Goal: Check status: Check status

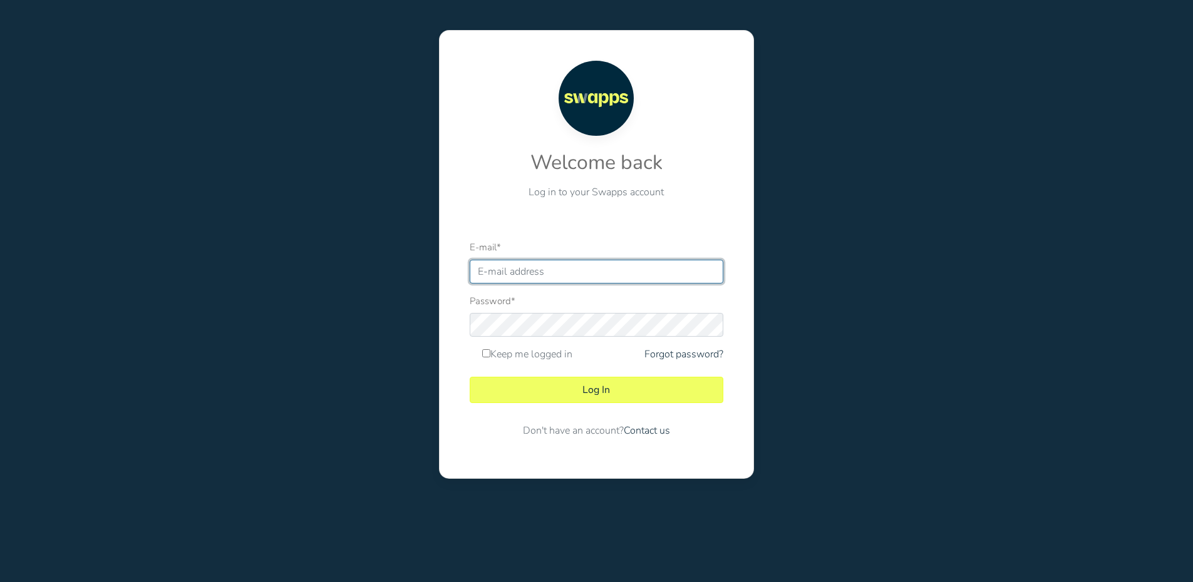
type input "[EMAIL_ADDRESS][DOMAIN_NAME]"
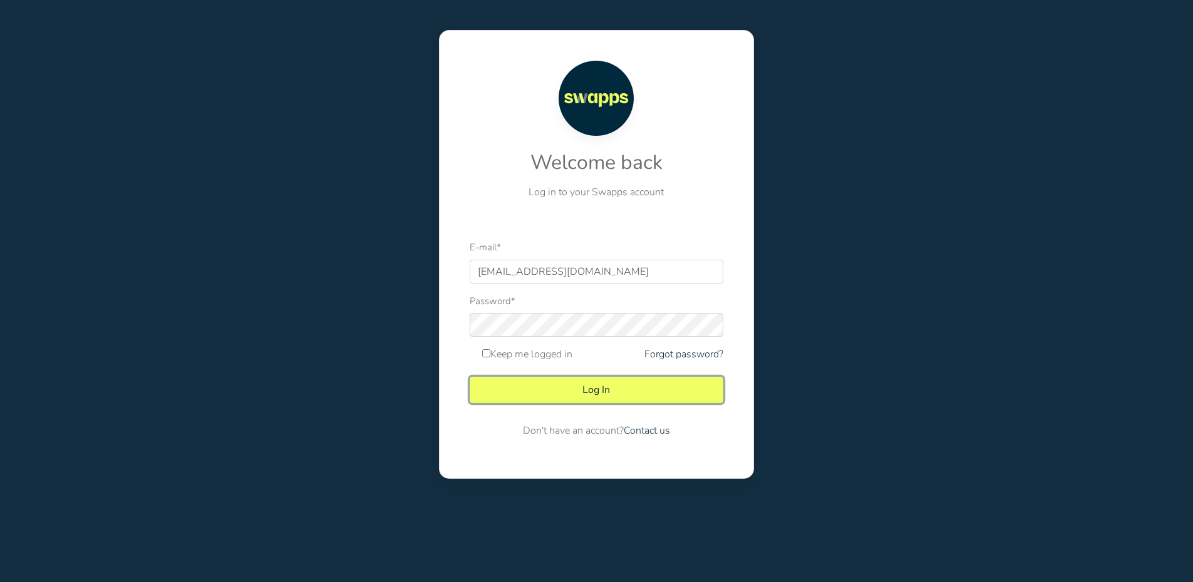
click at [629, 388] on button "Log In" at bounding box center [597, 390] width 254 height 26
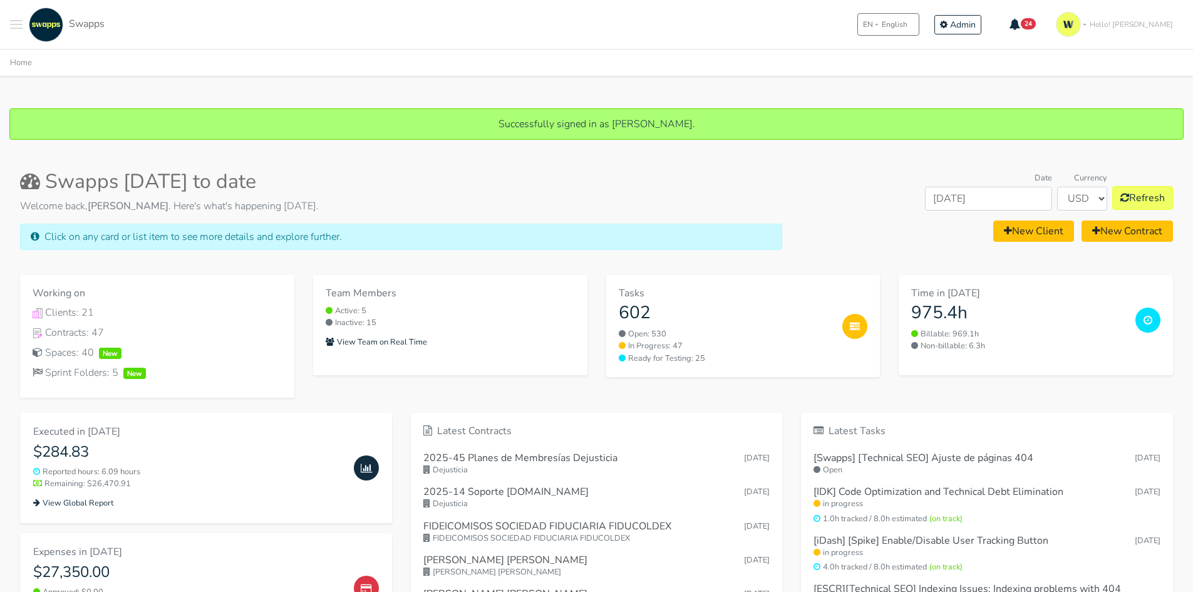
click at [19, 29] on button "Toggle navigation menu" at bounding box center [16, 25] width 13 height 34
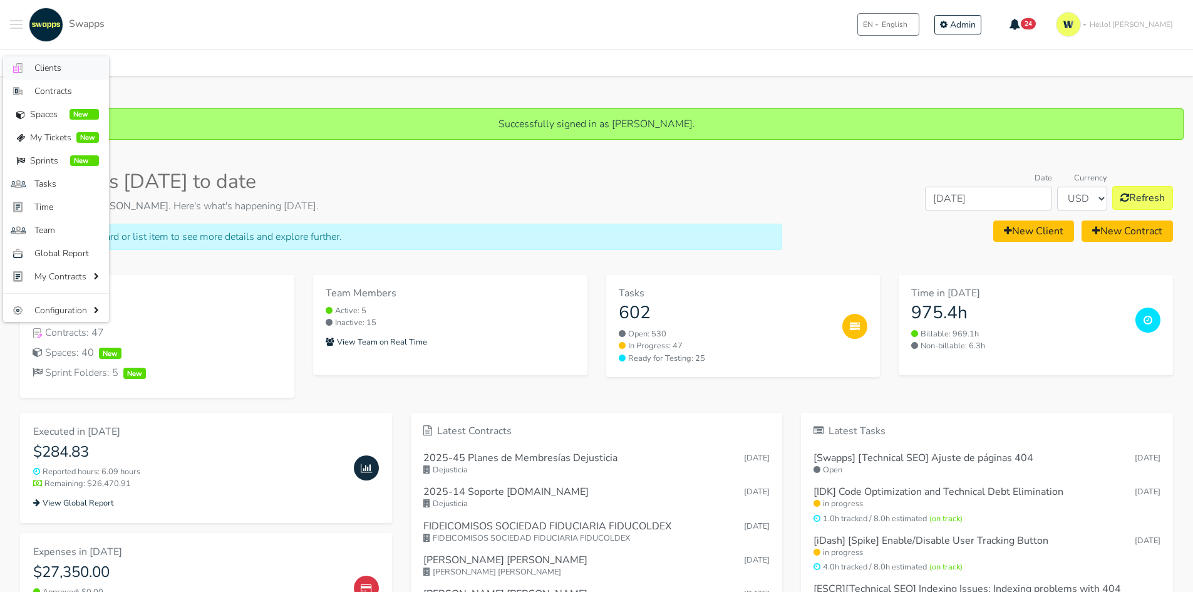
click at [68, 68] on span "Clients" at bounding box center [66, 67] width 64 height 13
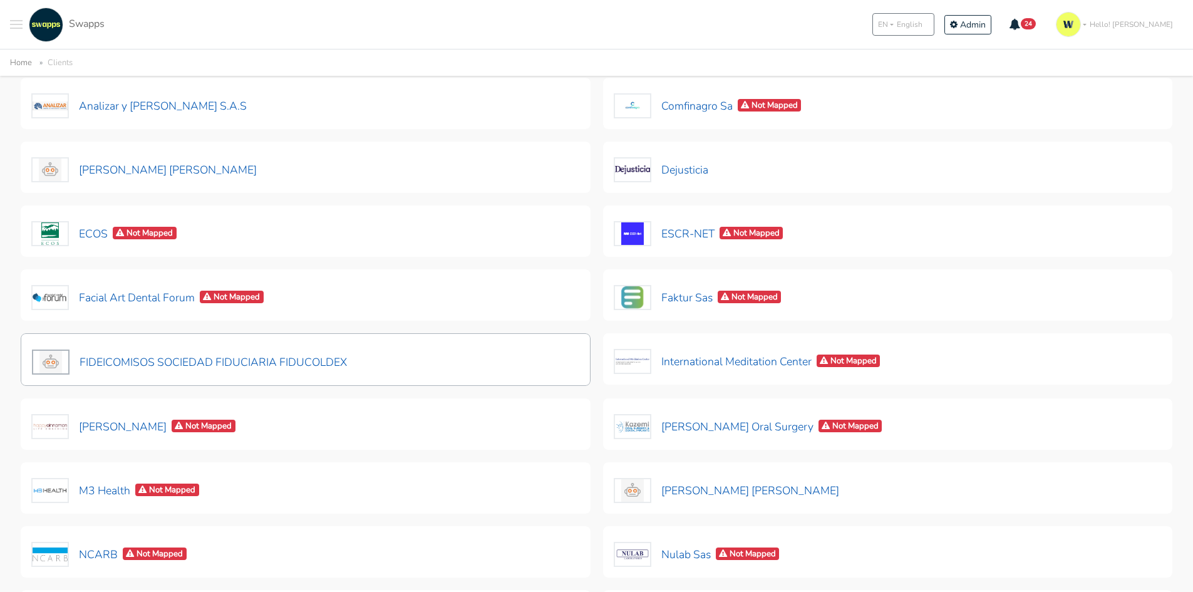
scroll to position [188, 0]
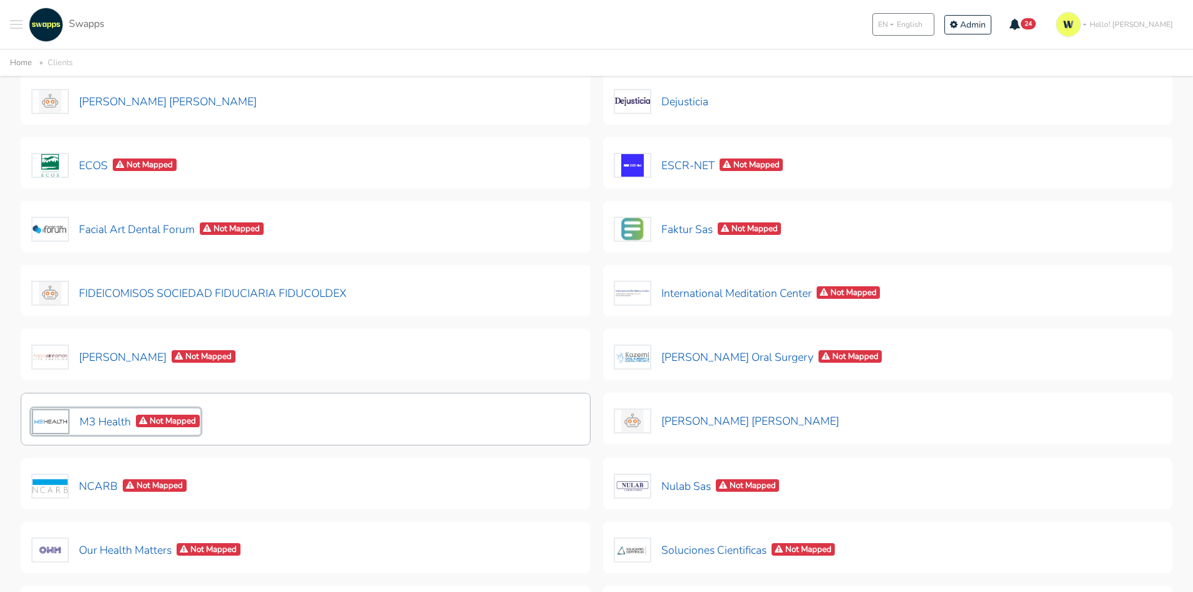
click at [114, 427] on button "M3 Health Not Mapped" at bounding box center [115, 421] width 169 height 26
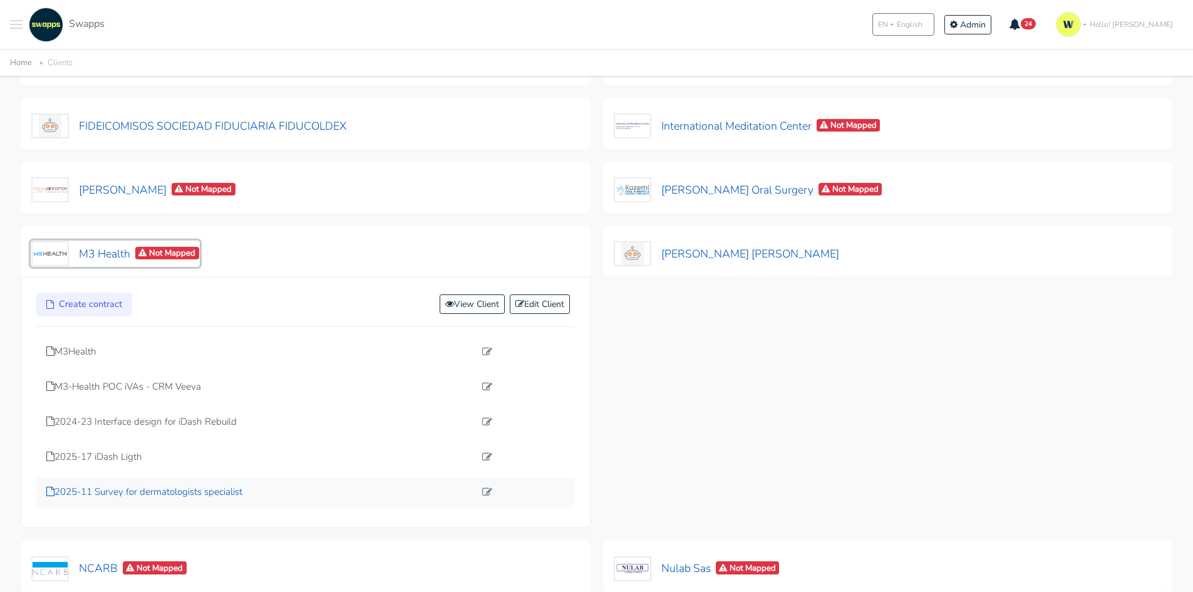
scroll to position [376, 0]
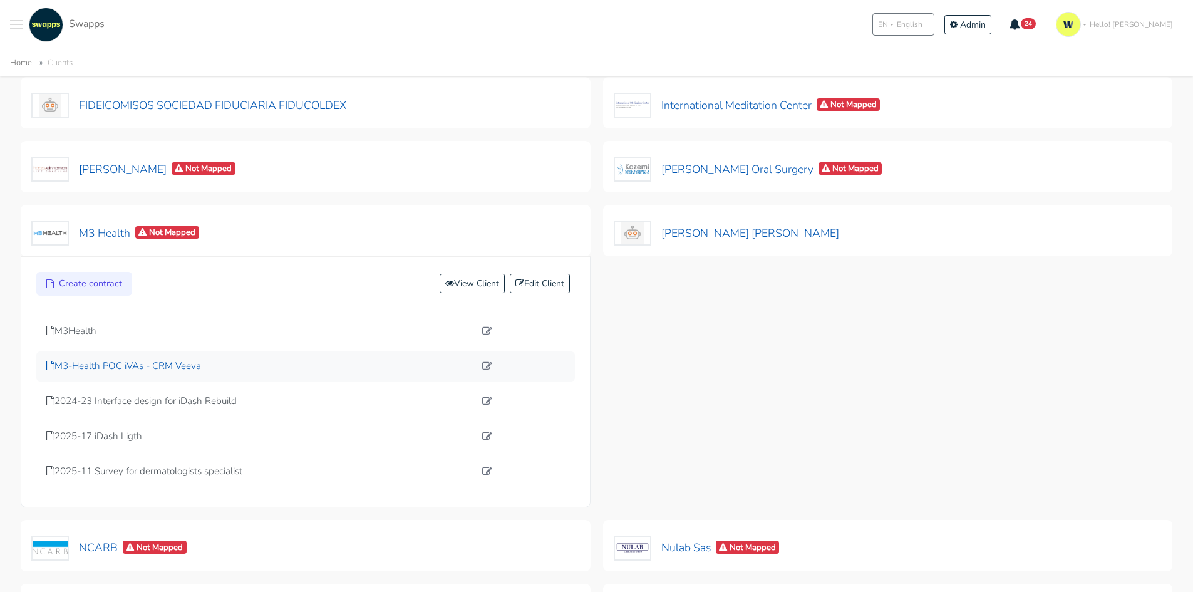
click at [168, 363] on p "M3-Health POC iVAs - CRM Veeva" at bounding box center [260, 366] width 428 height 14
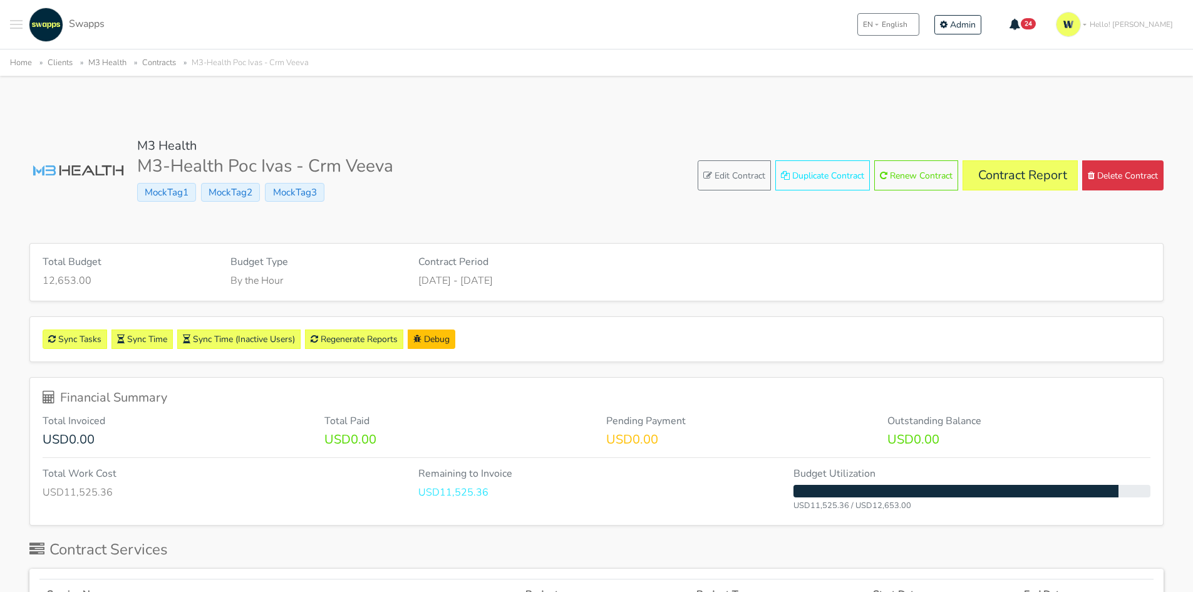
click at [1017, 158] on div "M3 Health M3-Health Poc Ivas - Crm Veeva MockTag1 MockTag2 MockTag3 Edit Contra…" at bounding box center [596, 175] width 1134 height 75
click at [1016, 172] on link "Contract Report" at bounding box center [1019, 175] width 115 height 30
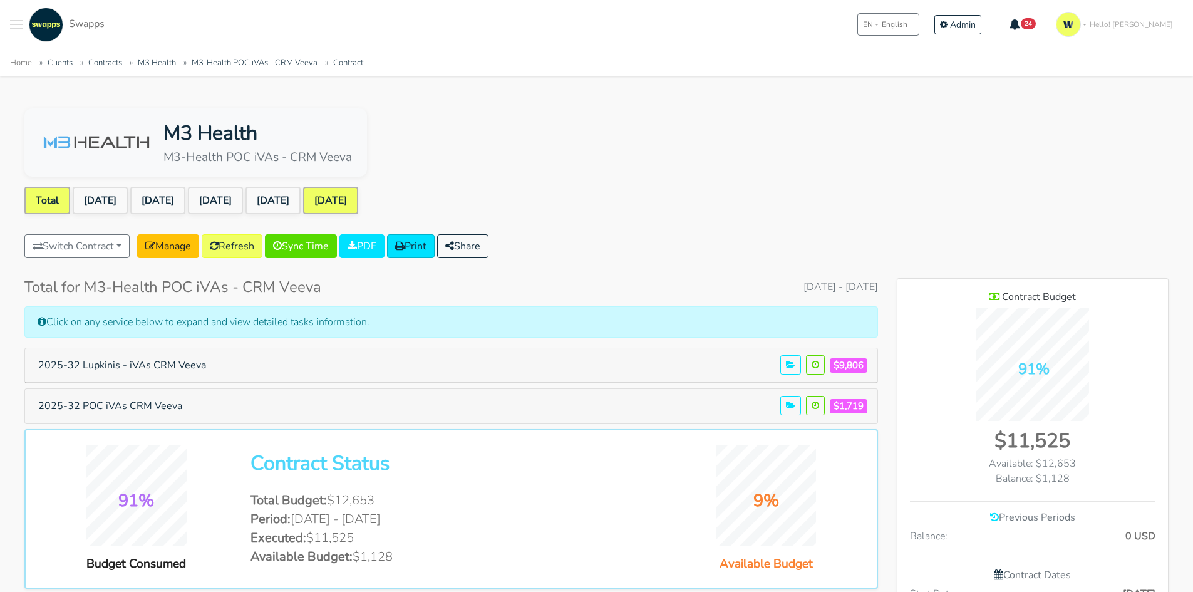
click at [358, 200] on link "Sep 2025" at bounding box center [330, 201] width 55 height 28
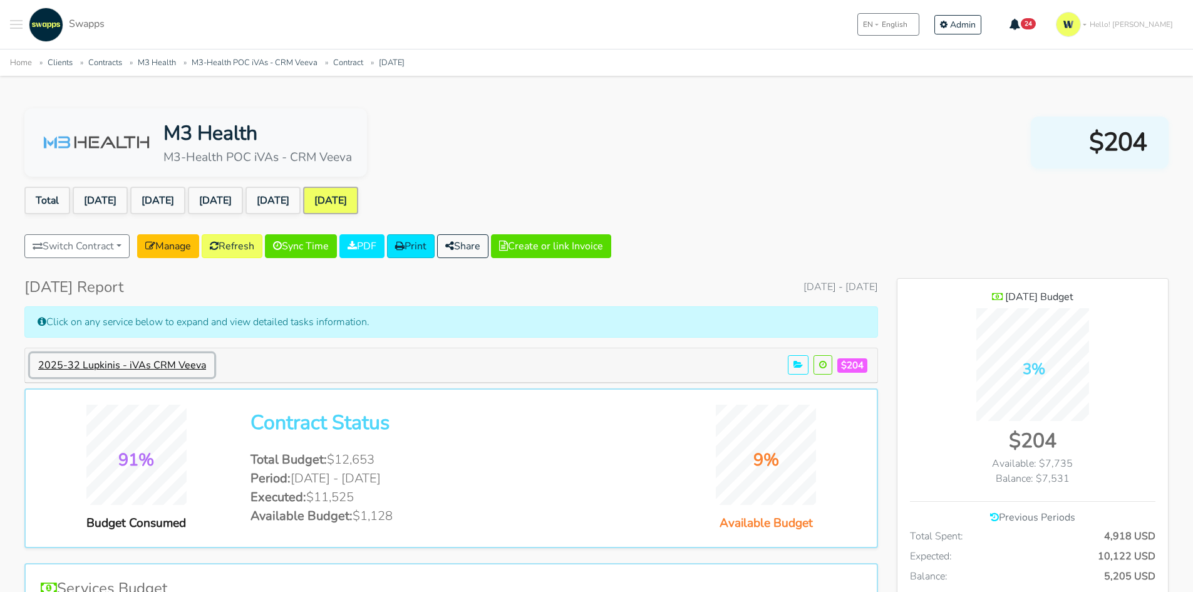
click at [161, 366] on button "2025-32 Lupkinis - iVAs CRM Veeva" at bounding box center [122, 365] width 184 height 24
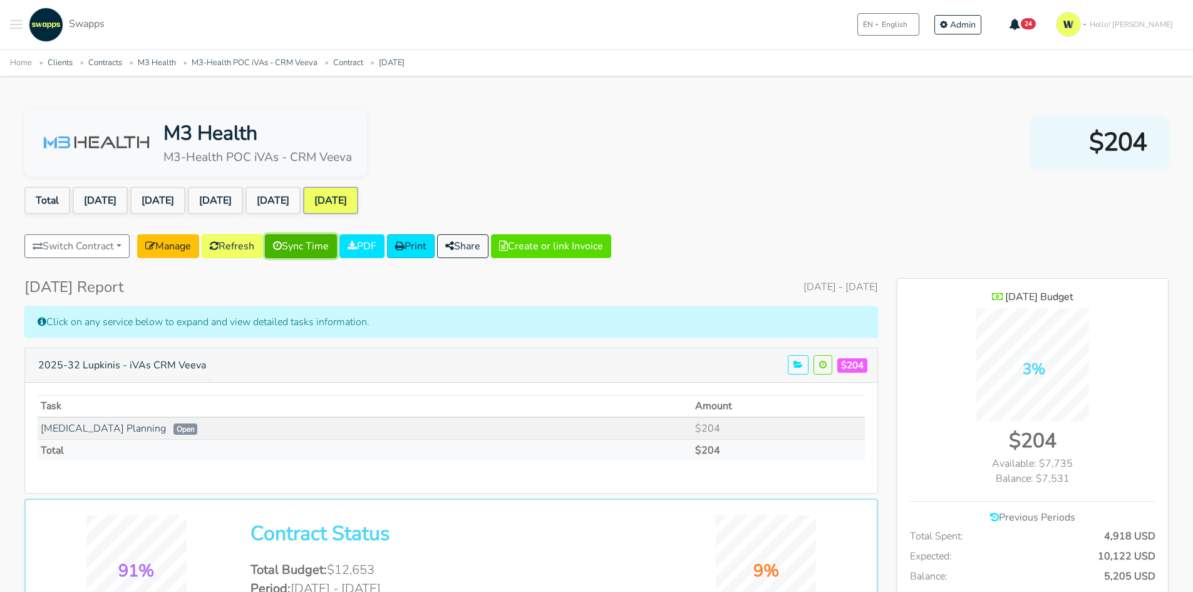
click at [299, 247] on link "Sync Time" at bounding box center [301, 246] width 72 height 24
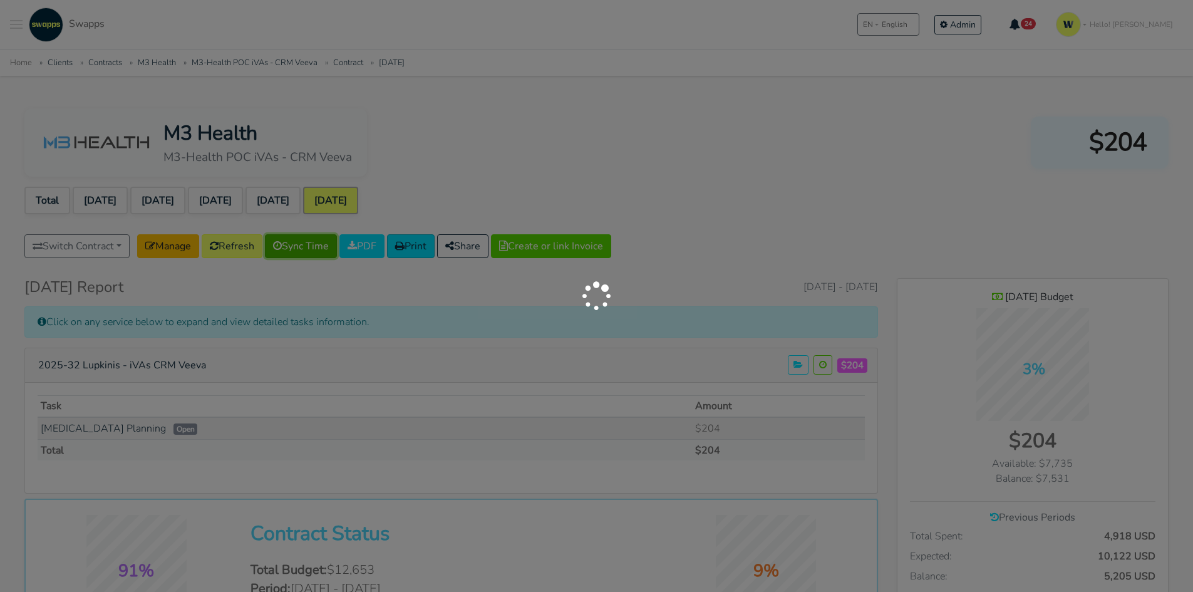
click at [265, 234] on link "Sync Time" at bounding box center [301, 246] width 72 height 24
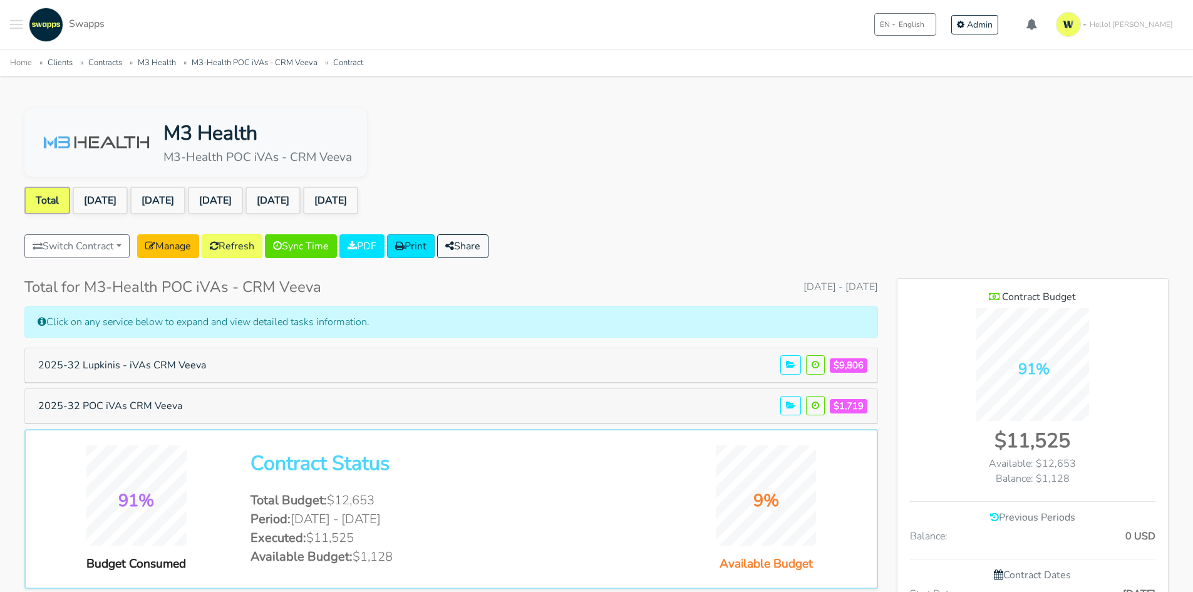
scroll to position [840, 271]
click at [358, 187] on link "[DATE]" at bounding box center [330, 201] width 55 height 28
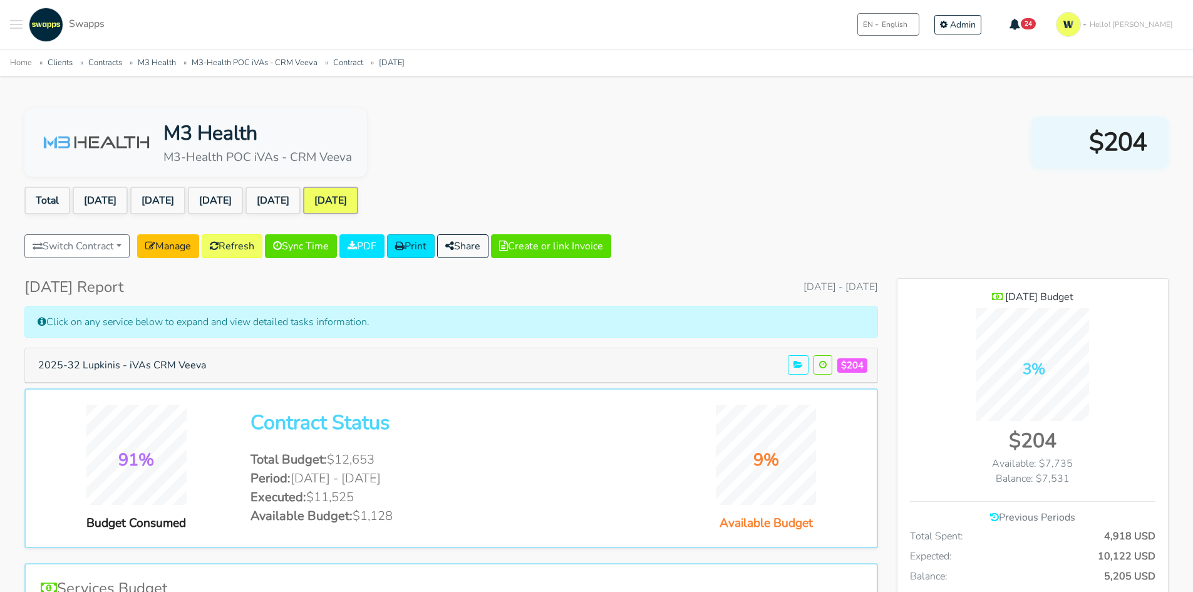
scroll to position [913, 271]
click at [247, 63] on link "M3-Health POC iVAs - CRM Veeva" at bounding box center [255, 62] width 126 height 11
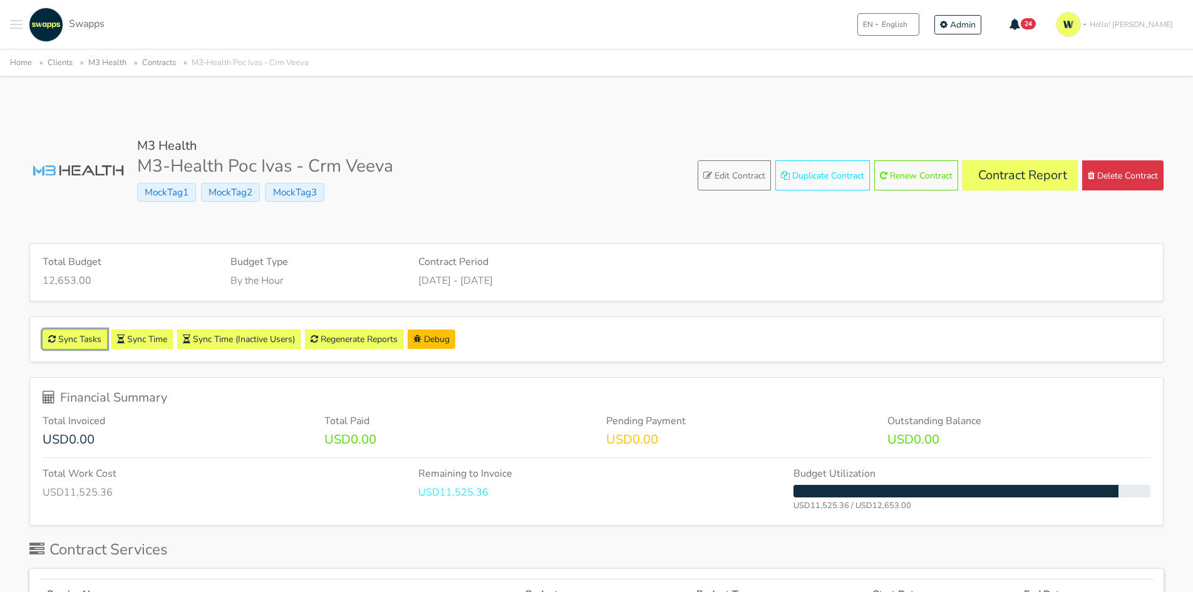
click at [66, 342] on link "Sync Tasks" at bounding box center [75, 338] width 64 height 19
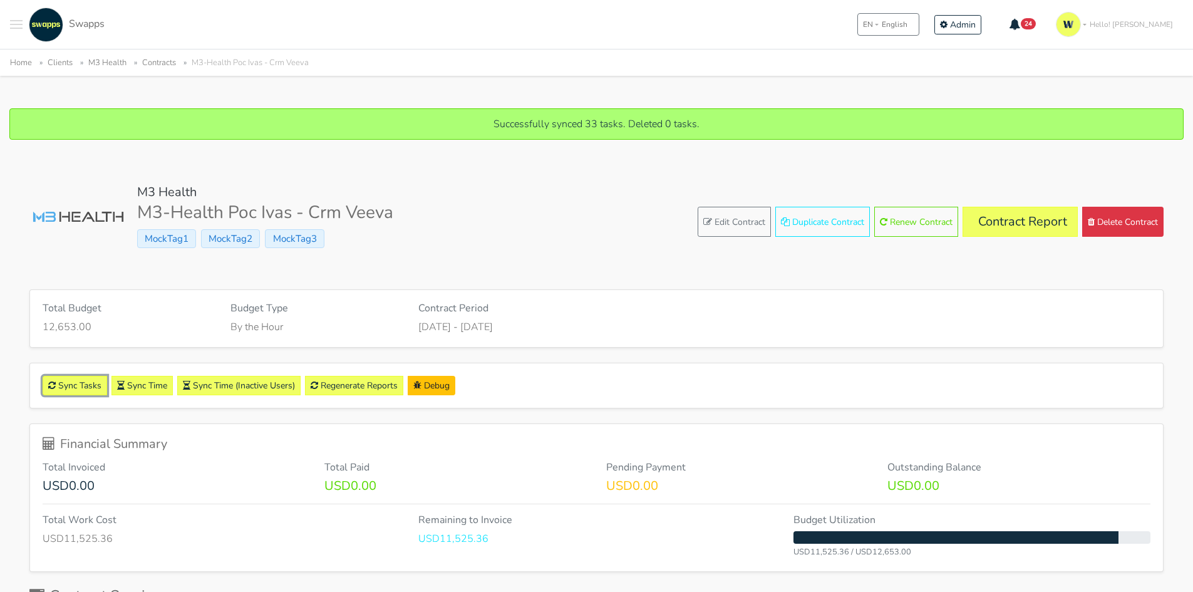
click at [72, 384] on link "Sync Tasks" at bounding box center [75, 385] width 64 height 19
click at [351, 381] on link "Regenerate Reports" at bounding box center [354, 385] width 98 height 19
click at [1016, 217] on link "Contract Report" at bounding box center [1019, 222] width 115 height 30
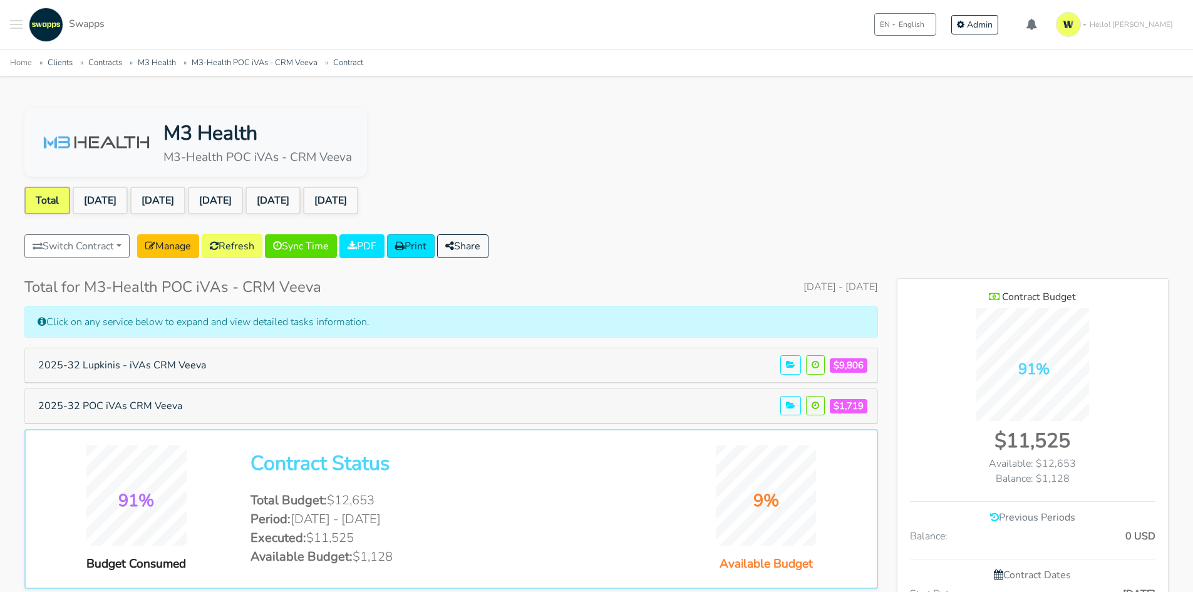
scroll to position [840, 271]
click at [358, 205] on link "[DATE]" at bounding box center [330, 201] width 55 height 28
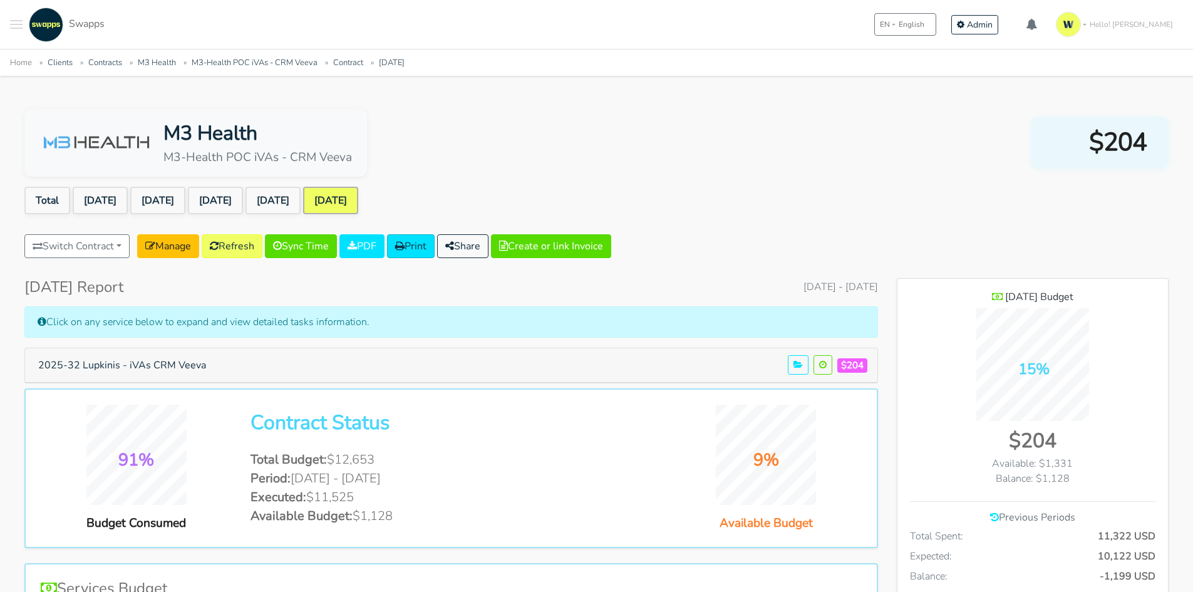
scroll to position [913, 271]
click at [188, 365] on button "2025-32 Lupkinis - iVAs CRM Veeva" at bounding box center [122, 365] width 184 height 24
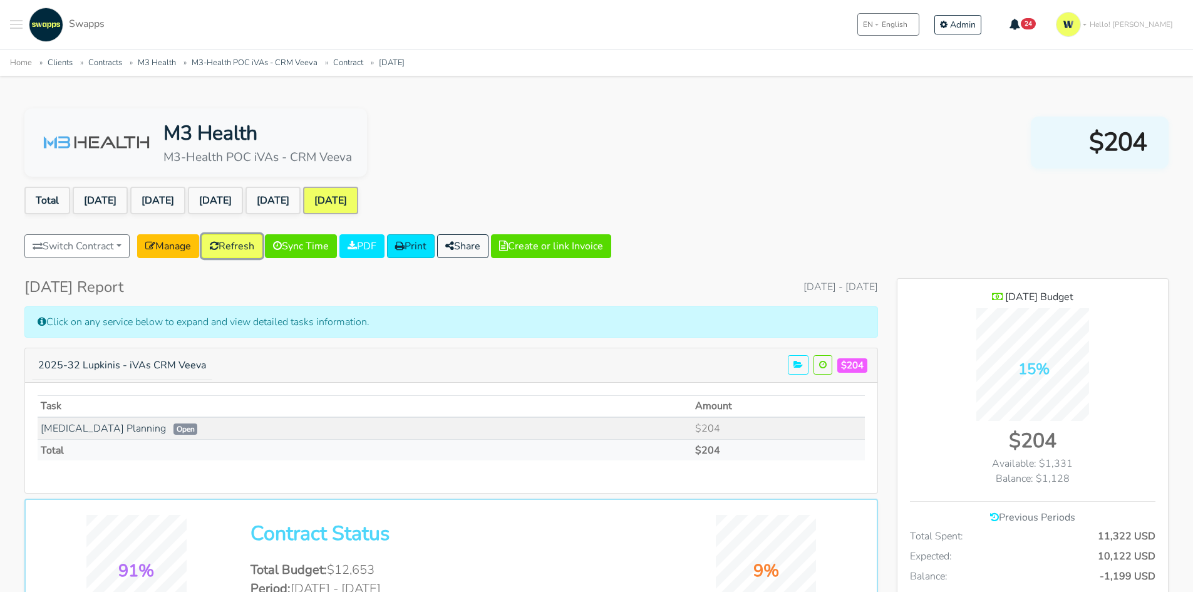
click at [232, 247] on link "Refresh" at bounding box center [232, 246] width 61 height 24
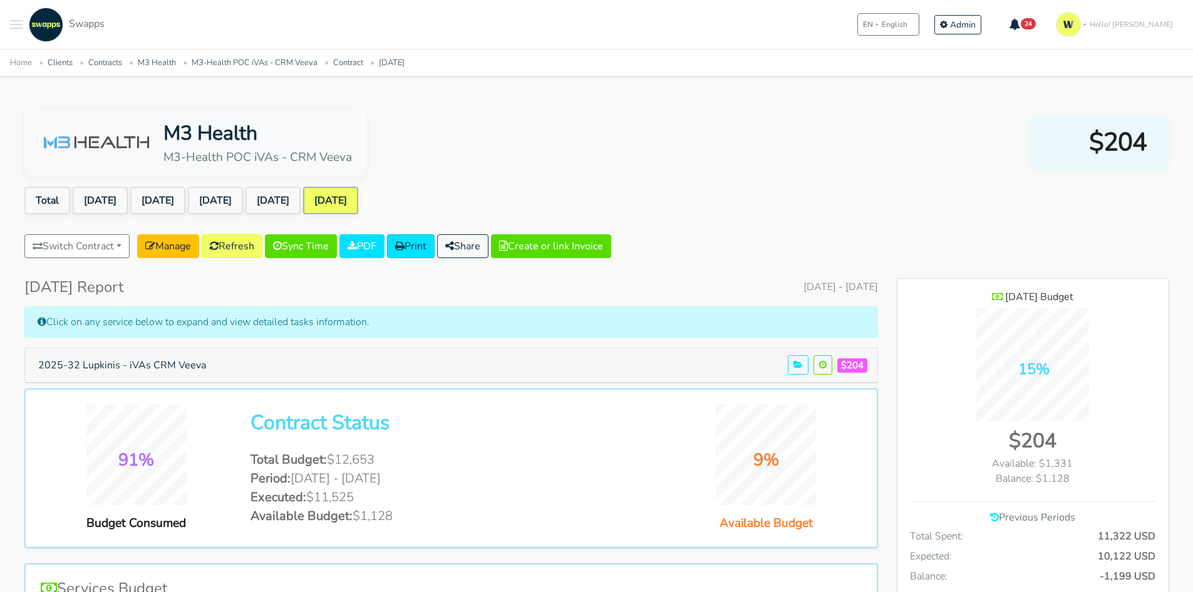
click at [10, 26] on button "Toggle navigation menu" at bounding box center [16, 25] width 13 height 34
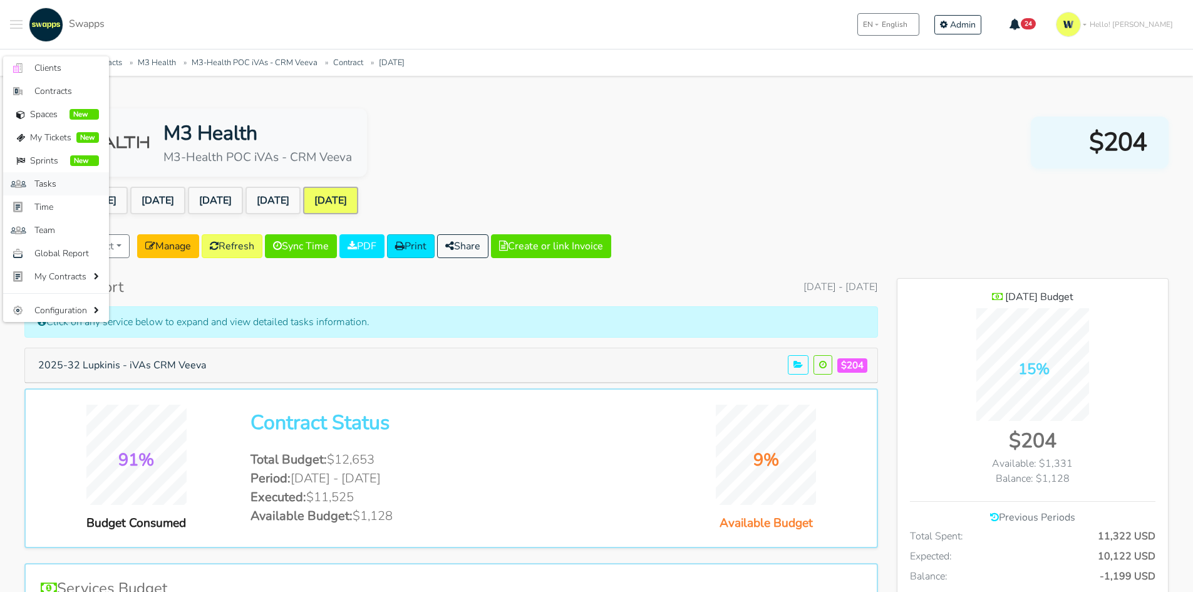
click at [34, 187] on link ".st0{fill:#6C6B86;} .st1{fill:#FFFFFF;} Tasks" at bounding box center [56, 183] width 106 height 23
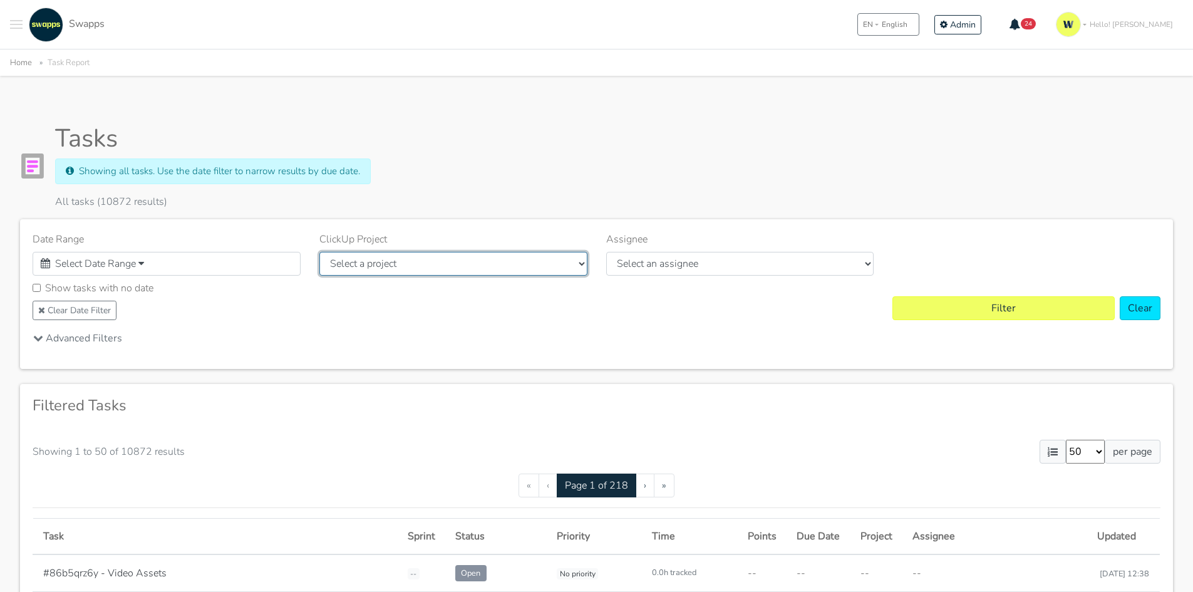
click at [404, 263] on select "Select a project Unassigned Assigned [GEOGRAPHIC_DATA] - International Medidati…" at bounding box center [453, 264] width 268 height 24
select select "90144662690"
click at [319, 252] on select "Select a project Unassigned Assigned [GEOGRAPHIC_DATA] - International Medidati…" at bounding box center [453, 264] width 268 height 24
click at [132, 265] on span "Select Date Range" at bounding box center [95, 264] width 81 height 14
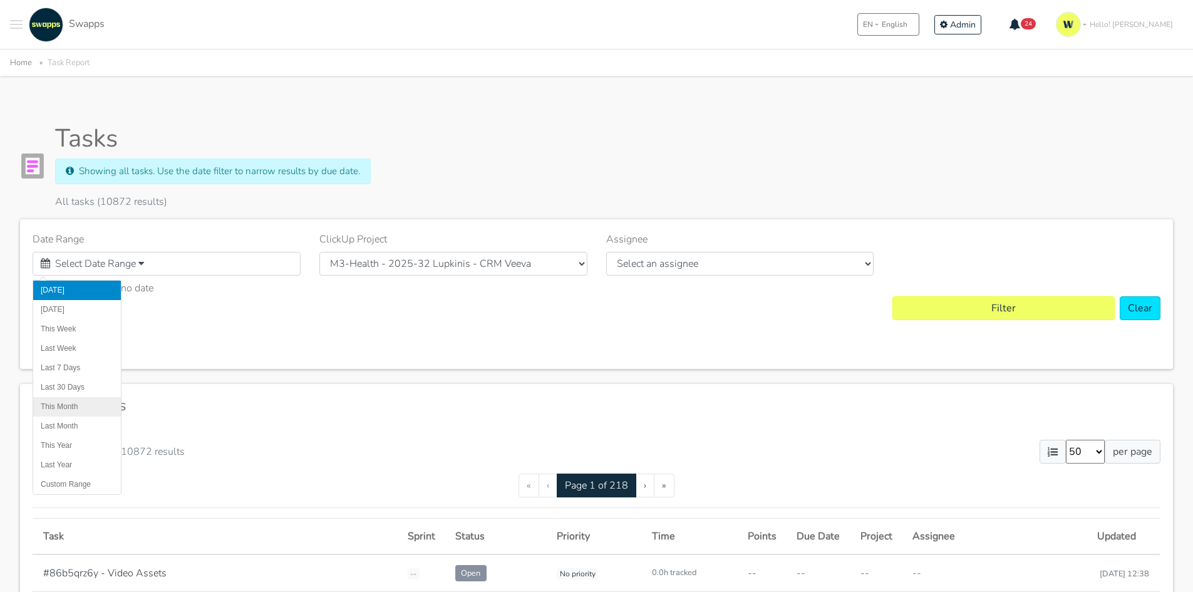
click at [80, 399] on li "This Month" at bounding box center [77, 406] width 88 height 19
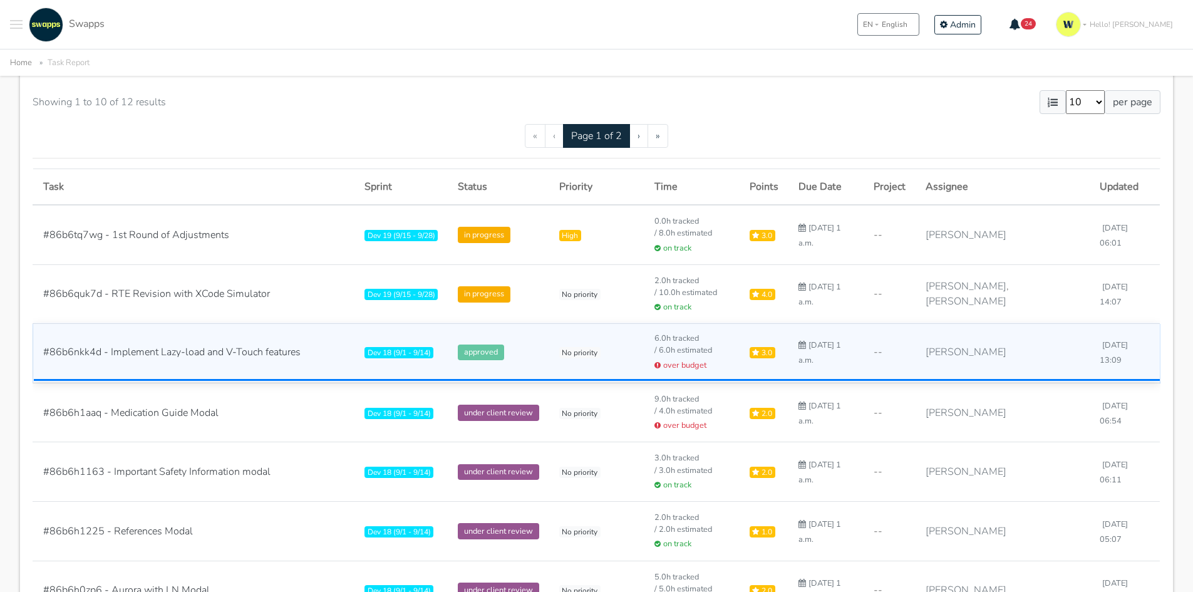
scroll to position [376, 0]
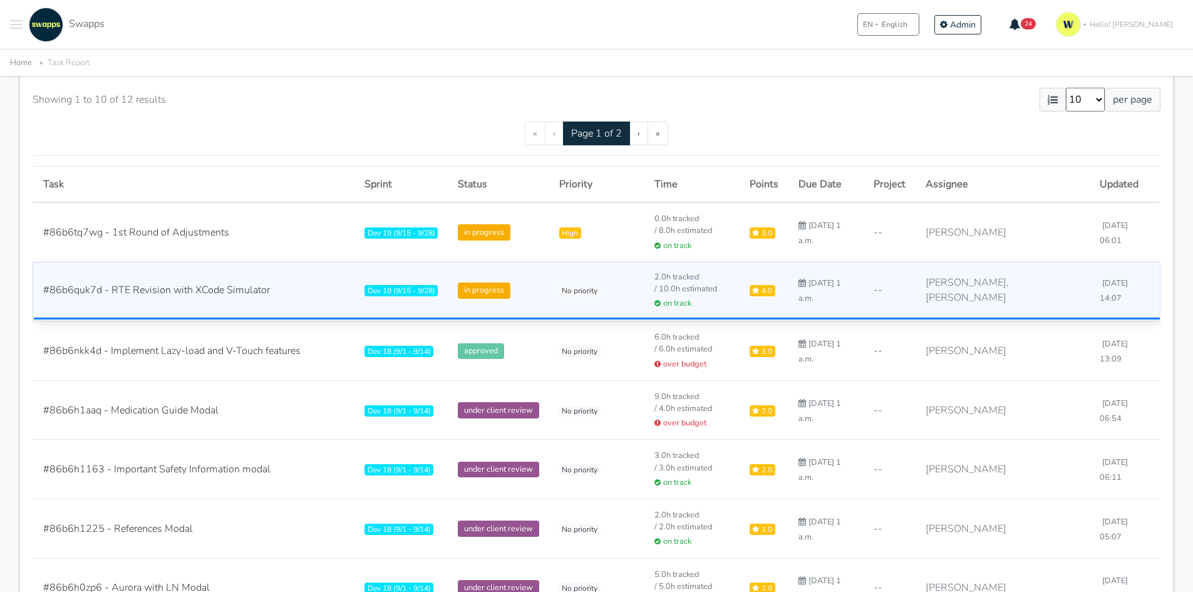
click at [188, 287] on span "#86b6quk7d - RTE Revision with XCode Simulator" at bounding box center [156, 290] width 227 height 14
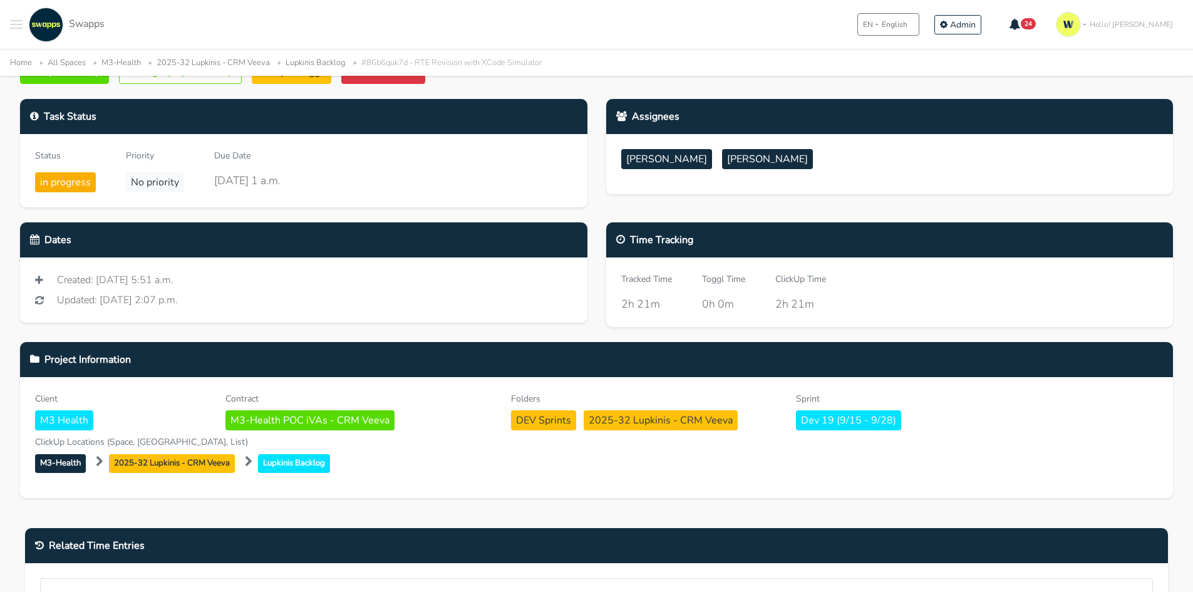
scroll to position [51, 0]
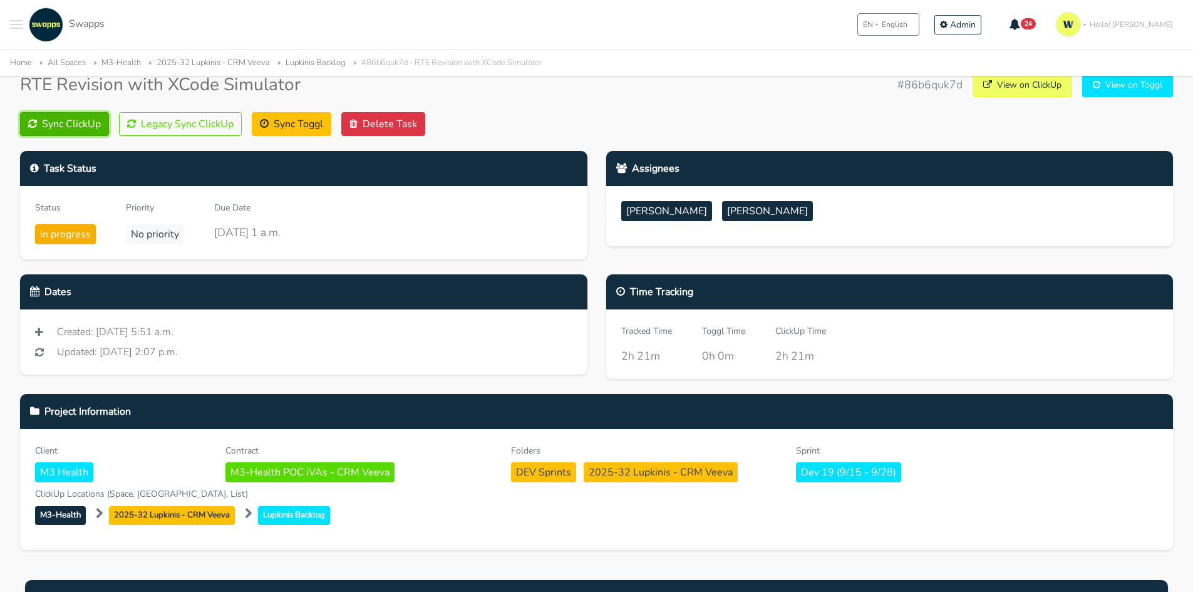
click at [78, 119] on button "Sync ClickUp" at bounding box center [64, 124] width 89 height 24
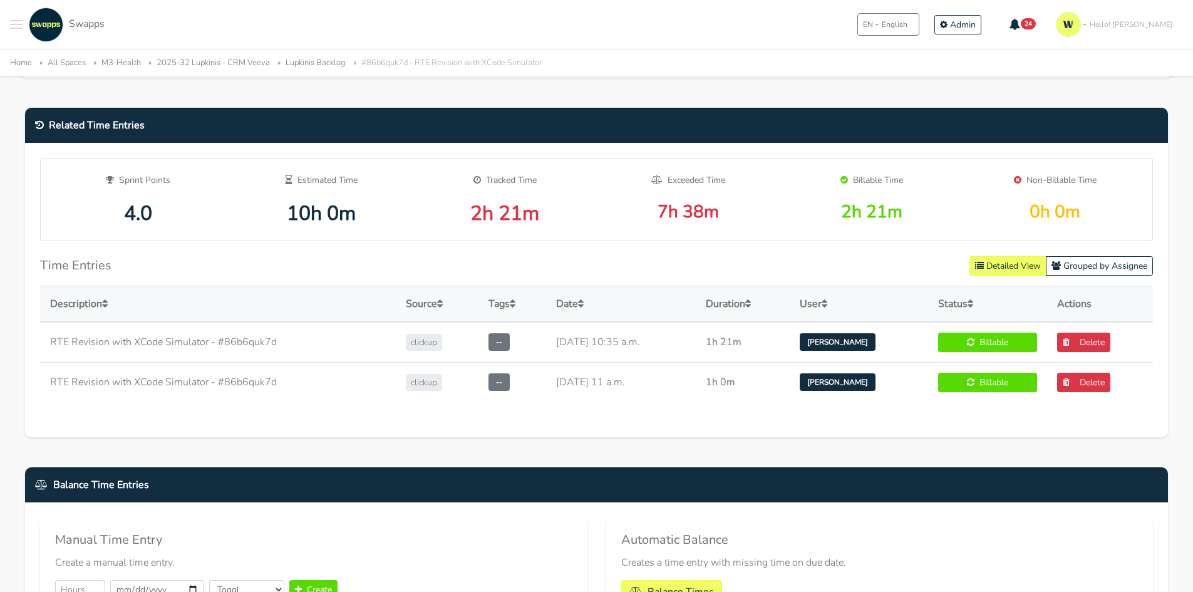
scroll to position [689, 0]
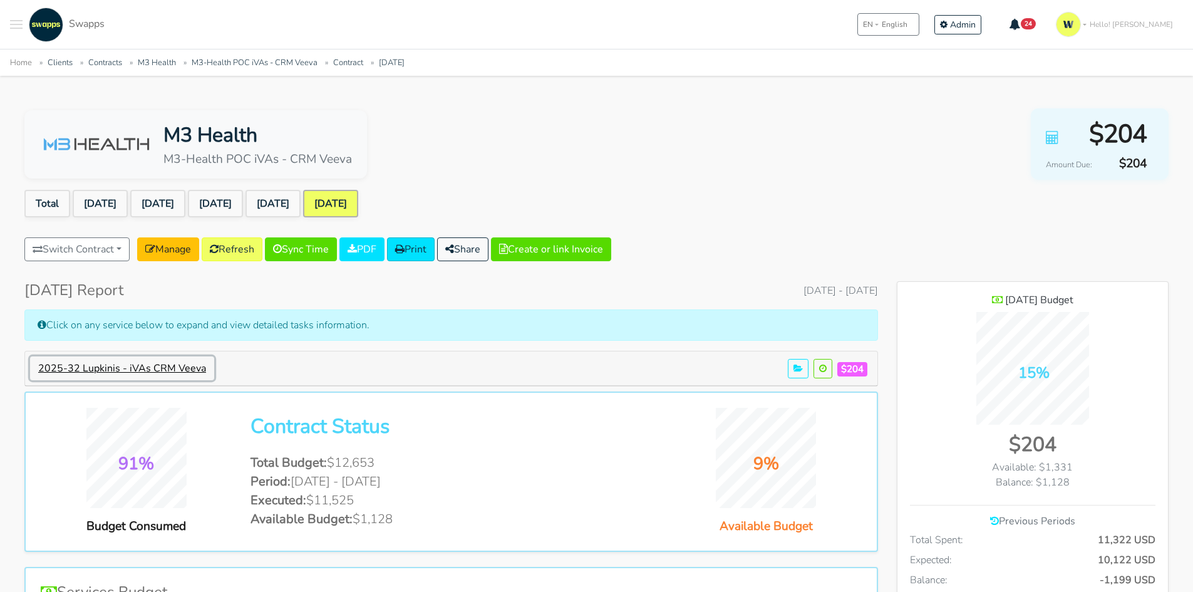
click at [108, 366] on button "2025-32 Lupkinis - iVAs CRM Veeva" at bounding box center [122, 368] width 184 height 24
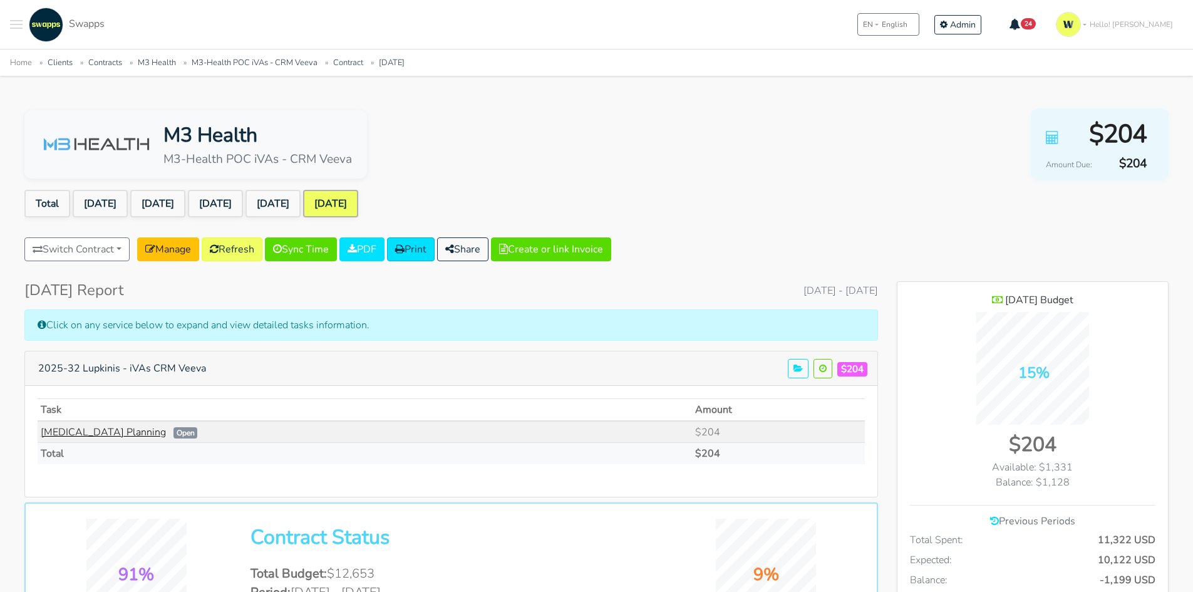
click at [92, 435] on link "[MEDICAL_DATA] Planning" at bounding box center [103, 432] width 125 height 14
click at [105, 434] on link "[MEDICAL_DATA] Planning" at bounding box center [103, 432] width 125 height 14
click at [237, 248] on link "Refresh" at bounding box center [232, 249] width 61 height 24
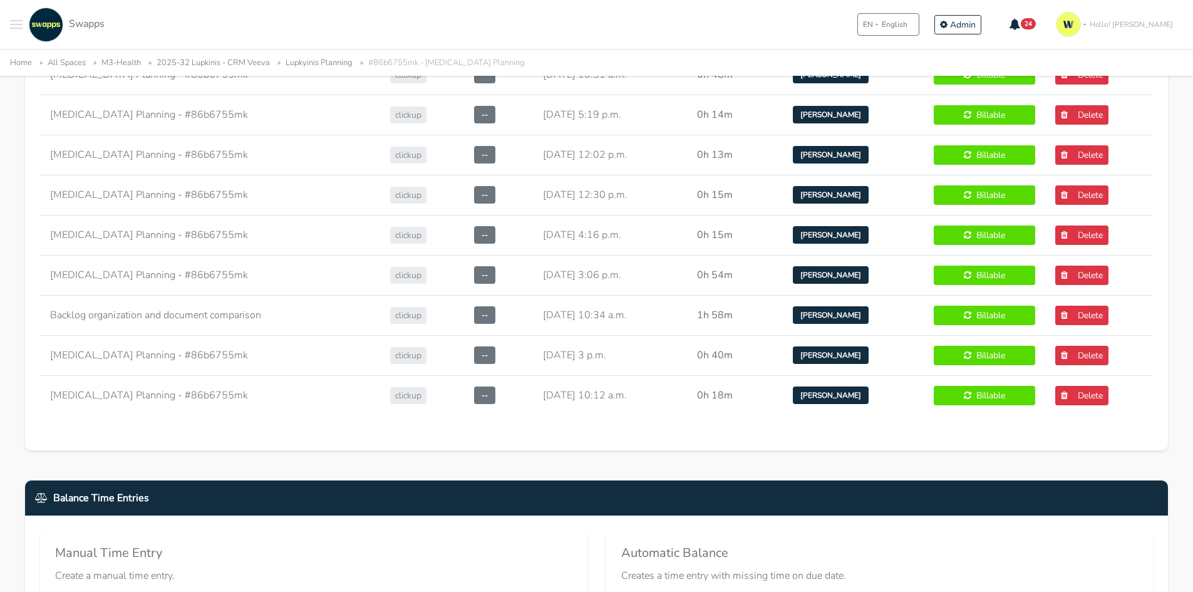
scroll to position [1878, 0]
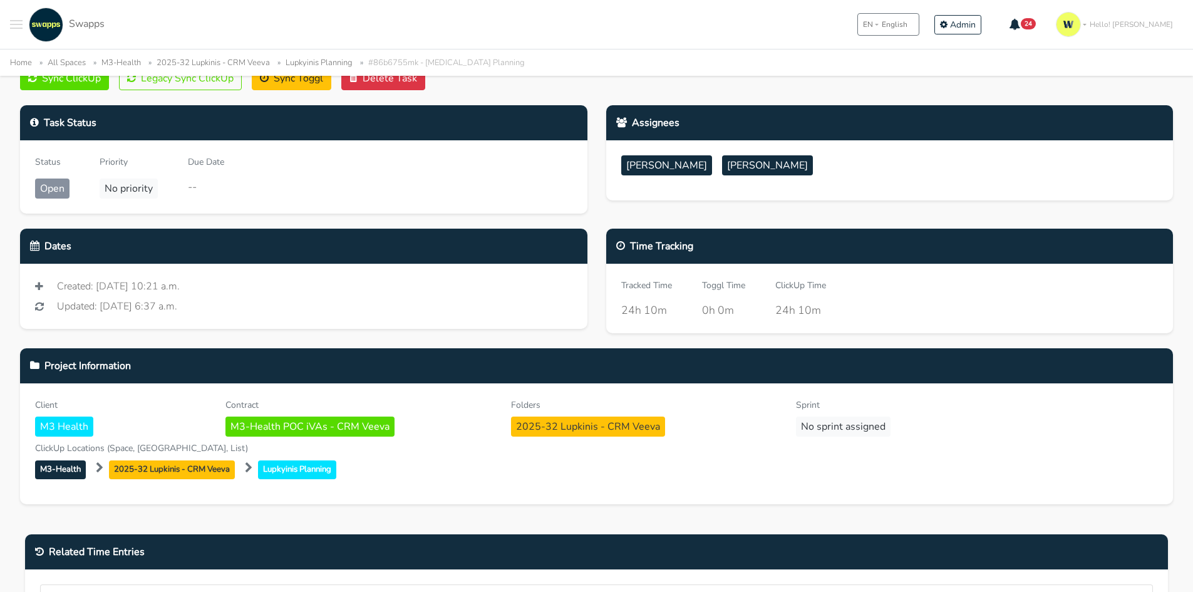
scroll to position [63, 0]
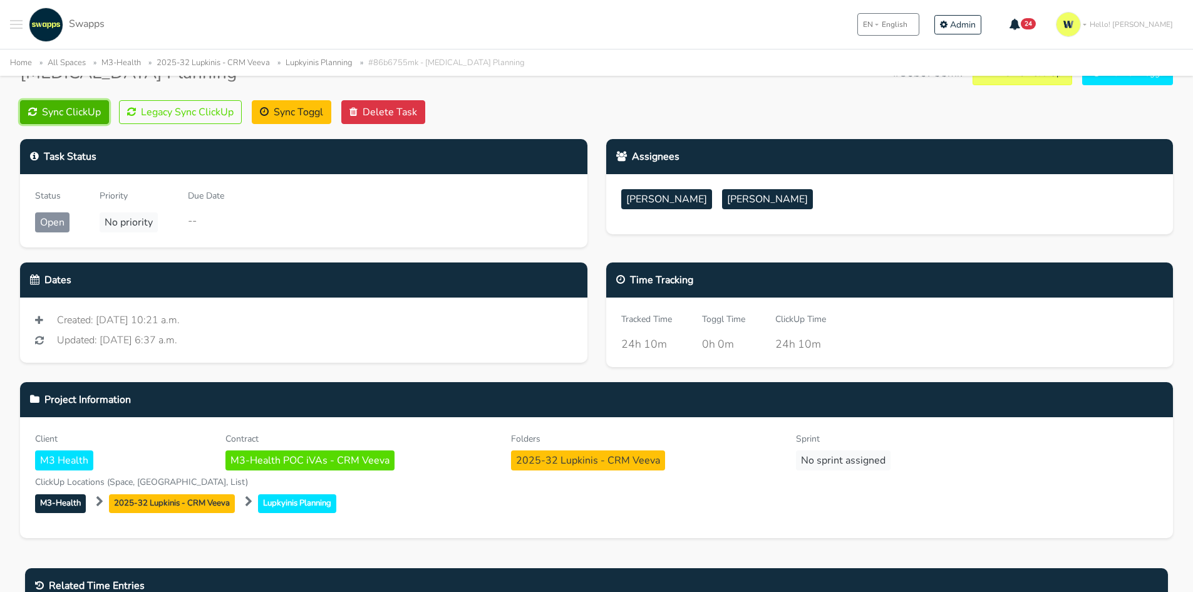
click at [64, 113] on button "Sync ClickUp" at bounding box center [64, 112] width 89 height 24
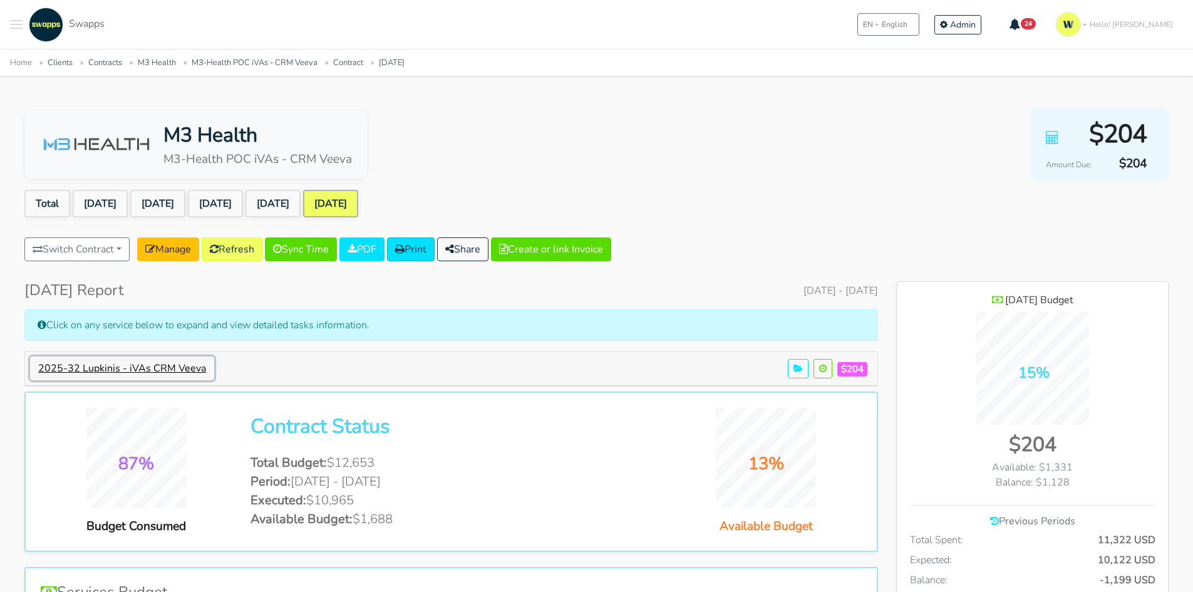
click at [171, 356] on button "2025-32 Lupkinis - iVAs CRM Veeva" at bounding box center [122, 368] width 184 height 24
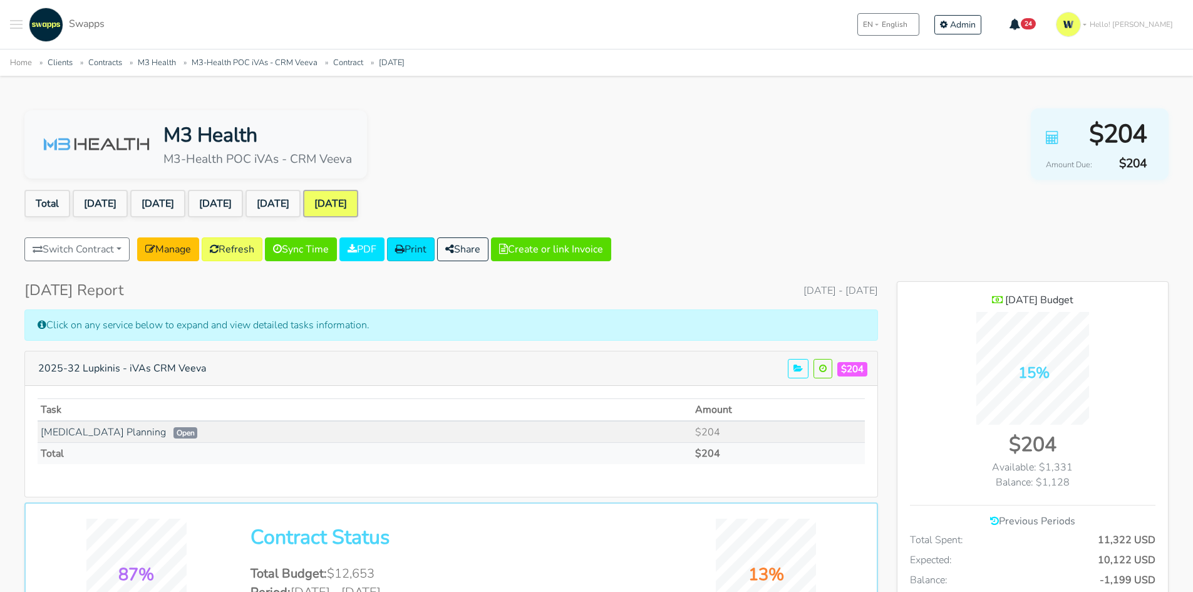
drag, startPoint x: 76, startPoint y: 324, endPoint x: 292, endPoint y: 321, distance: 216.0
click at [292, 321] on div "Click on any service below to expand and view detailed tasks information." at bounding box center [450, 324] width 853 height 31
click at [129, 380] on button "2025-32 Lupkinis - iVAs CRM Veeva" at bounding box center [122, 368] width 184 height 24
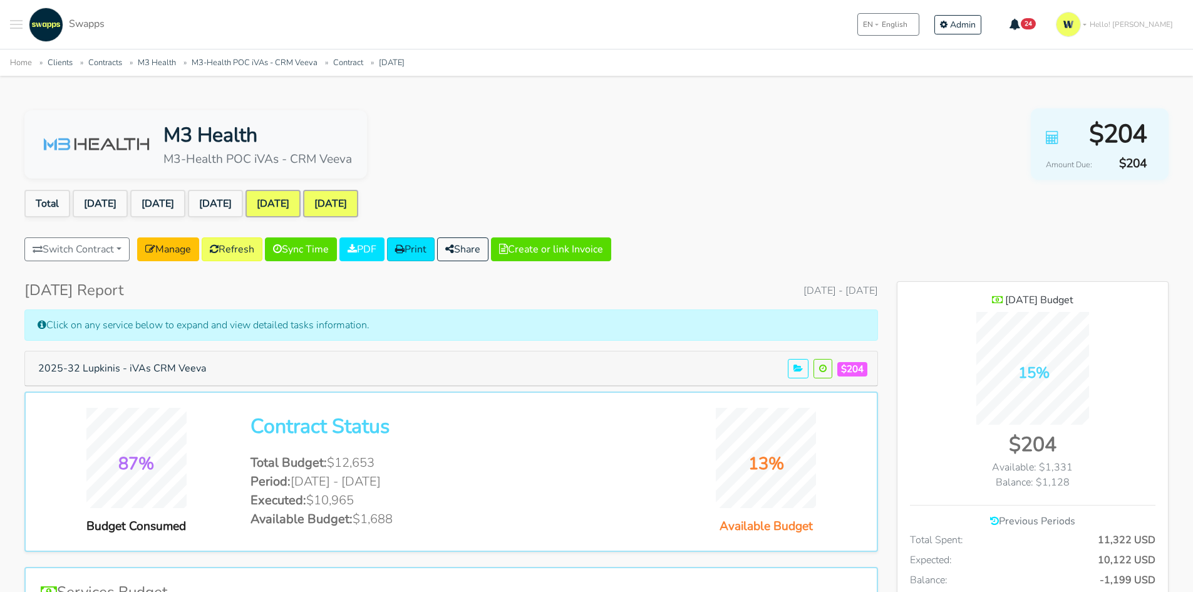
click at [301, 205] on link "Aug 2025" at bounding box center [272, 204] width 55 height 28
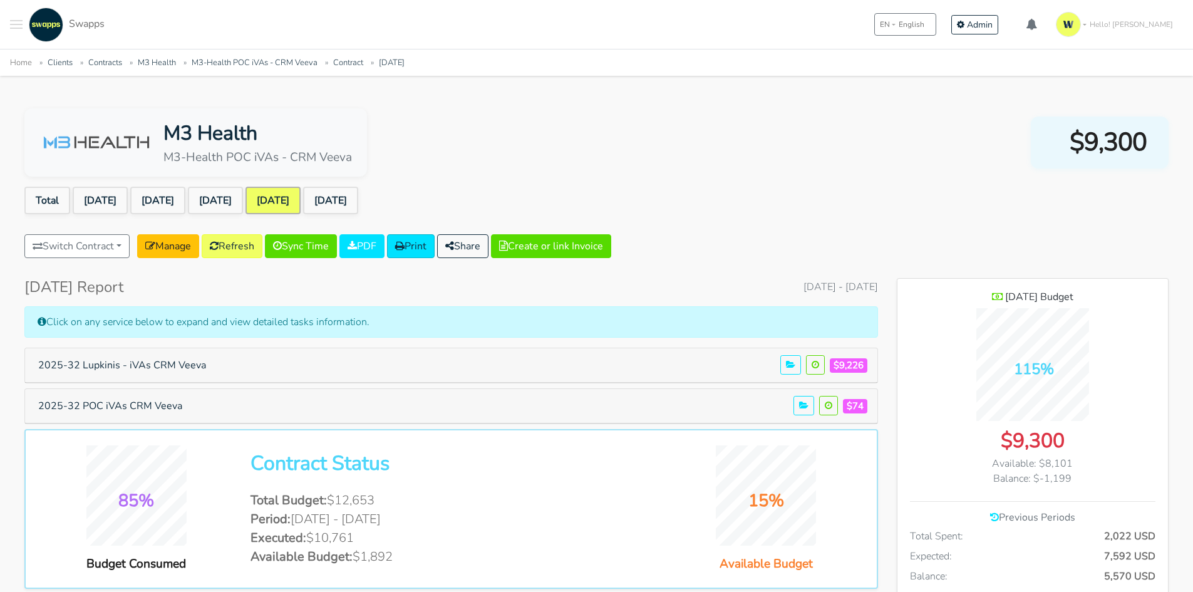
scroll to position [913, 271]
click at [358, 203] on link "[DATE]" at bounding box center [330, 201] width 55 height 28
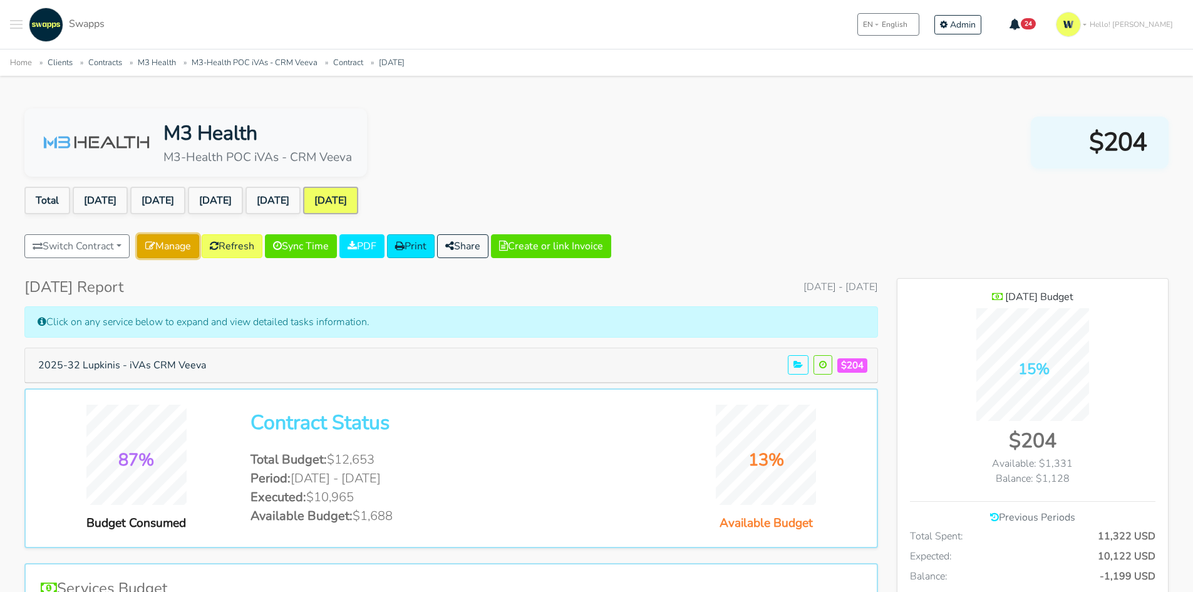
click at [183, 241] on link "Manage" at bounding box center [168, 246] width 62 height 24
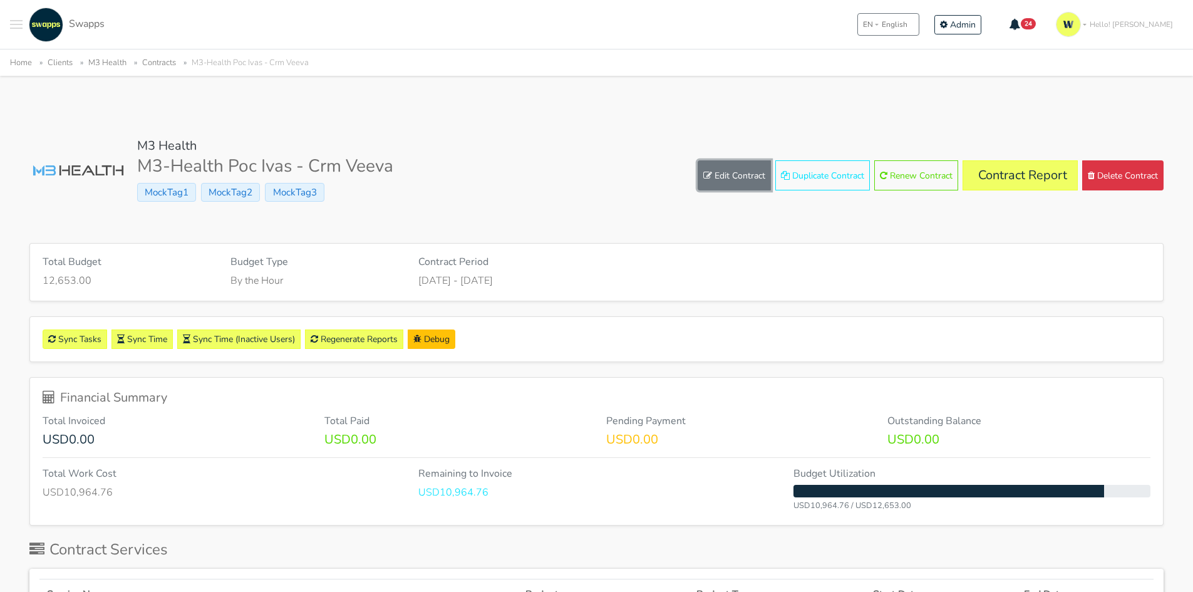
click at [733, 176] on link "Edit Contract" at bounding box center [733, 175] width 73 height 30
click at [1026, 164] on link "Contract Report" at bounding box center [1019, 175] width 115 height 30
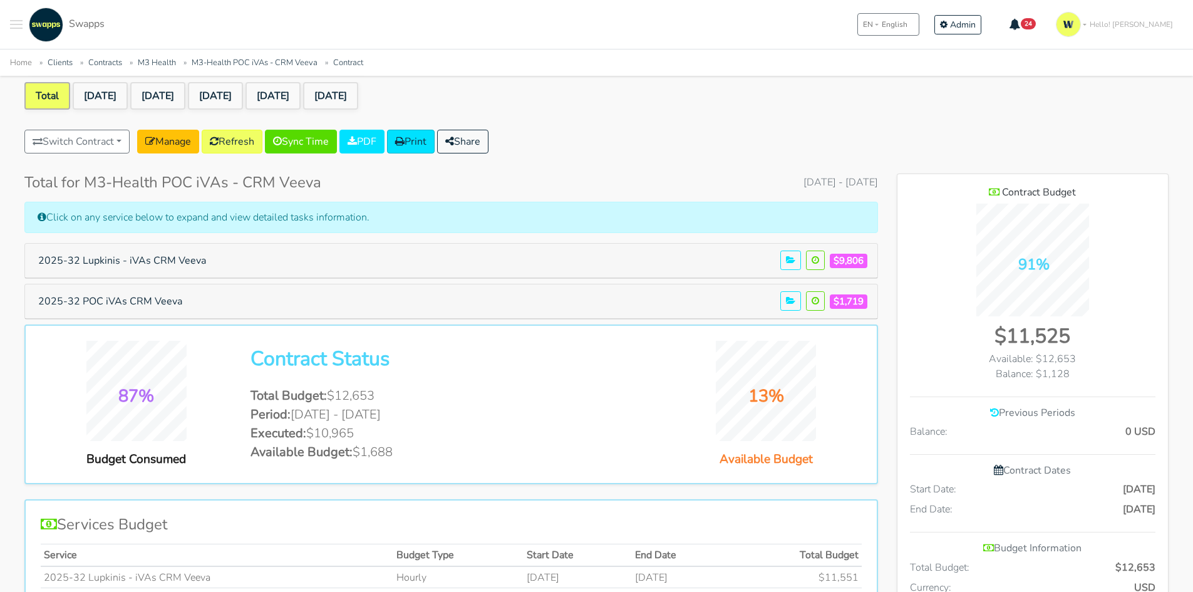
scroll to position [250, 0]
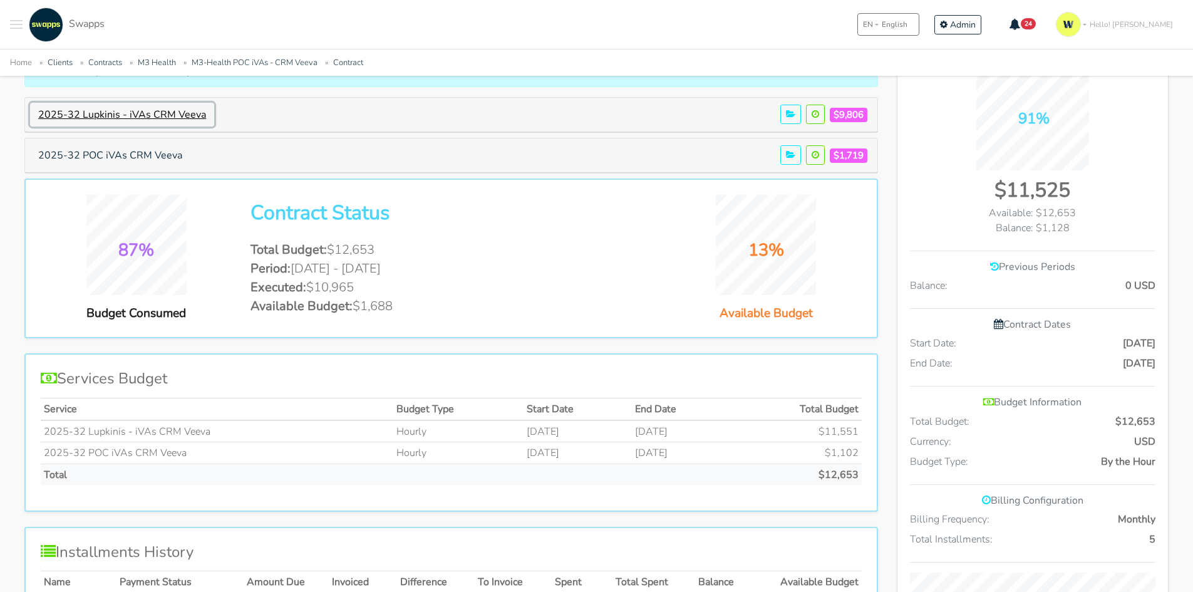
click at [142, 114] on button "2025-32 Lupkinis - iVAs CRM Veeva" at bounding box center [122, 115] width 184 height 24
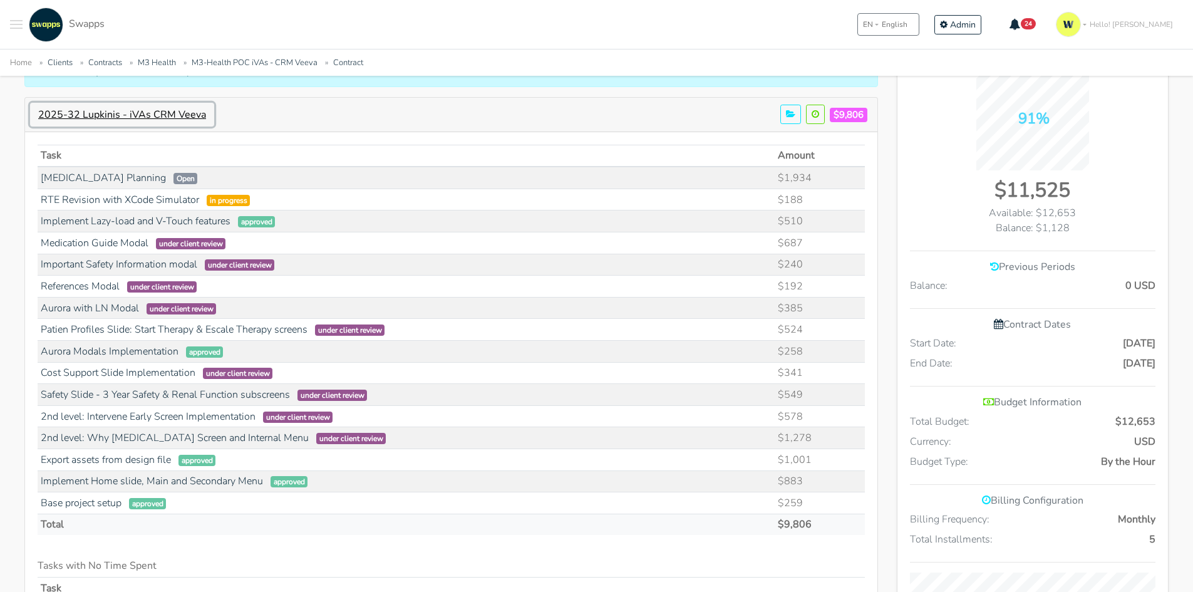
scroll to position [1396, 271]
click at [819, 197] on td "$188" at bounding box center [819, 199] width 90 height 22
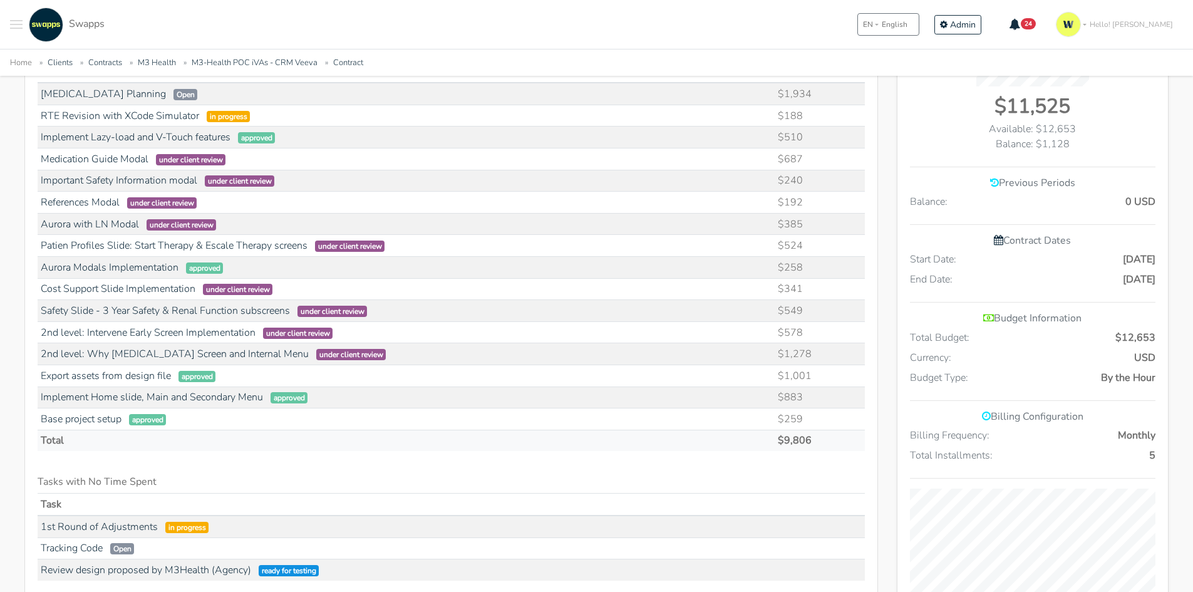
scroll to position [438, 0]
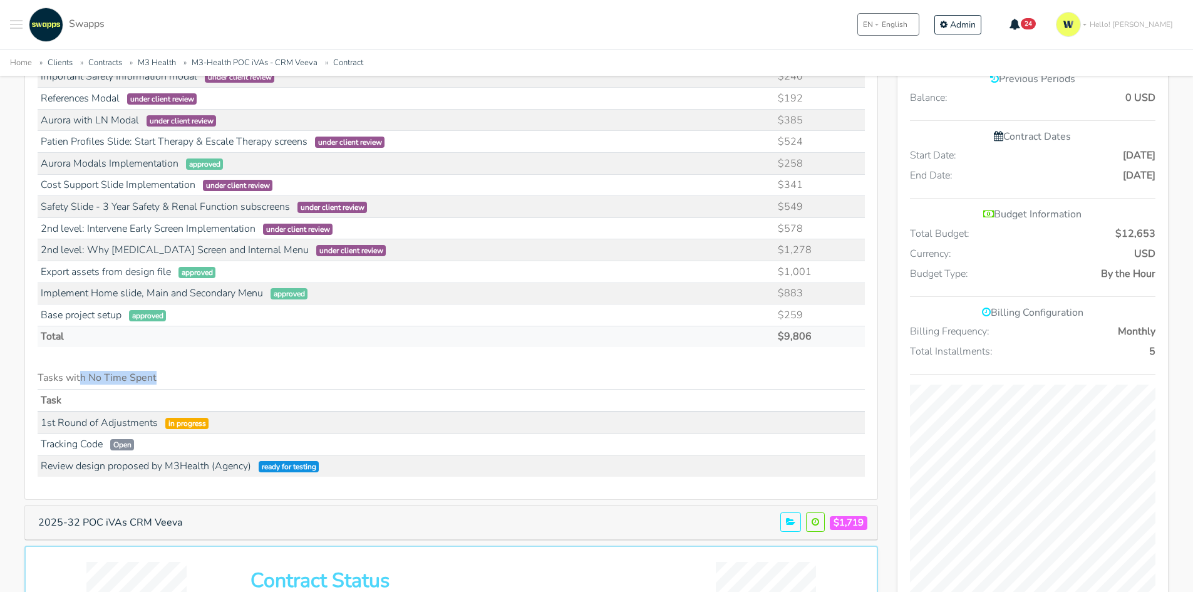
drag, startPoint x: 80, startPoint y: 381, endPoint x: 203, endPoint y: 377, distance: 123.4
click at [203, 377] on h6 "Tasks with No Time Spent" at bounding box center [451, 378] width 827 height 12
click at [127, 419] on link "1st Round of Adjustments" at bounding box center [99, 423] width 117 height 14
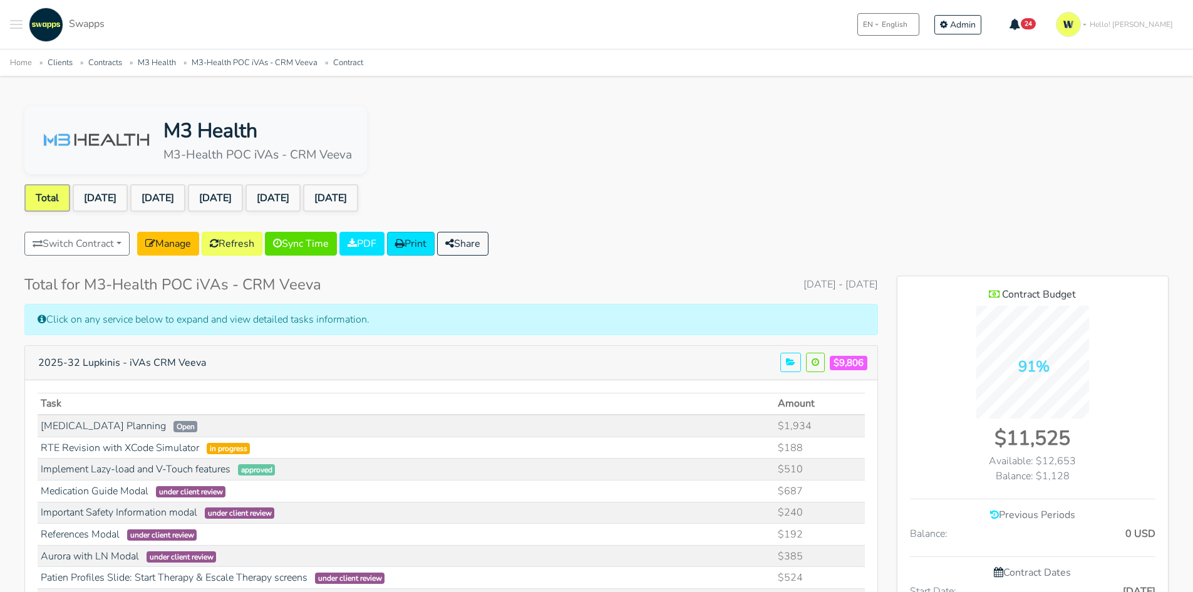
scroll to position [0, 0]
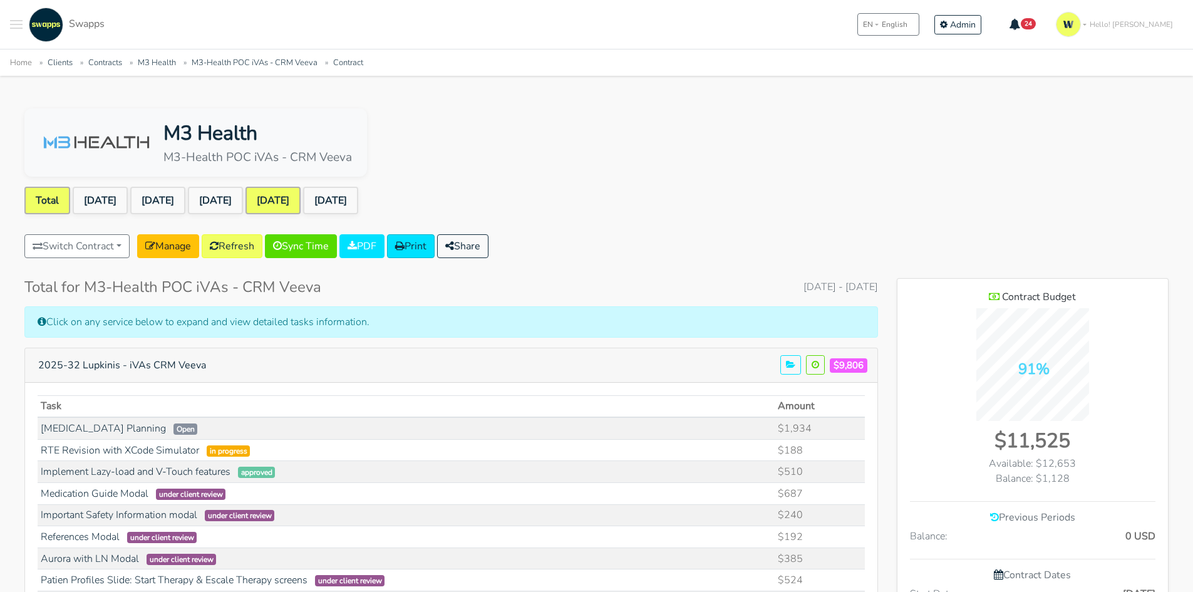
click at [291, 197] on link "Aug 2025" at bounding box center [272, 201] width 55 height 28
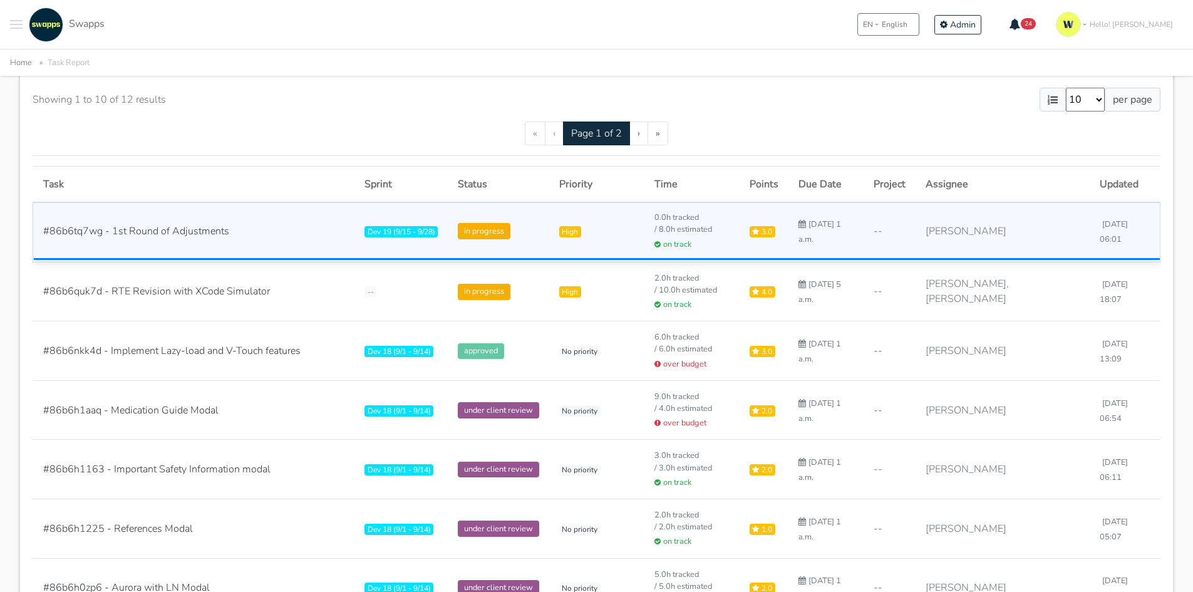
click at [149, 229] on span "#86b6tq7wg - 1st Round of Adjustments" at bounding box center [136, 231] width 186 height 14
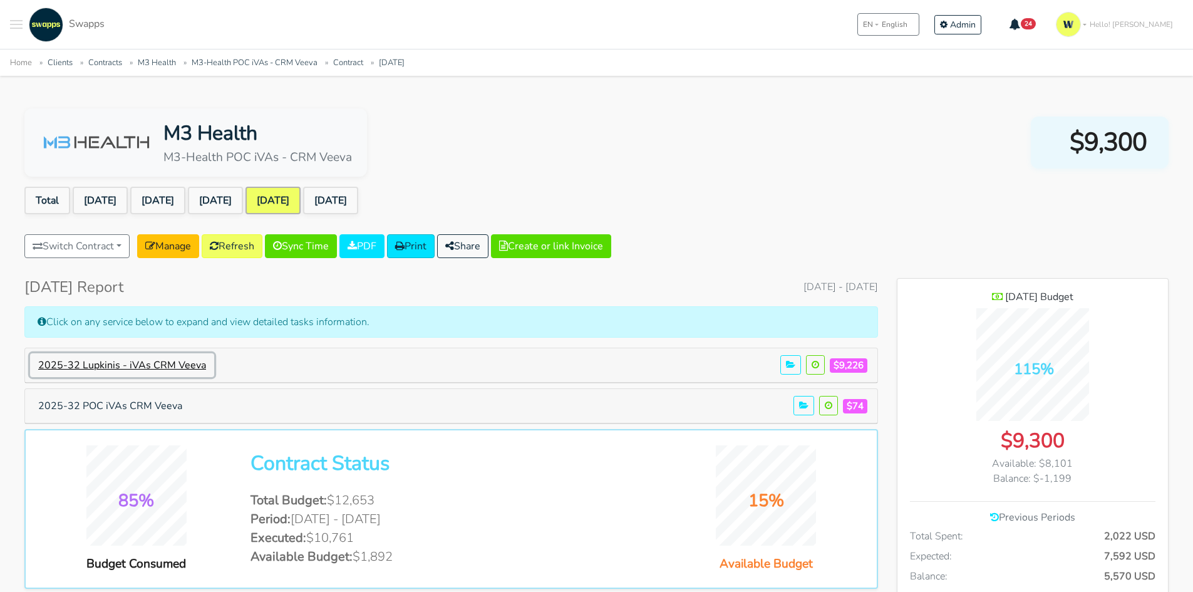
click at [88, 370] on button "2025-32 Lupkinis - iVAs CRM Veeva" at bounding box center [122, 365] width 184 height 24
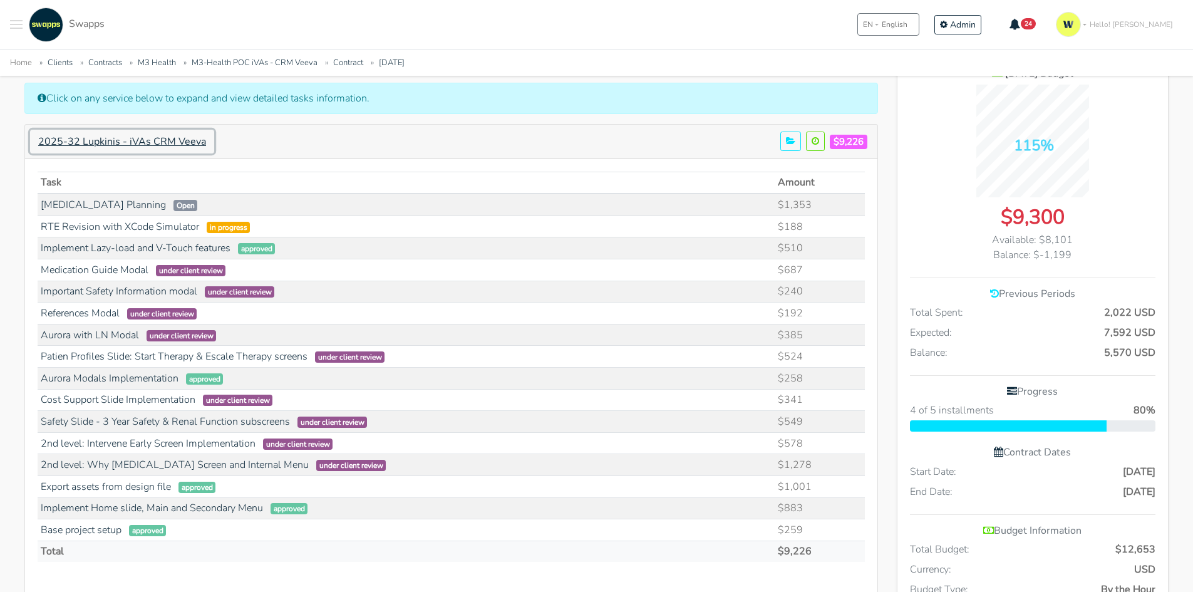
scroll to position [188, 0]
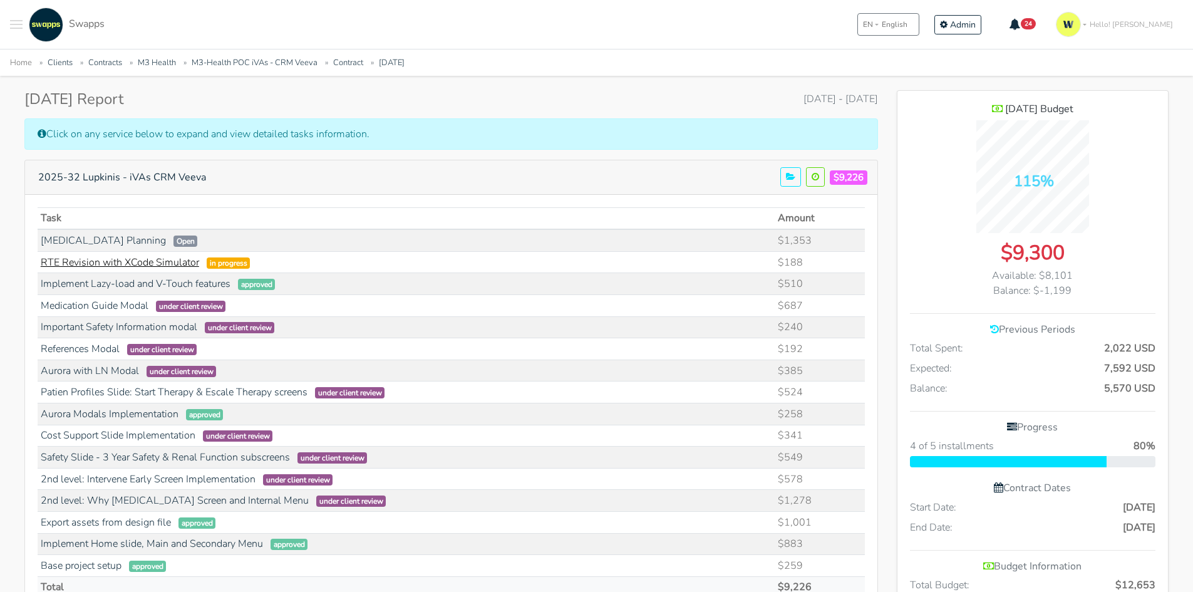
click at [138, 263] on link "RTE Revision with XCode Simulator" at bounding box center [120, 262] width 158 height 14
click at [17, 22] on button "Toggle navigation menu" at bounding box center [16, 25] width 13 height 34
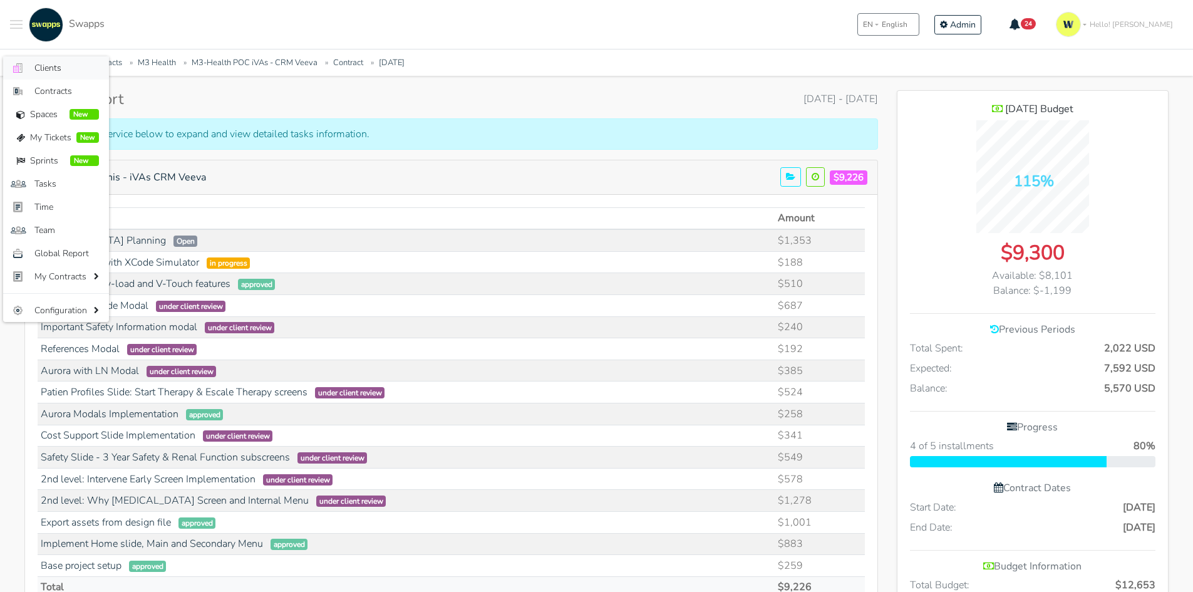
click at [52, 56] on link ".cls-1 { fill: #F15CFF; } .cls-2 { fill: #9a9a9a; } Clients" at bounding box center [56, 67] width 106 height 23
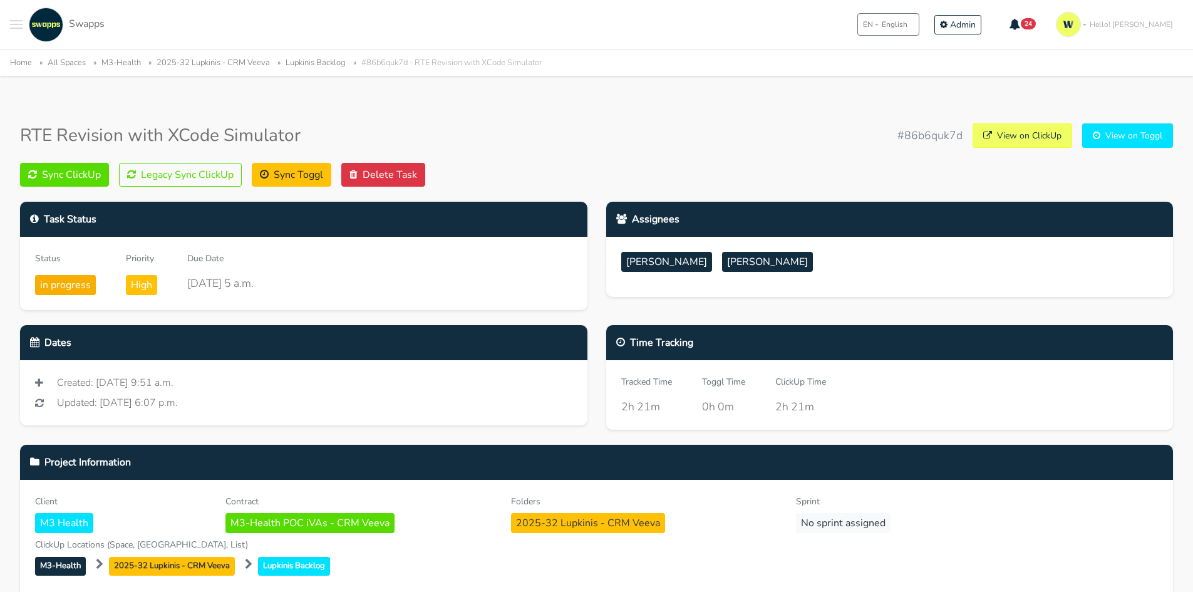
click at [1012, 138] on link "View on ClickUp" at bounding box center [1022, 135] width 100 height 24
click at [60, 177] on button "Sync ClickUp" at bounding box center [64, 175] width 89 height 24
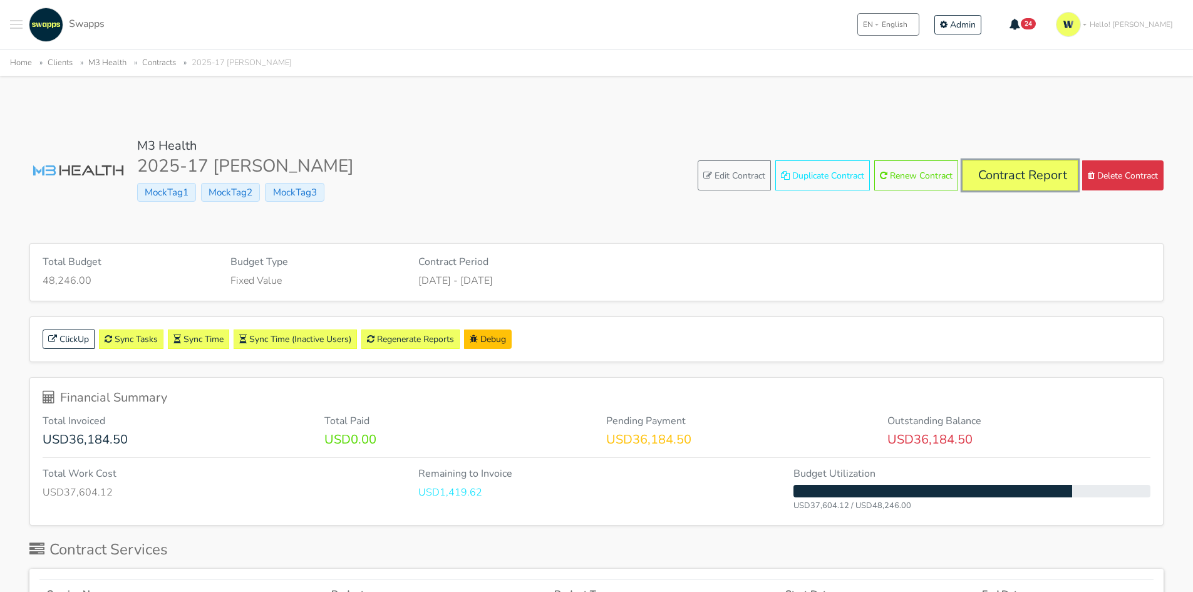
click at [985, 172] on link "Contract Report" at bounding box center [1019, 175] width 115 height 30
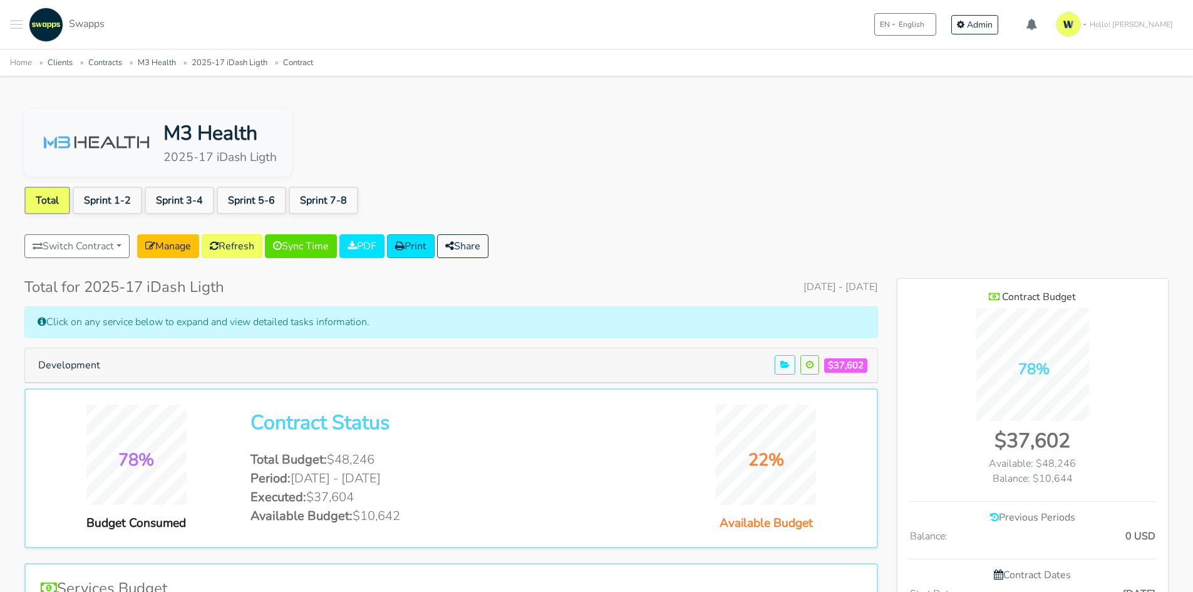
scroll to position [812, 271]
click at [331, 200] on link "Sprint 7-8" at bounding box center [323, 201] width 69 height 28
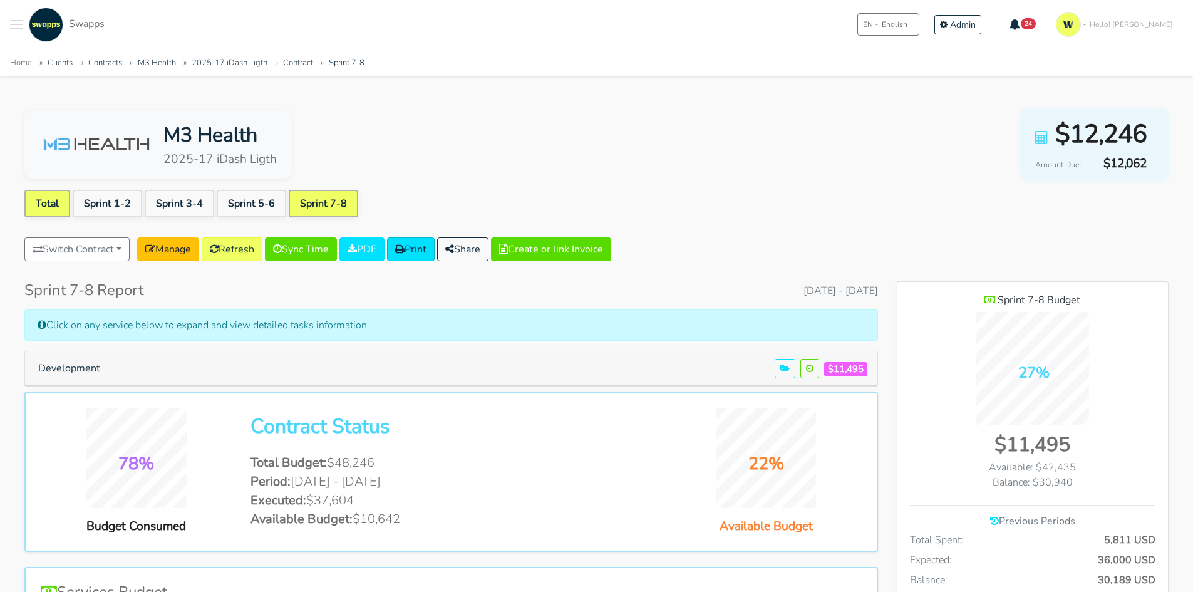
click at [44, 210] on link "Total" at bounding box center [47, 204] width 46 height 28
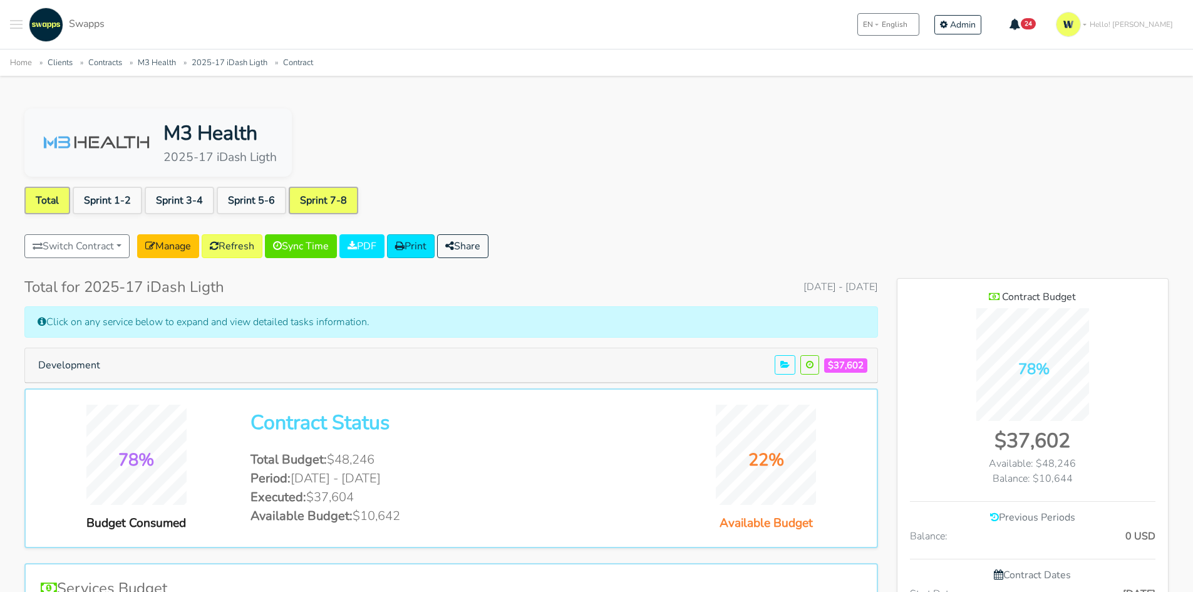
click at [321, 195] on link "Sprint 7-8" at bounding box center [323, 201] width 69 height 28
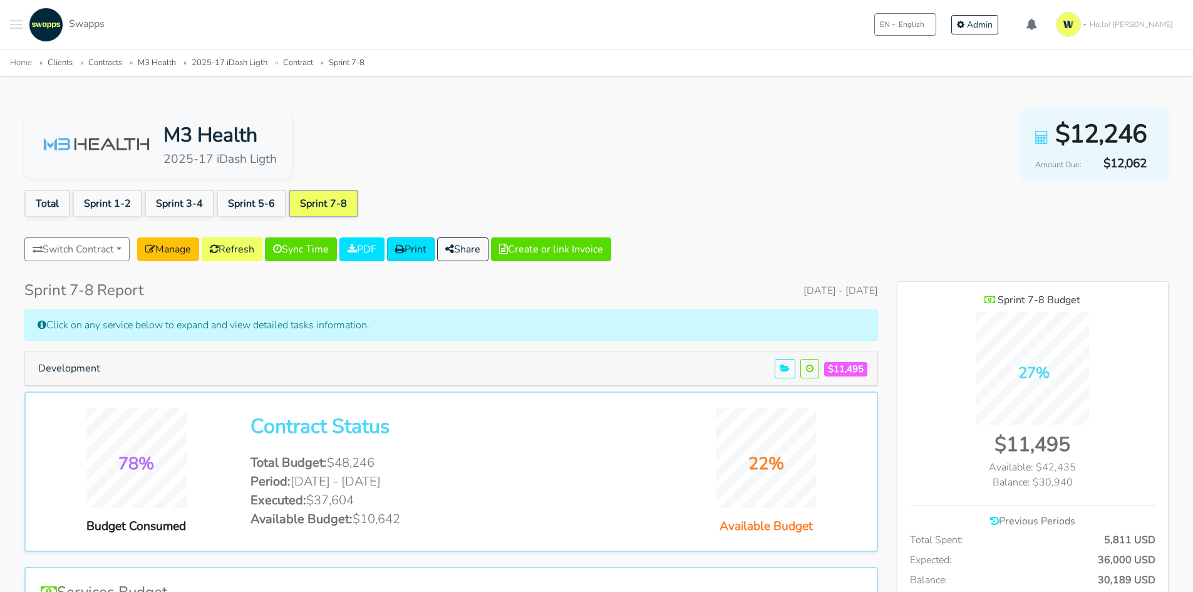
scroll to position [913, 271]
click at [31, 372] on button "Development" at bounding box center [69, 368] width 78 height 24
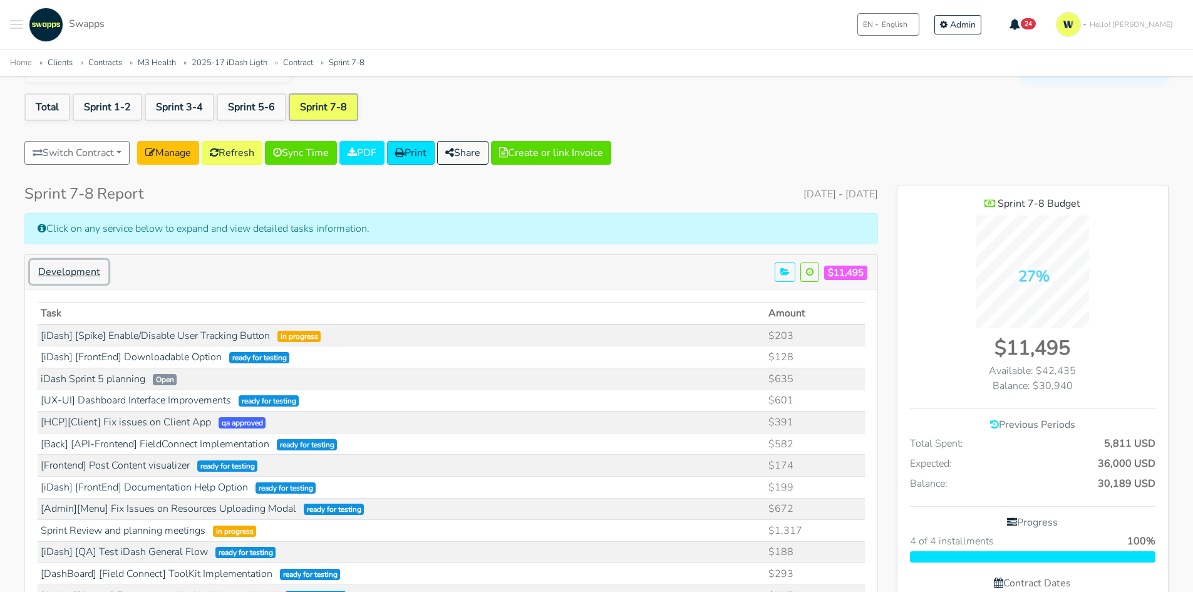
scroll to position [0, 0]
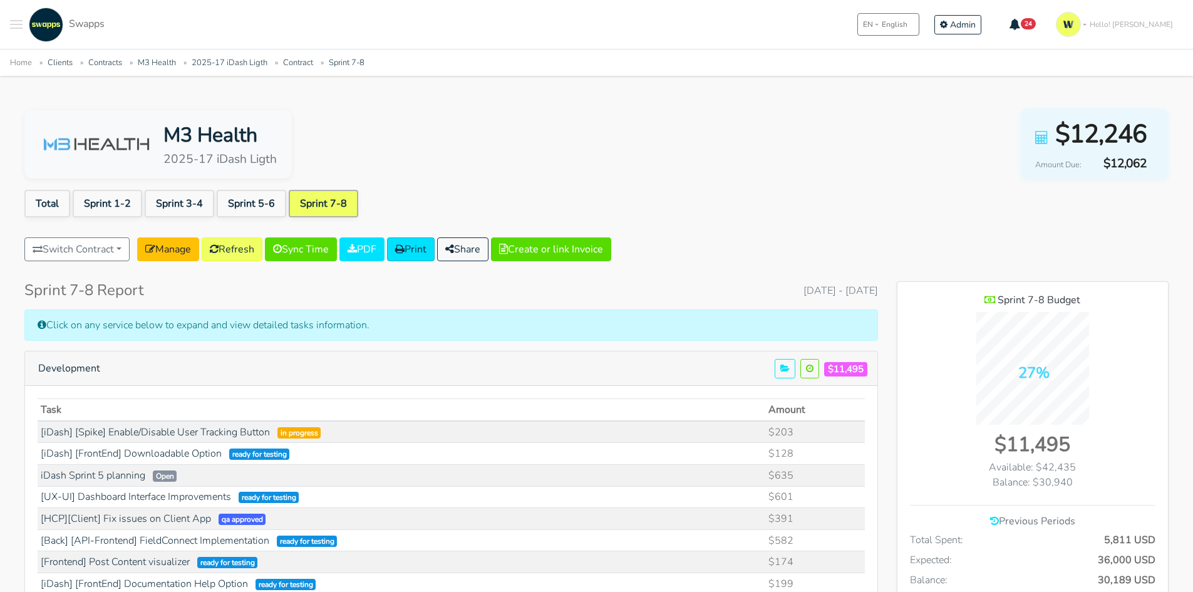
drag, startPoint x: 846, startPoint y: 292, endPoint x: 756, endPoint y: 293, distance: 90.8
click at [803, 293] on span "August 26, 2025 - September 26, 2025" at bounding box center [840, 290] width 75 height 15
click at [803, 294] on span "August 26, 2025 - September 26, 2025" at bounding box center [840, 290] width 75 height 15
drag, startPoint x: 846, startPoint y: 292, endPoint x: 756, endPoint y: 301, distance: 90.6
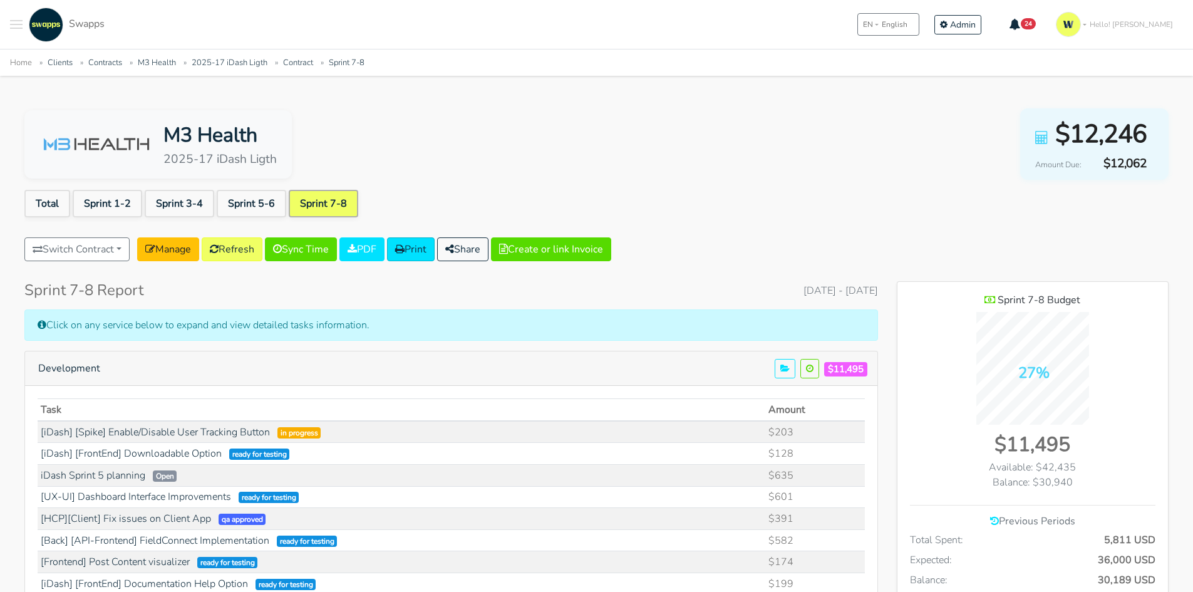
click at [36, 198] on link "Total" at bounding box center [47, 204] width 46 height 28
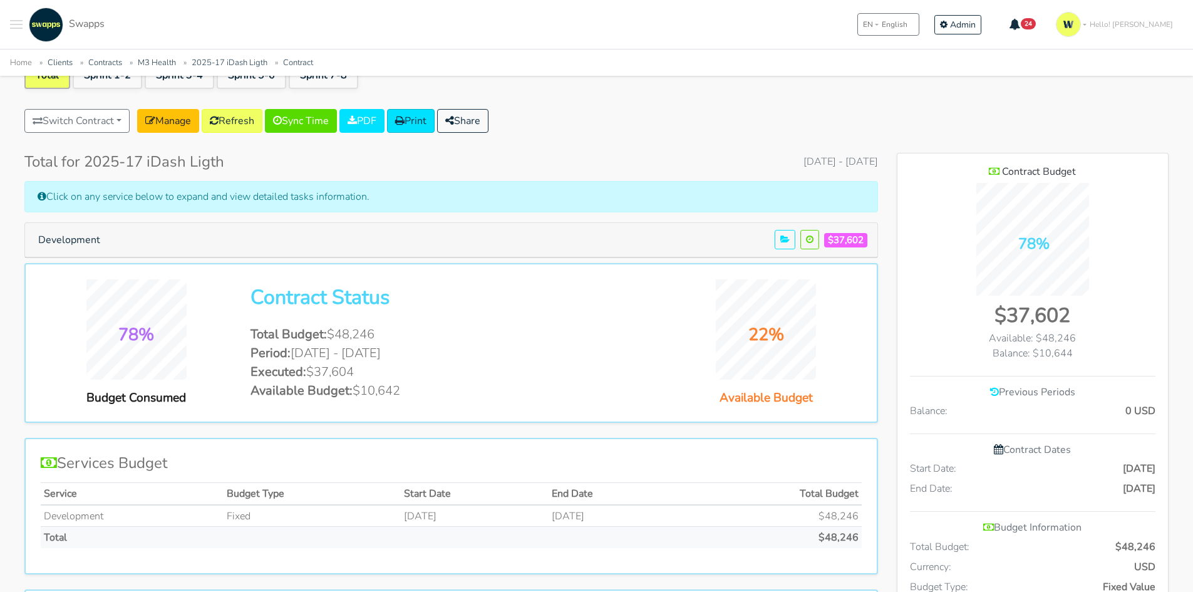
drag, startPoint x: 321, startPoint y: 391, endPoint x: 345, endPoint y: 391, distance: 24.4
click at [333, 391] on span "Available Budget:" at bounding box center [301, 390] width 102 height 17
drag, startPoint x: 381, startPoint y: 391, endPoint x: 435, endPoint y: 390, distance: 53.2
click at [435, 390] on li "Available Budget: $10,642" at bounding box center [450, 390] width 401 height 19
click at [422, 388] on li "Available Budget: $10,642" at bounding box center [450, 390] width 401 height 19
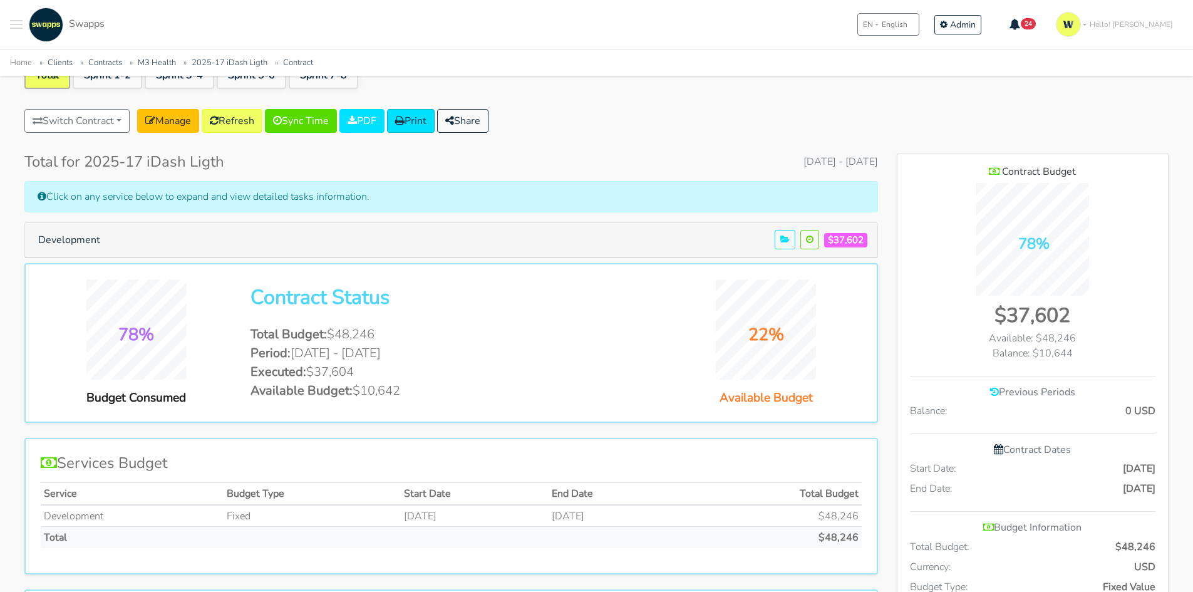
drag, startPoint x: 413, startPoint y: 389, endPoint x: 332, endPoint y: 384, distance: 80.3
click at [342, 389] on li "Available Budget: $10,642" at bounding box center [450, 390] width 401 height 19
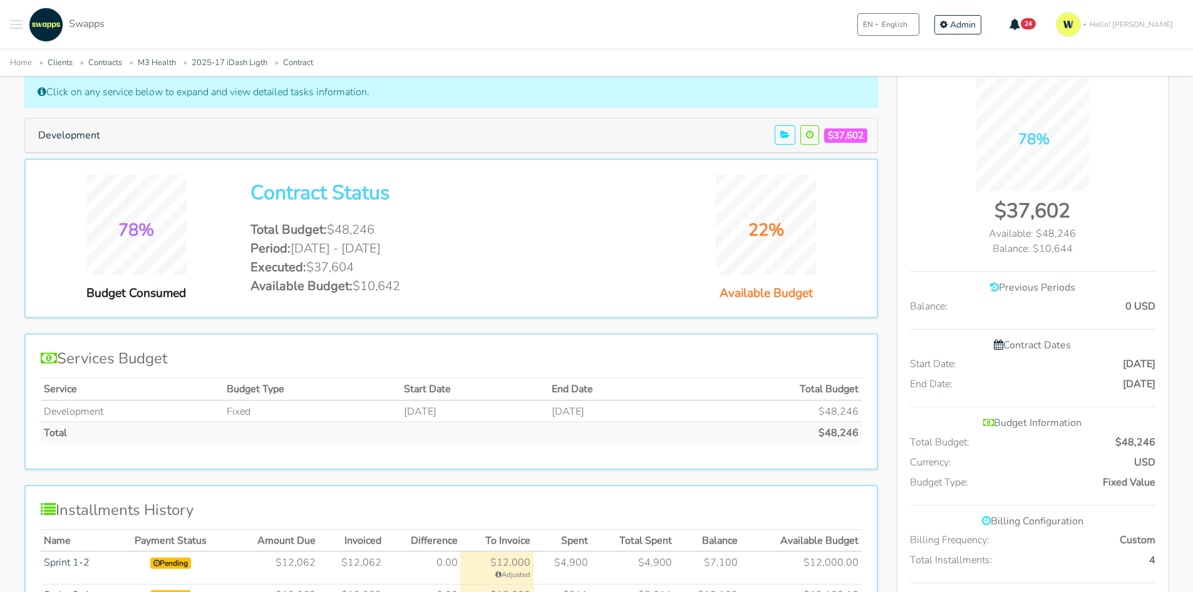
scroll to position [250, 0]
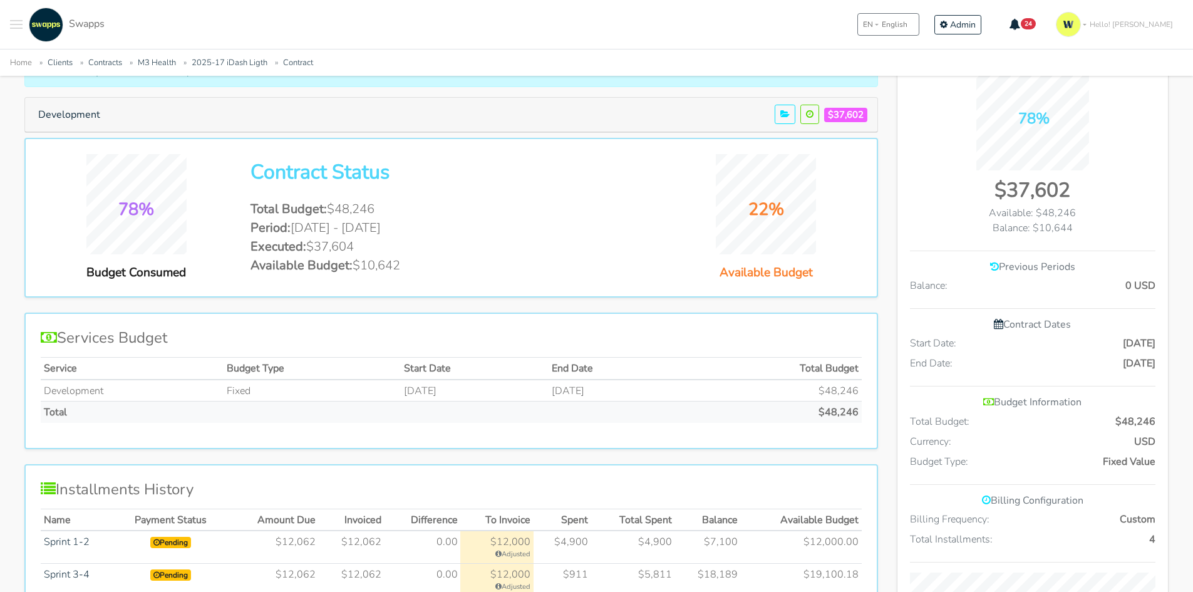
click at [370, 258] on li "Available Budget: $10,642" at bounding box center [450, 265] width 401 height 19
drag, startPoint x: 371, startPoint y: 258, endPoint x: 398, endPoint y: 268, distance: 29.3
click at [398, 268] on li "Available Budget: $10,642" at bounding box center [450, 265] width 401 height 19
click at [399, 268] on li "Available Budget: $10,642" at bounding box center [450, 265] width 401 height 19
click at [400, 269] on li "Available Budget: $10,642" at bounding box center [450, 265] width 401 height 19
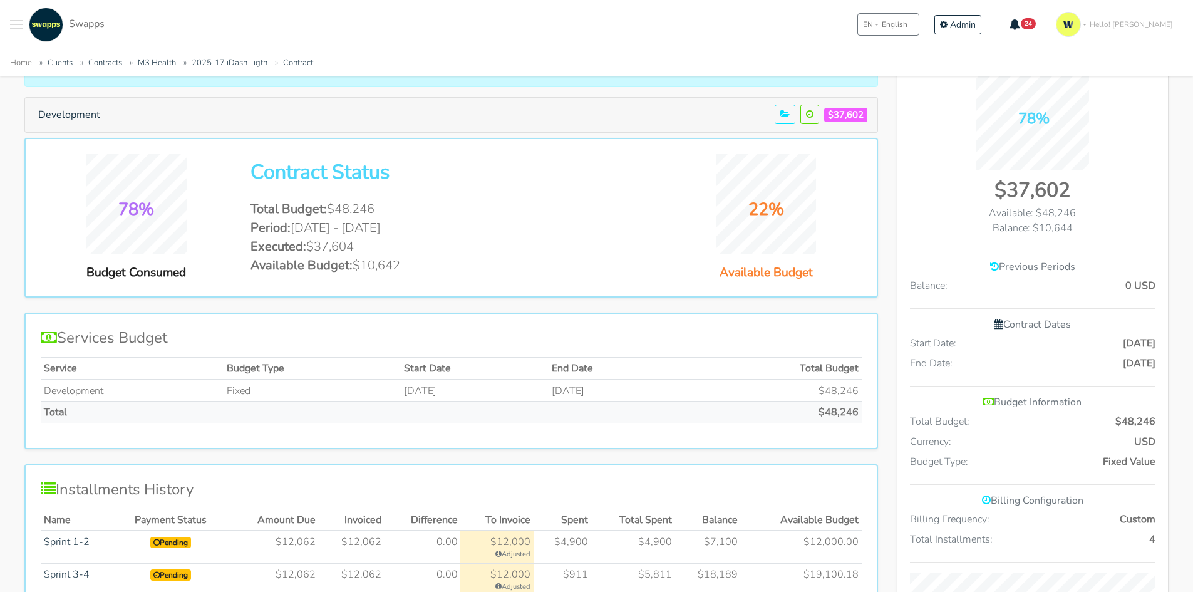
drag, startPoint x: 401, startPoint y: 270, endPoint x: 340, endPoint y: 271, distance: 60.7
click at [341, 271] on li "Available Budget: $10,642" at bounding box center [450, 265] width 401 height 19
click at [375, 250] on li "Executed: $37,604" at bounding box center [450, 246] width 401 height 19
drag, startPoint x: 358, startPoint y: 270, endPoint x: 400, endPoint y: 264, distance: 42.3
click at [399, 264] on li "Available Budget: $10,642" at bounding box center [450, 265] width 401 height 19
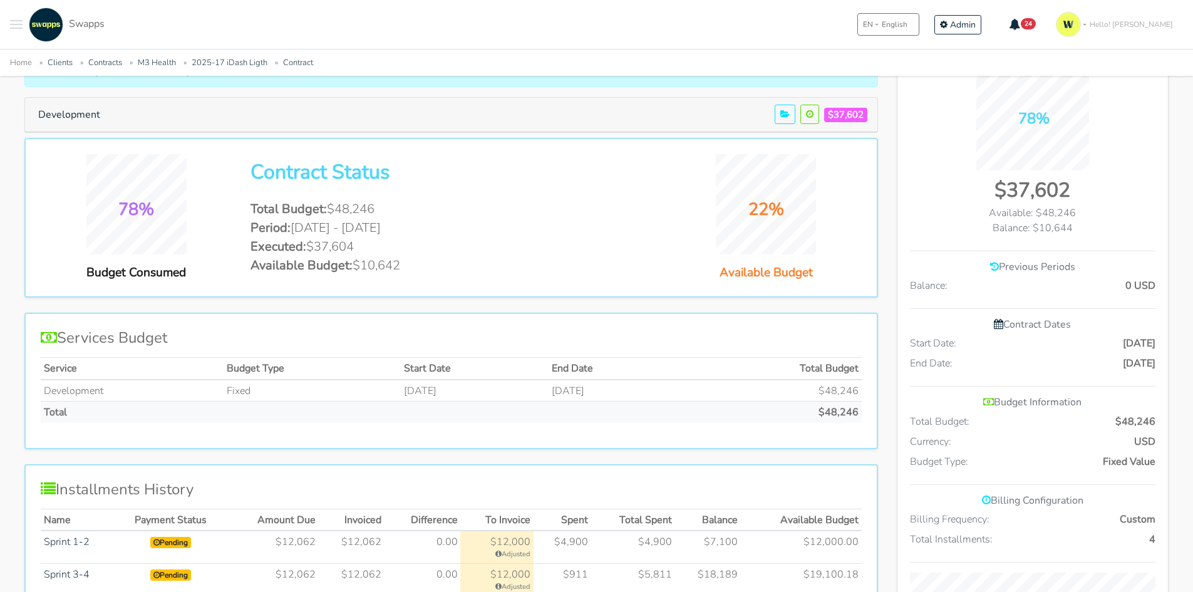
click at [401, 266] on li "Available Budget: $10,642" at bounding box center [450, 265] width 401 height 19
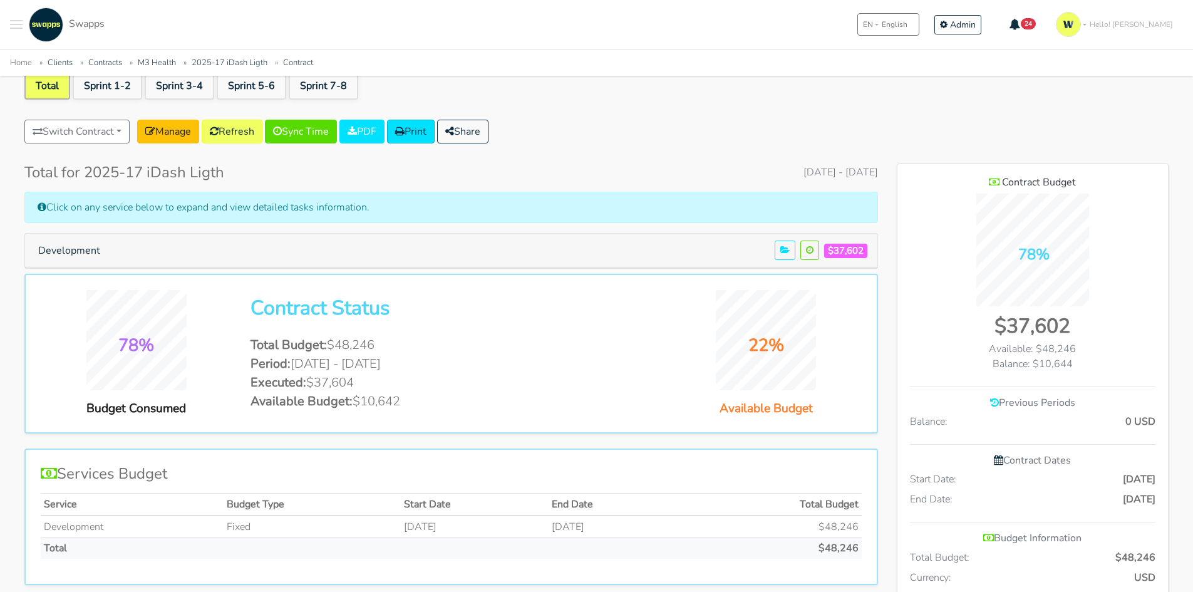
scroll to position [0, 0]
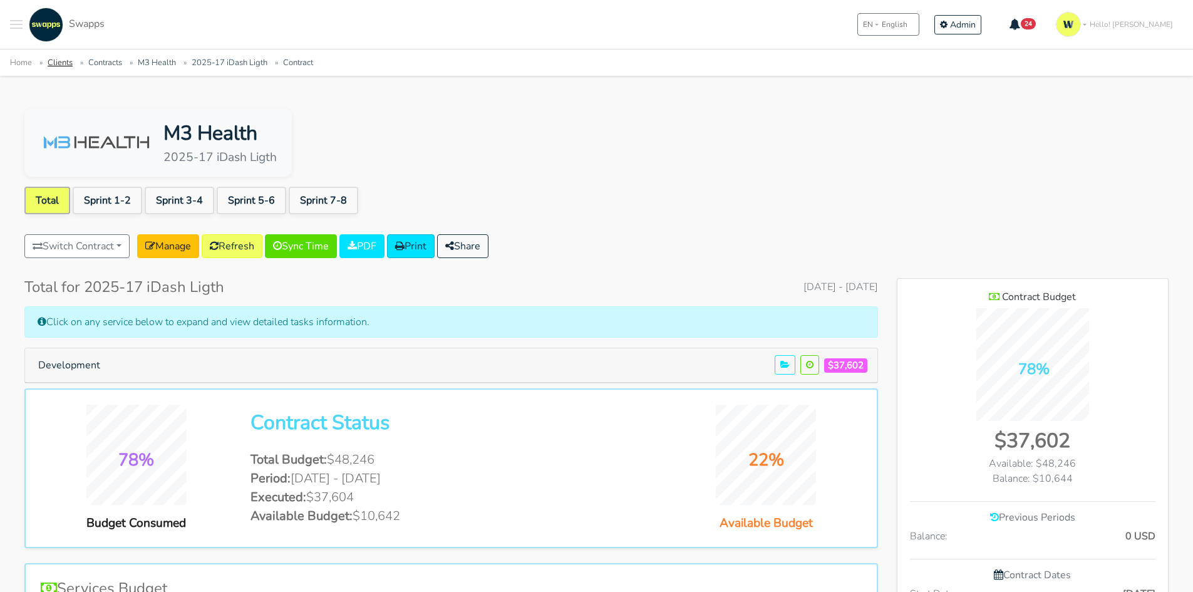
click at [61, 60] on link "Clients" at bounding box center [60, 62] width 25 height 11
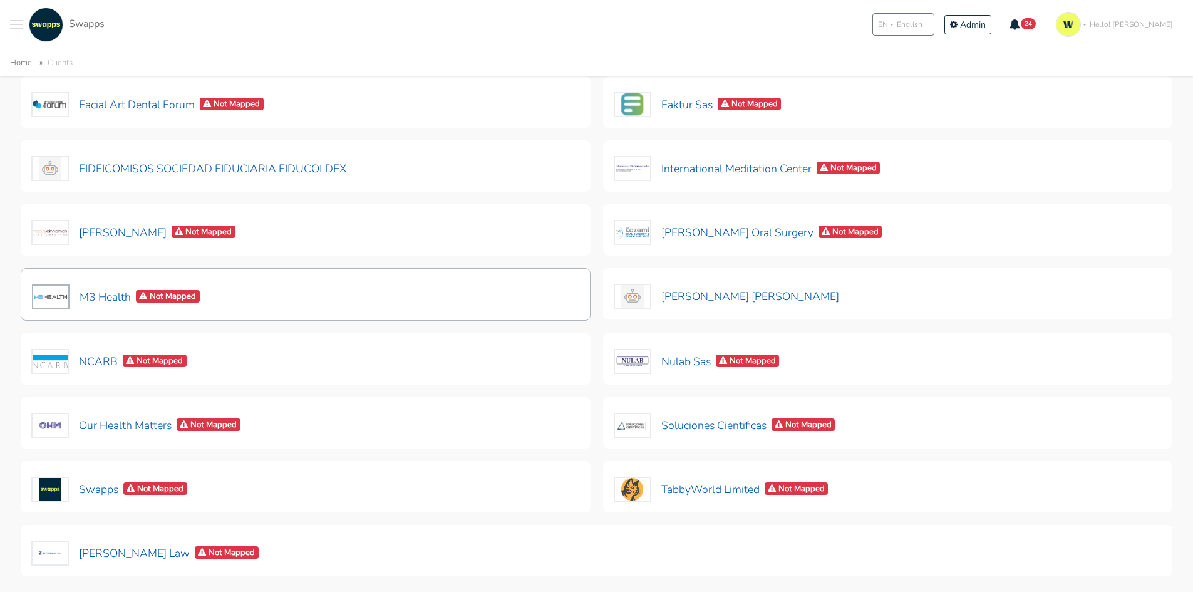
scroll to position [313, 0]
click at [115, 301] on button "M3 Health Not Mapped" at bounding box center [115, 296] width 169 height 26
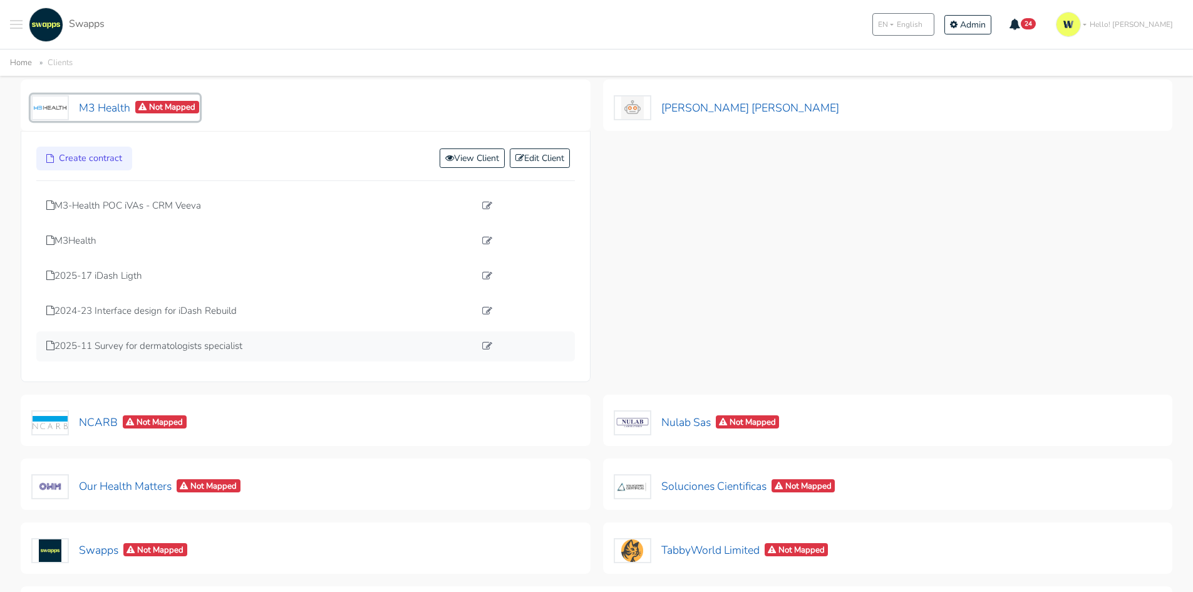
scroll to position [438, 0]
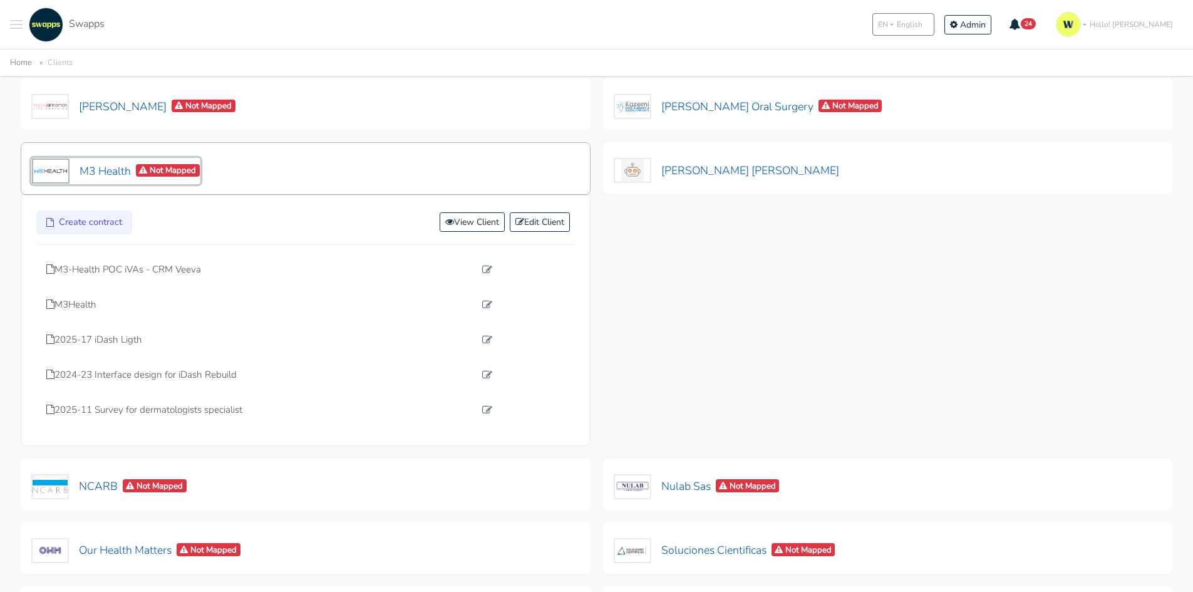
click at [96, 172] on button "M3 Health Not Mapped" at bounding box center [115, 171] width 169 height 26
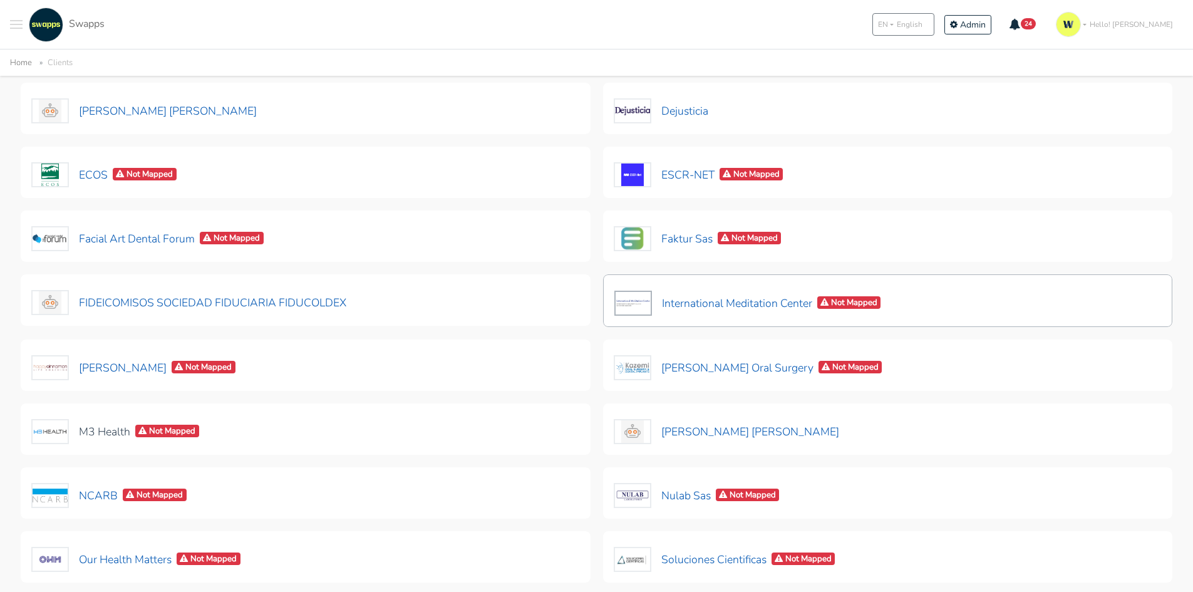
scroll to position [0, 0]
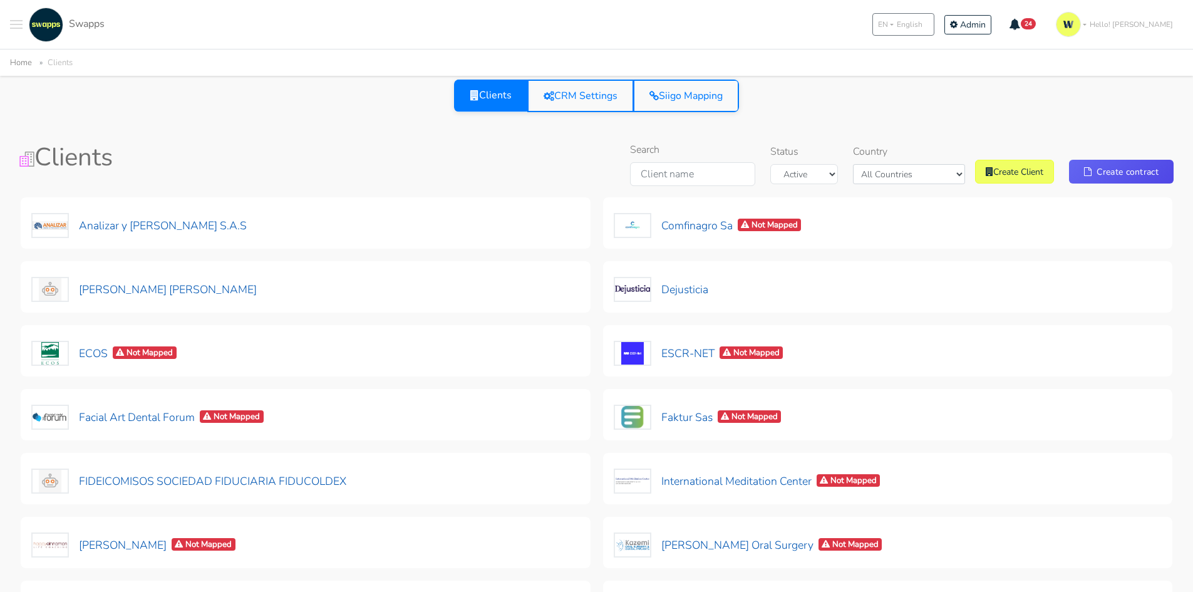
click at [89, 143] on h1 "Clients" at bounding box center [205, 157] width 372 height 30
click at [118, 157] on h1 "Clients" at bounding box center [205, 157] width 372 height 30
drag, startPoint x: 133, startPoint y: 160, endPoint x: 133, endPoint y: 152, distance: 8.8
click at [130, 160] on h1 "Clients" at bounding box center [205, 157] width 372 height 30
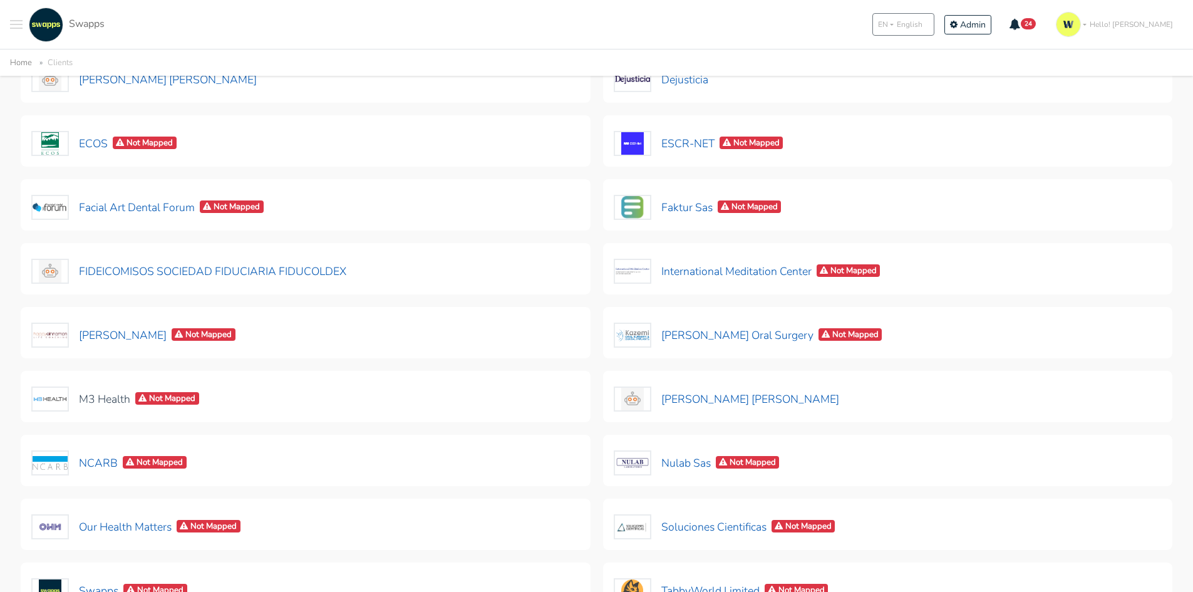
scroll to position [188, 0]
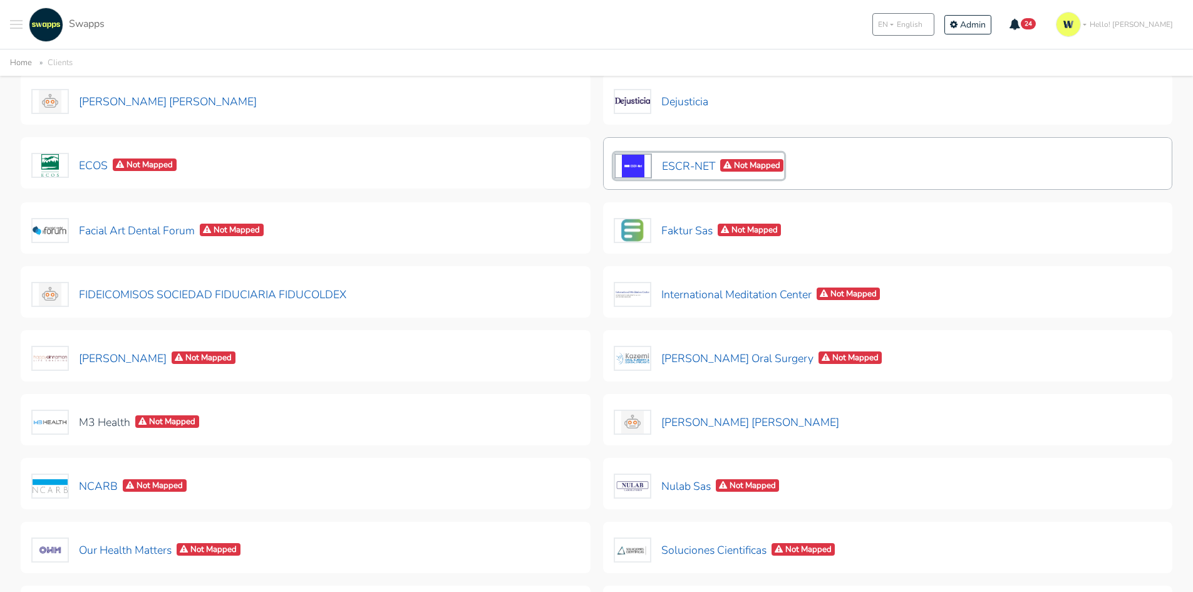
click at [691, 165] on button "ESCR-NET Not Mapped" at bounding box center [699, 166] width 171 height 26
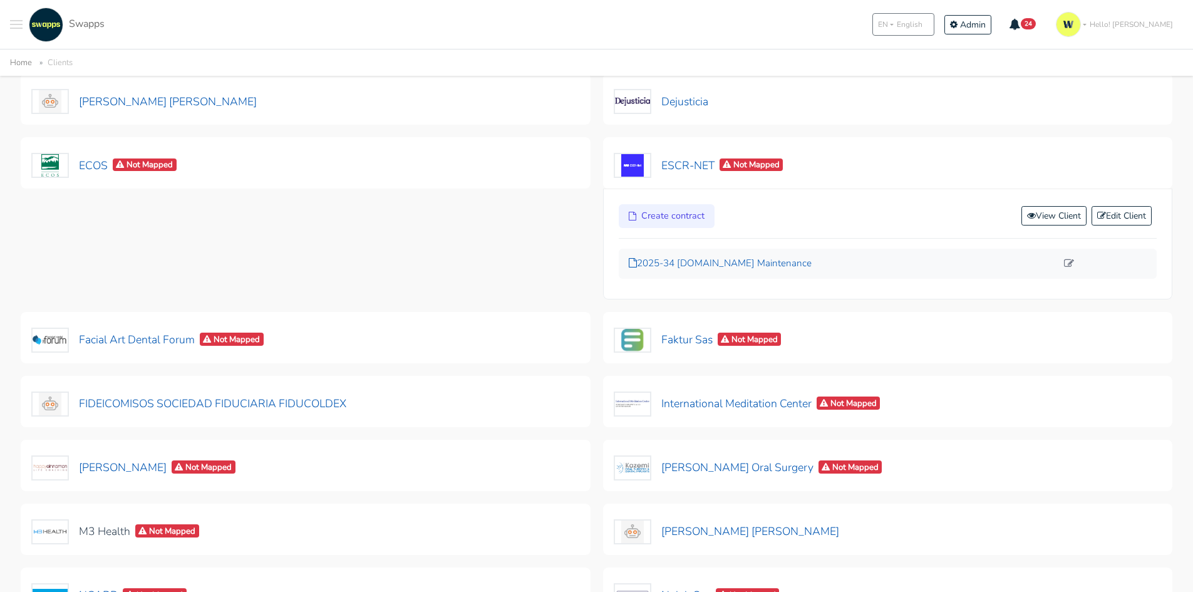
click at [723, 264] on p "2025-34 [DOMAIN_NAME] Maintenance" at bounding box center [843, 263] width 428 height 14
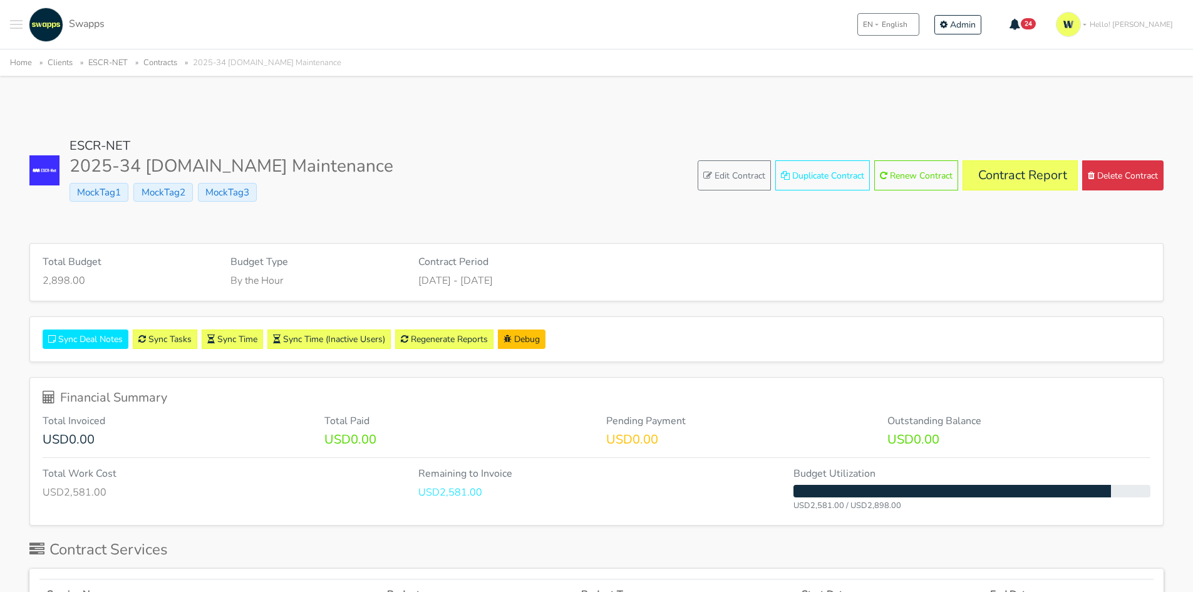
scroll to position [63, 0]
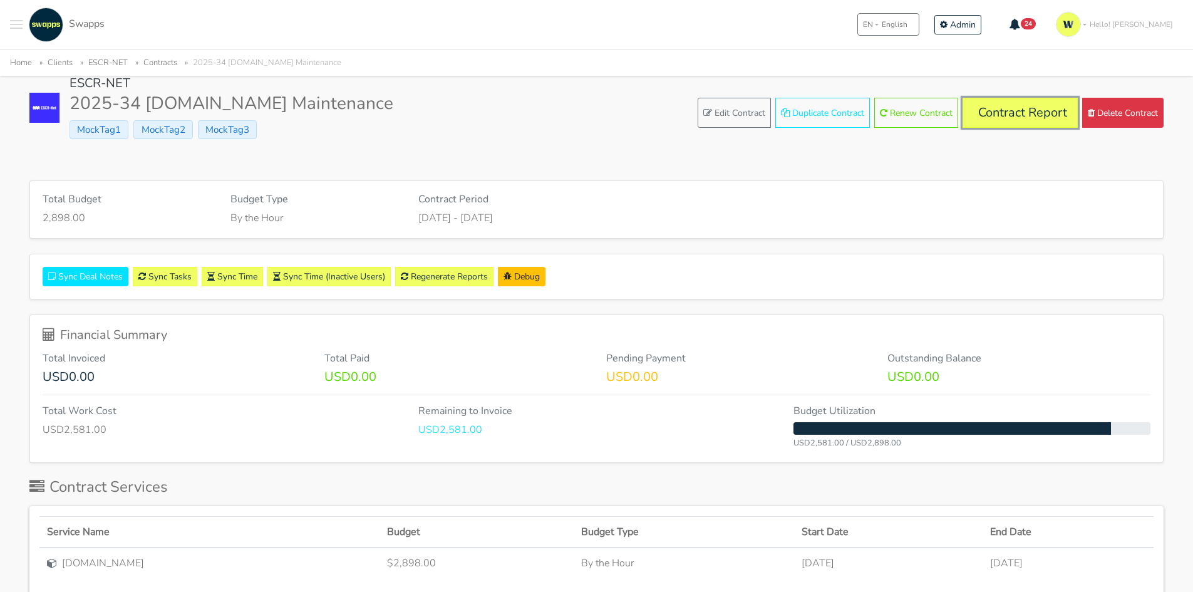
click at [1013, 119] on link "Contract Report" at bounding box center [1019, 113] width 115 height 30
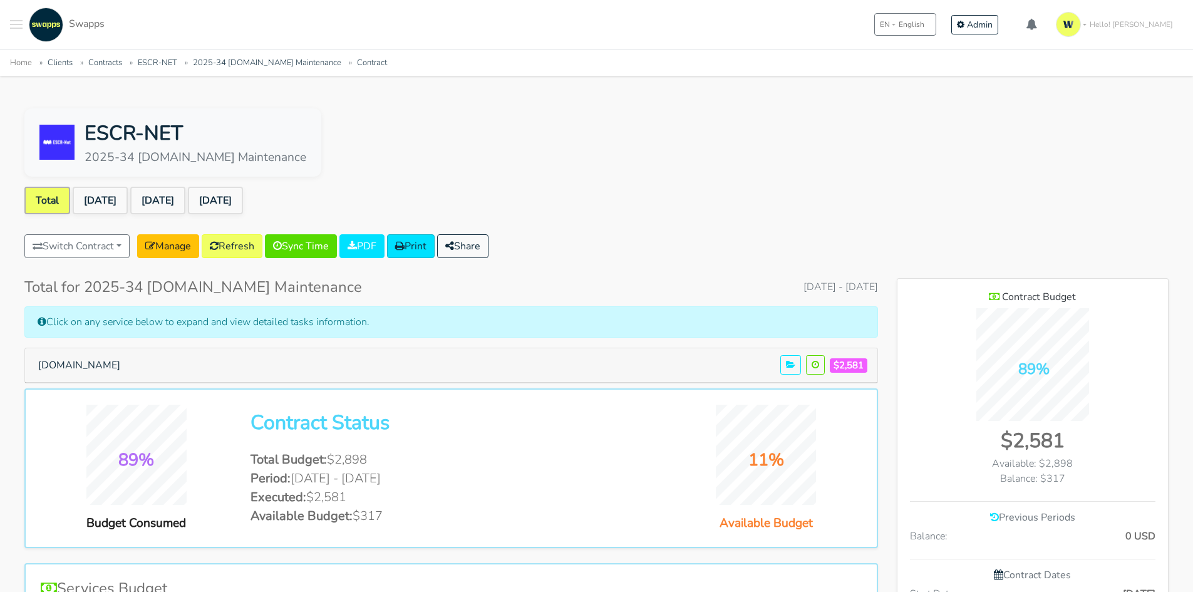
scroll to position [812, 271]
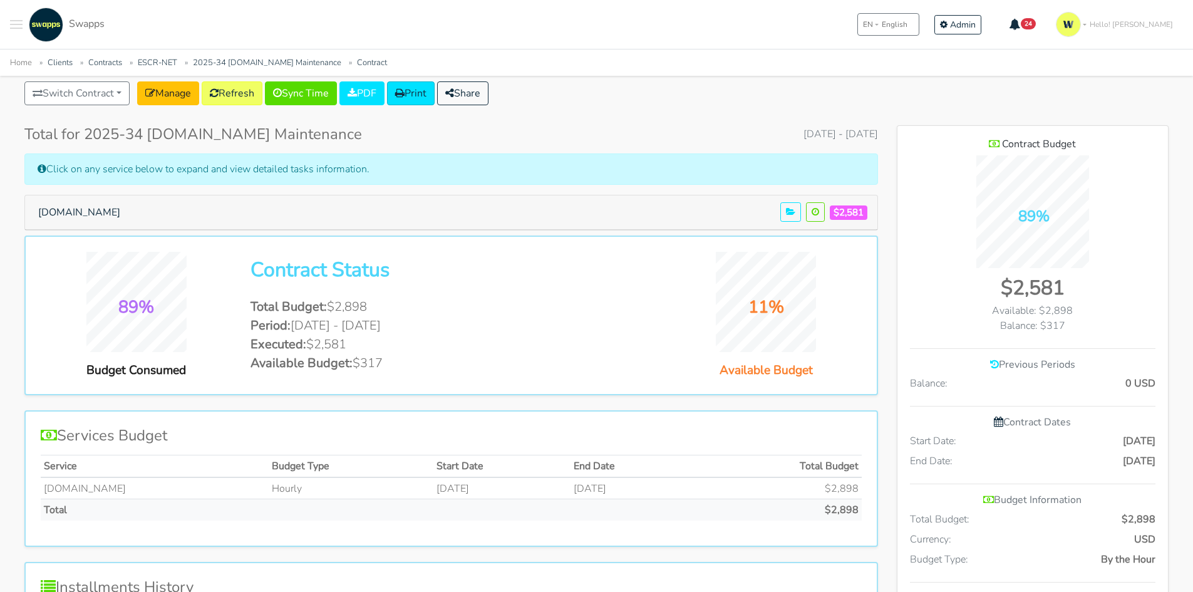
scroll to position [125, 0]
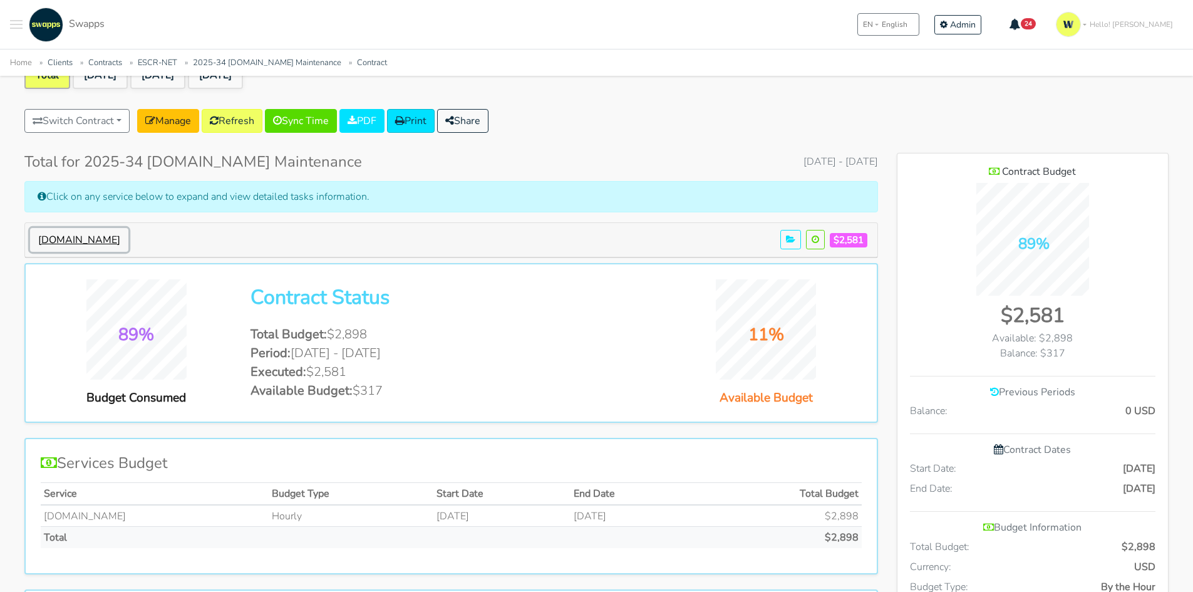
click at [78, 243] on button "[DOMAIN_NAME]" at bounding box center [79, 240] width 98 height 24
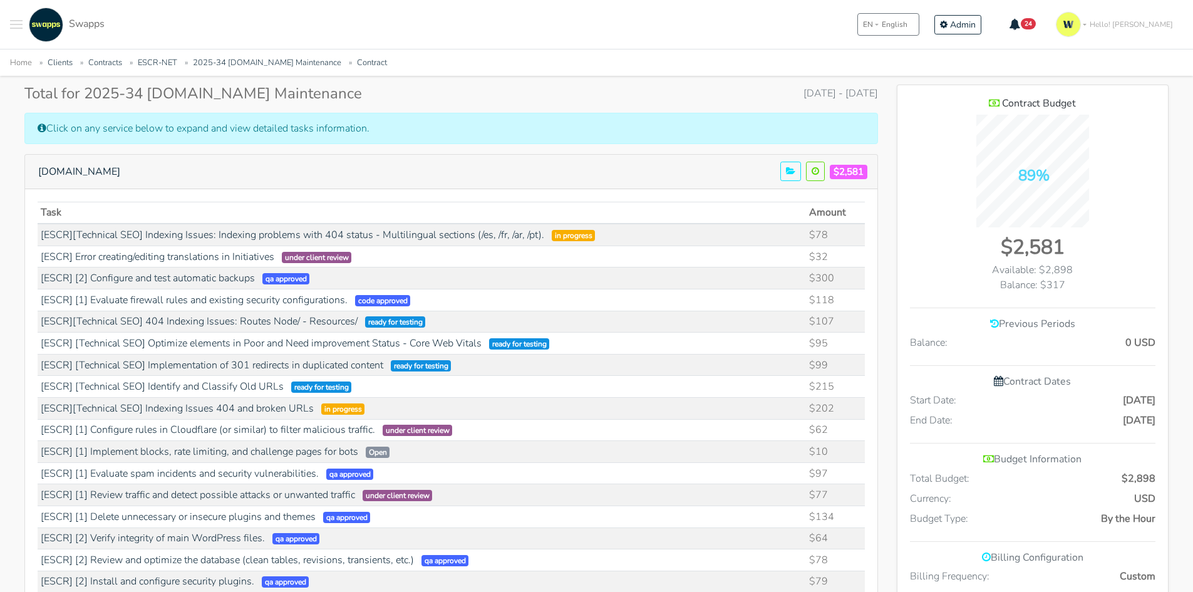
scroll to position [188, 0]
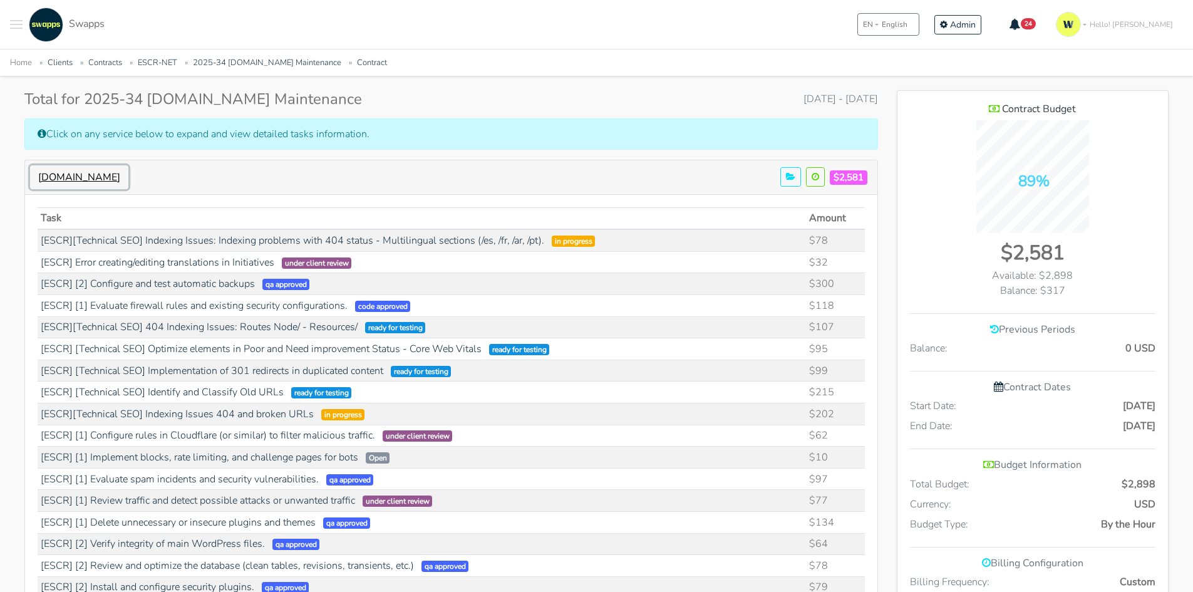
click at [48, 175] on button "[DOMAIN_NAME]" at bounding box center [79, 177] width 98 height 24
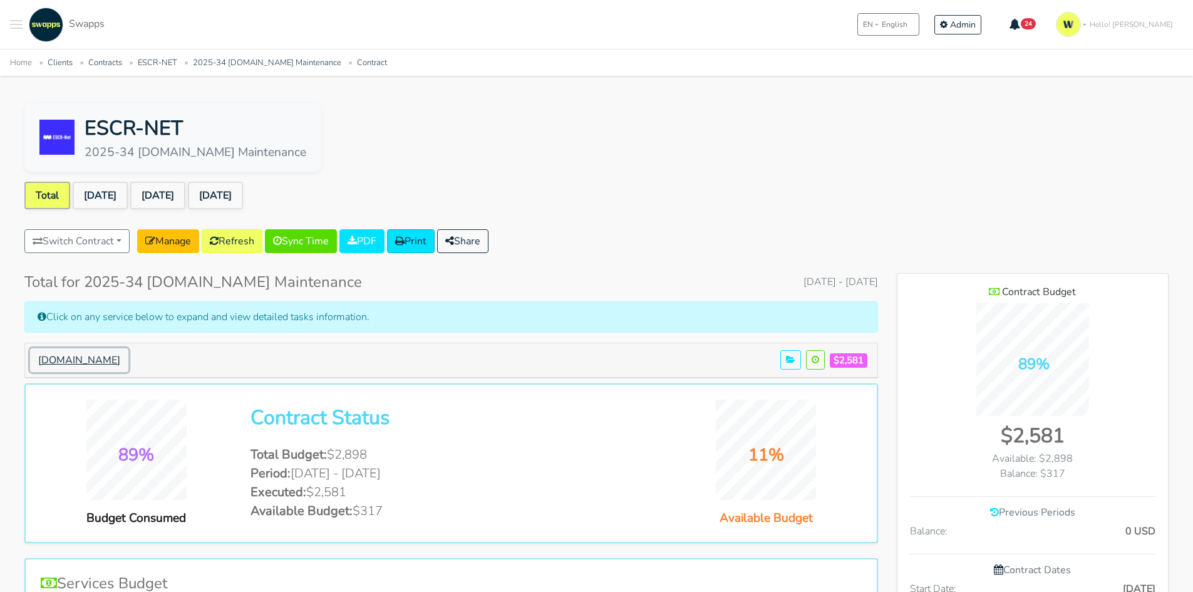
scroll to position [0, 0]
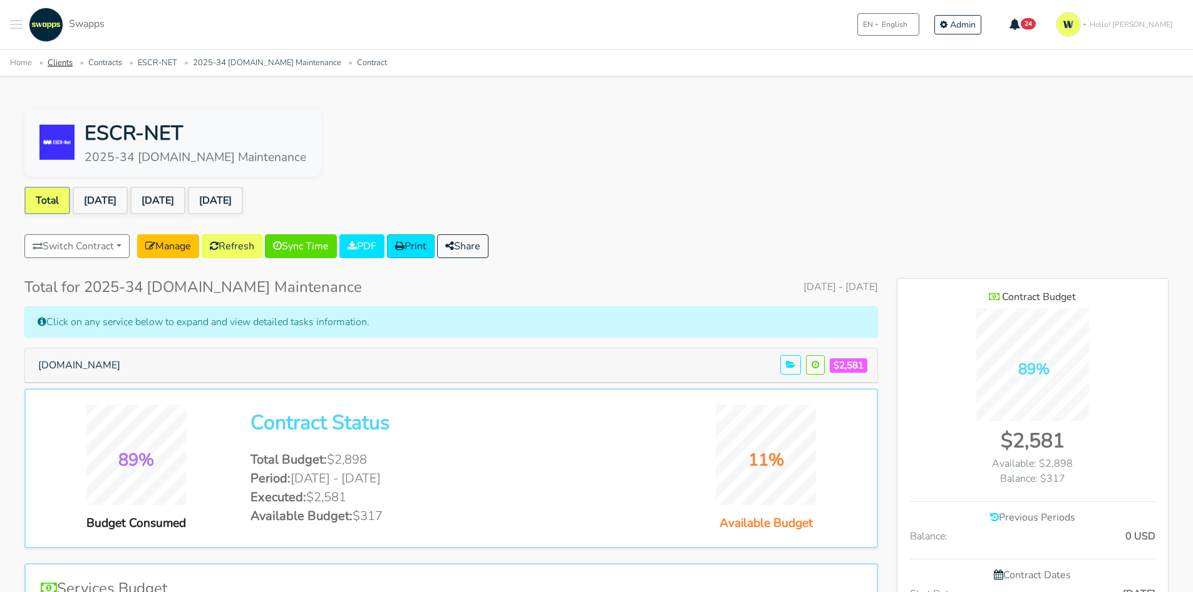
click at [61, 60] on link "Clients" at bounding box center [60, 62] width 25 height 11
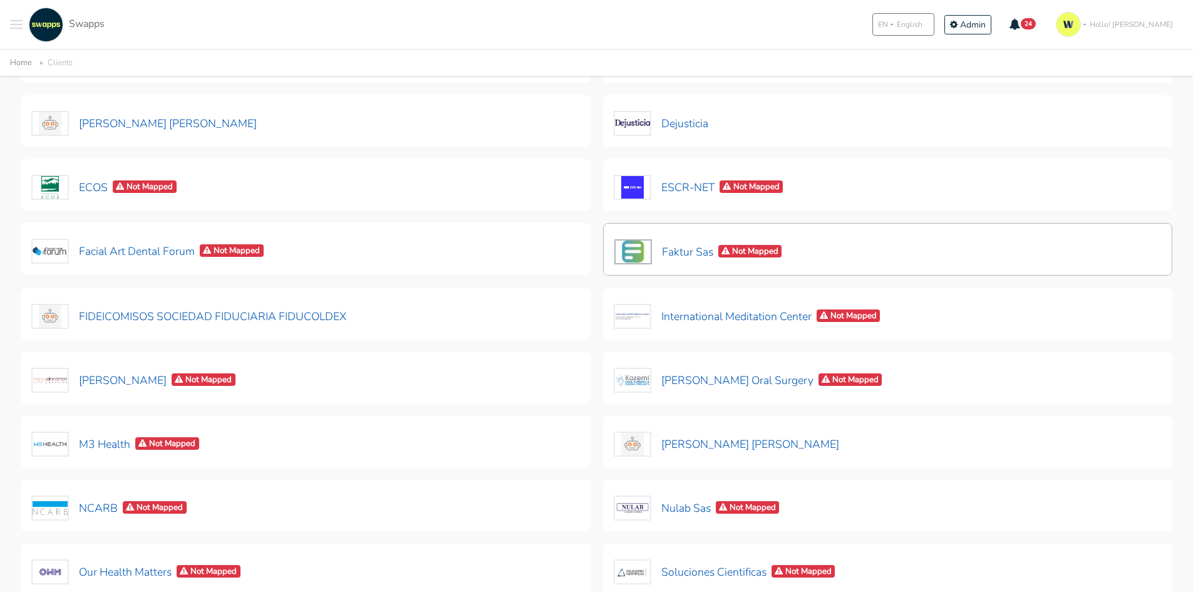
scroll to position [188, 0]
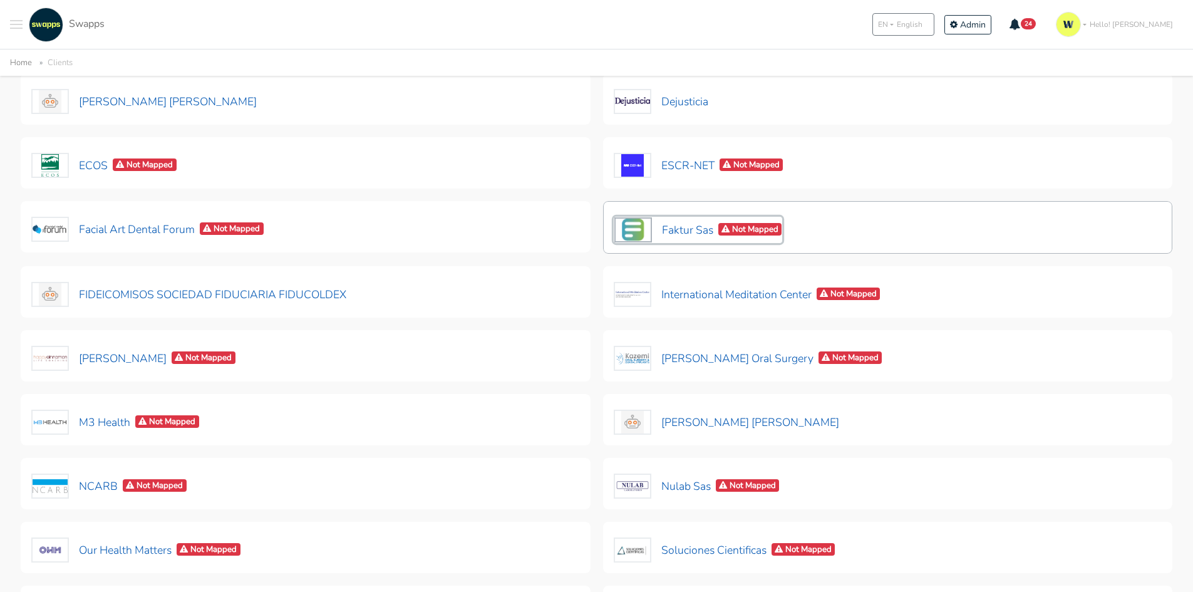
click at [685, 230] on button "Faktur Sas Not Mapped" at bounding box center [698, 230] width 169 height 26
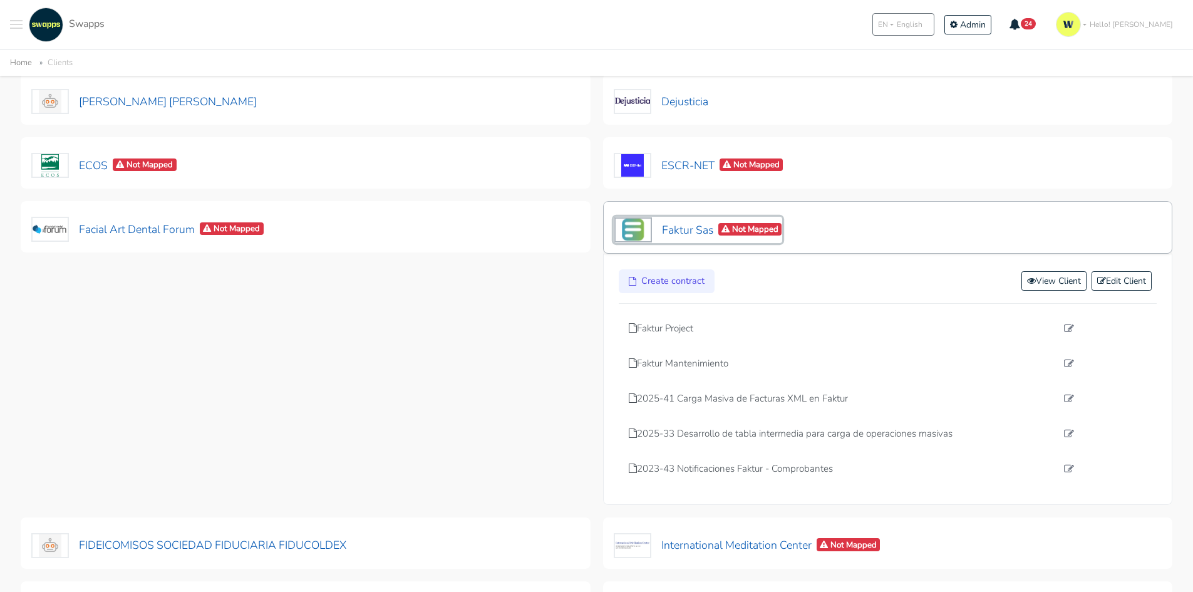
click at [670, 235] on button "Faktur Sas Not Mapped" at bounding box center [698, 230] width 169 height 26
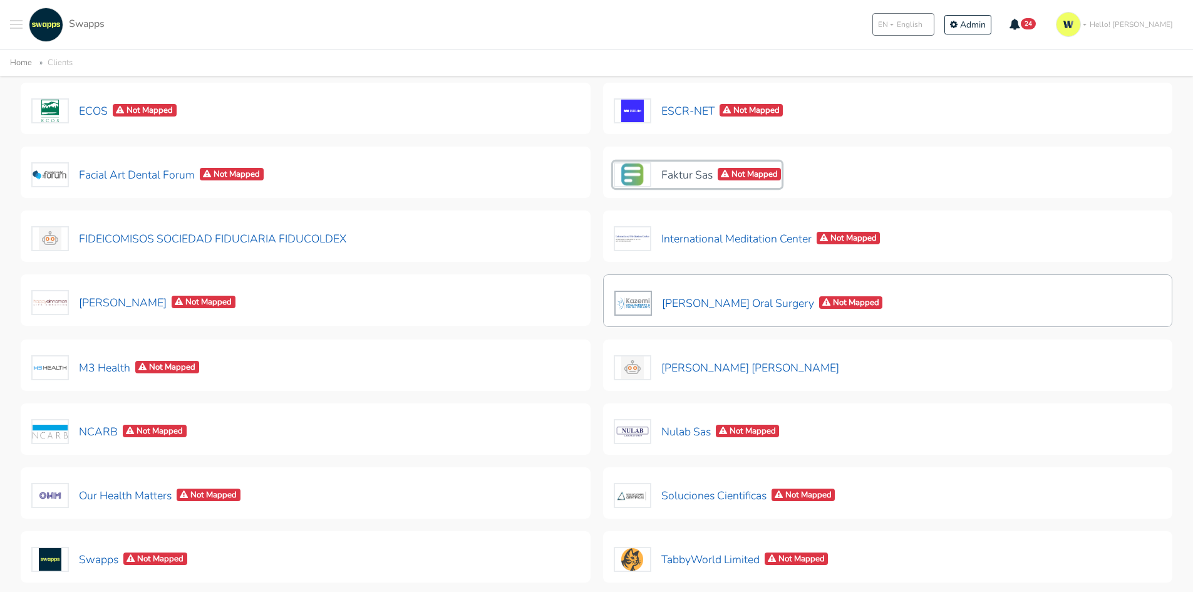
scroll to position [313, 0]
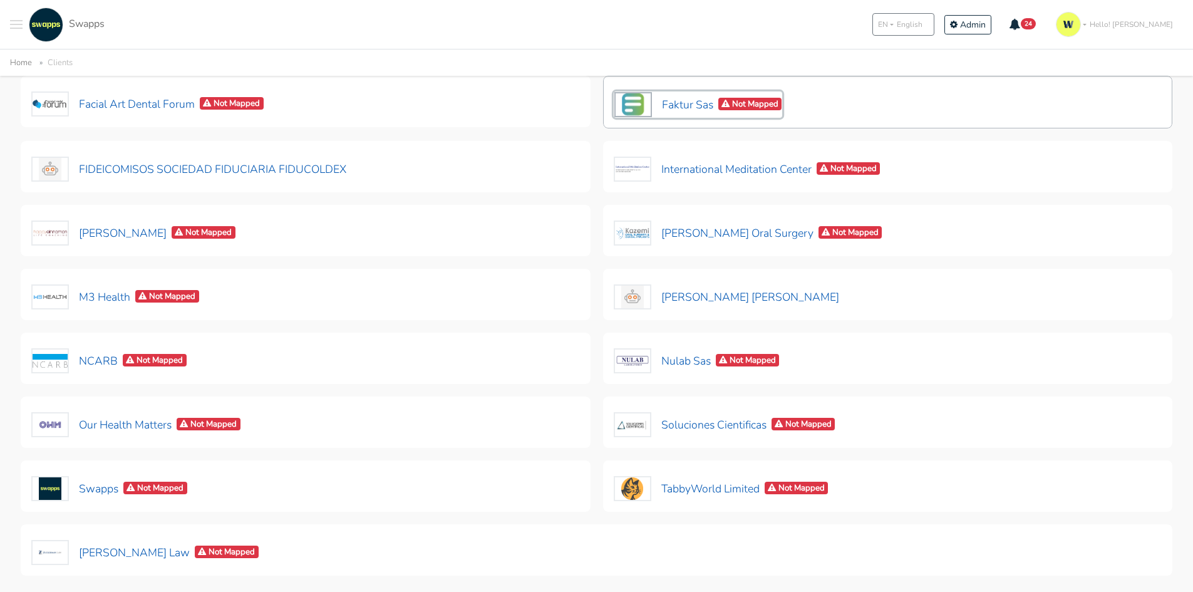
click at [690, 106] on button "Faktur Sas Not Mapped" at bounding box center [698, 104] width 169 height 26
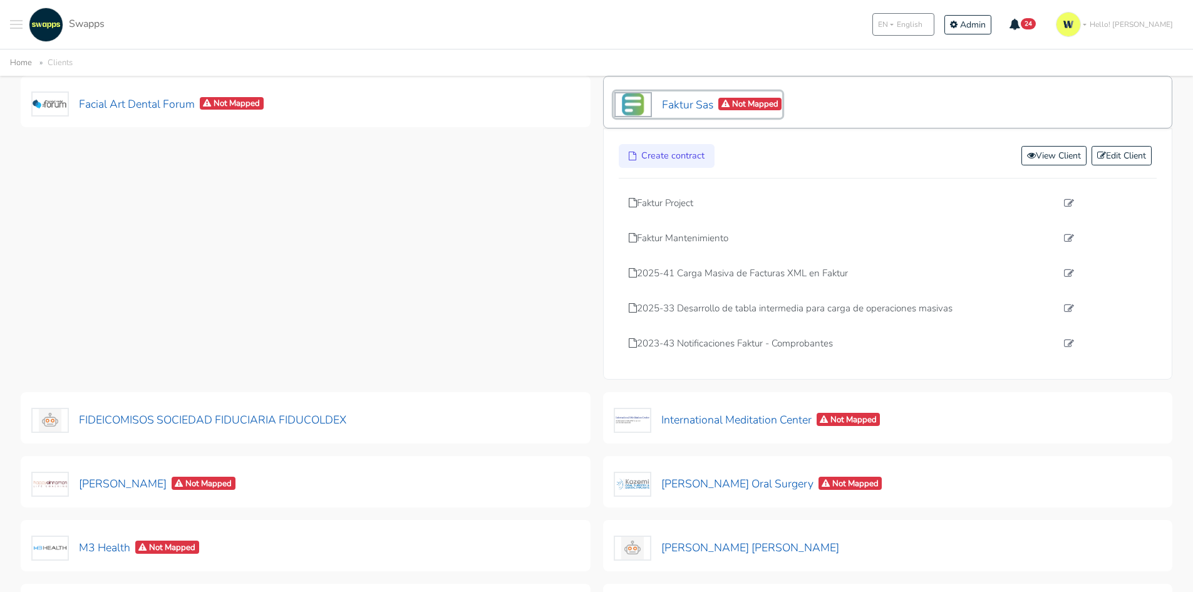
click at [690, 106] on button "Faktur Sas Not Mapped" at bounding box center [698, 104] width 169 height 26
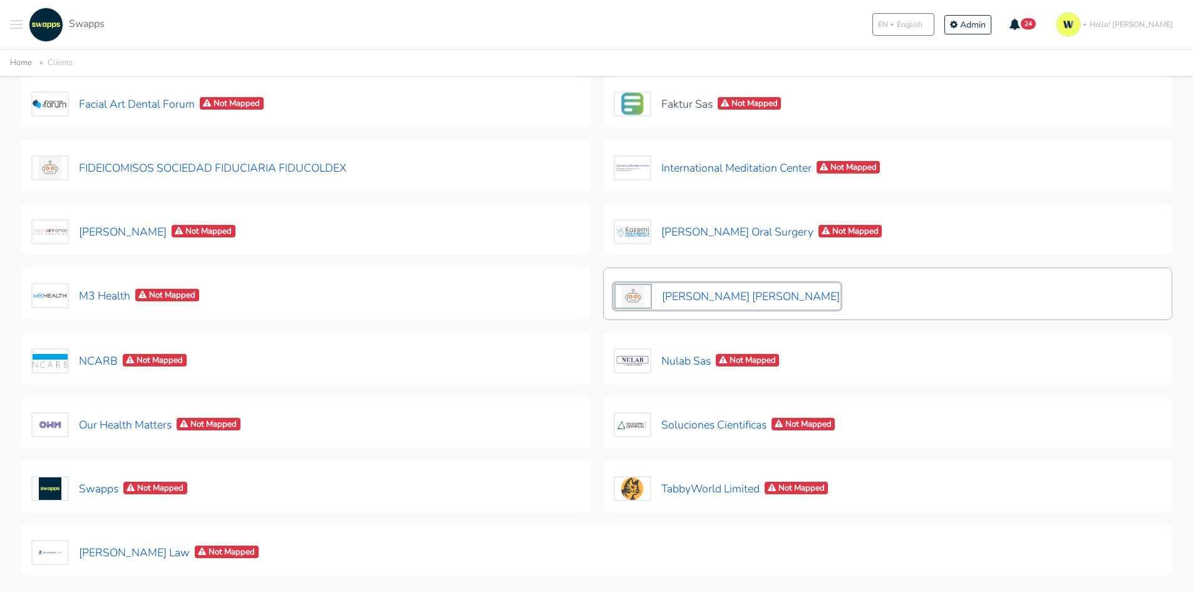
click at [735, 289] on button "[PERSON_NAME] [PERSON_NAME]" at bounding box center [727, 296] width 227 height 26
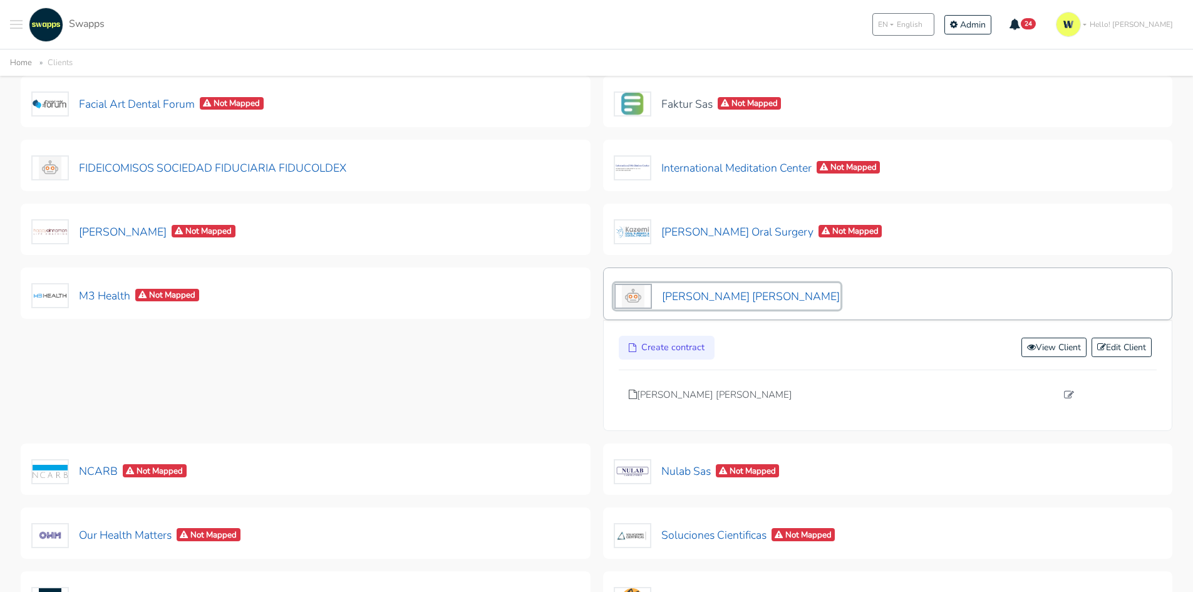
click at [709, 301] on button "[PERSON_NAME] [PERSON_NAME]" at bounding box center [727, 296] width 227 height 26
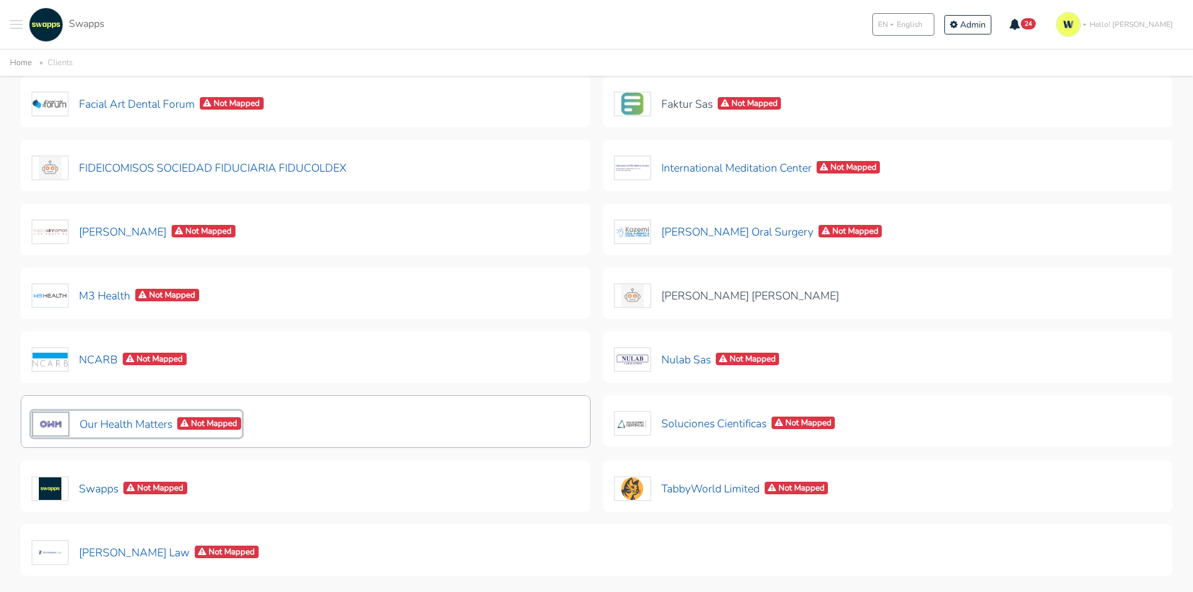
click at [118, 420] on button "Our Health Matters Not Mapped" at bounding box center [136, 424] width 210 height 26
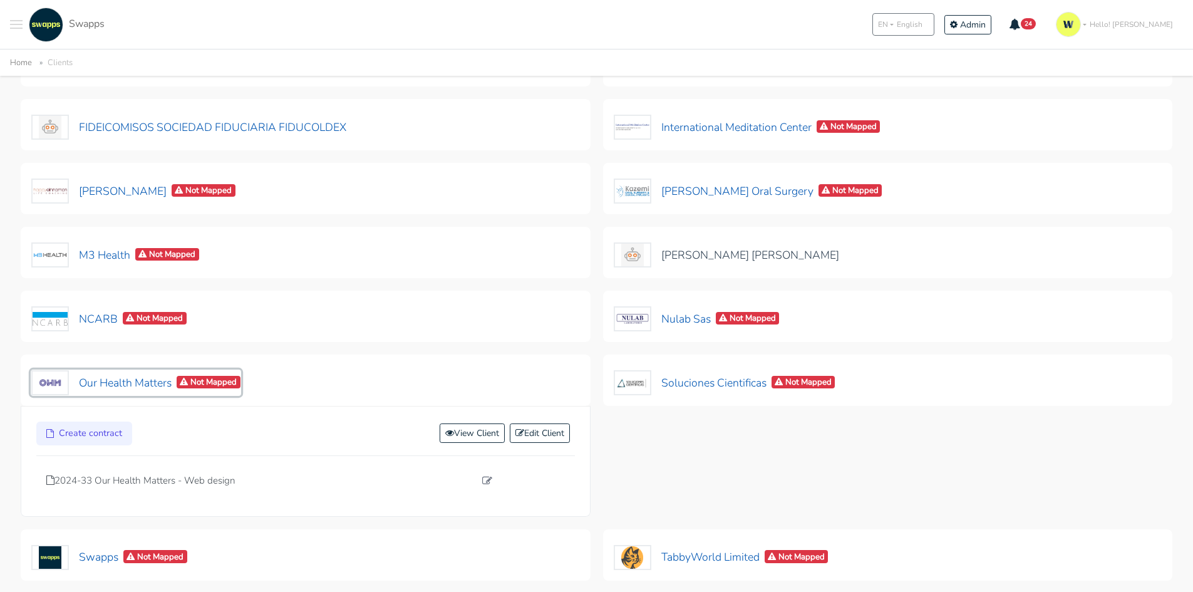
scroll to position [376, 0]
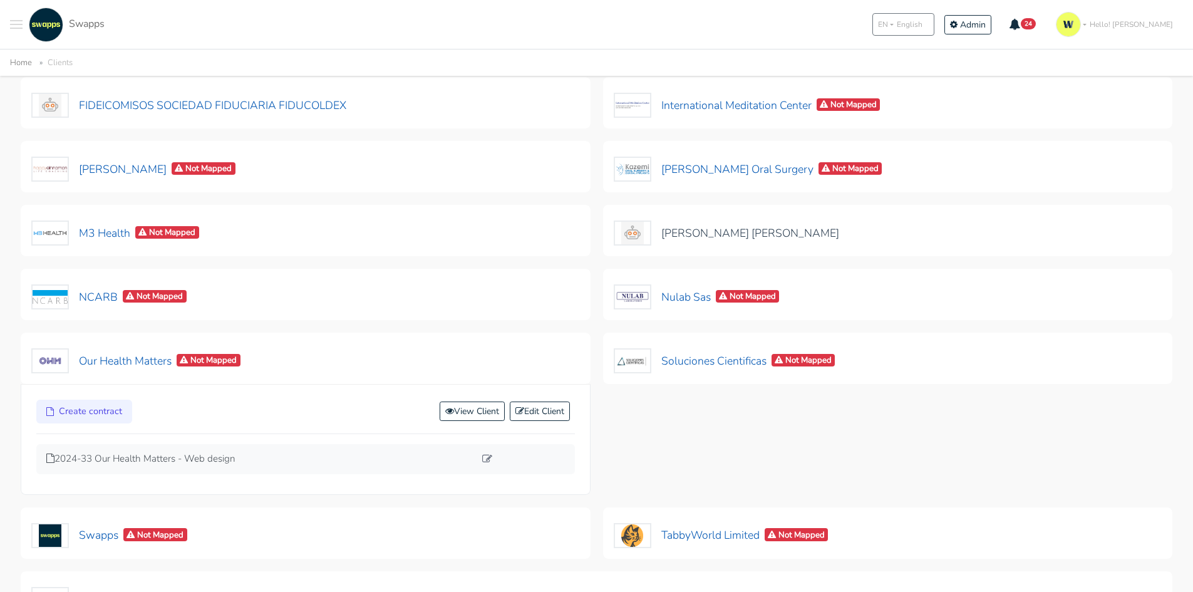
click at [148, 451] on div "2024-33 Our Health Matters - Web design" at bounding box center [305, 459] width 538 height 30
click at [149, 465] on p "2024-33 Our Health Matters - Web design" at bounding box center [260, 458] width 428 height 14
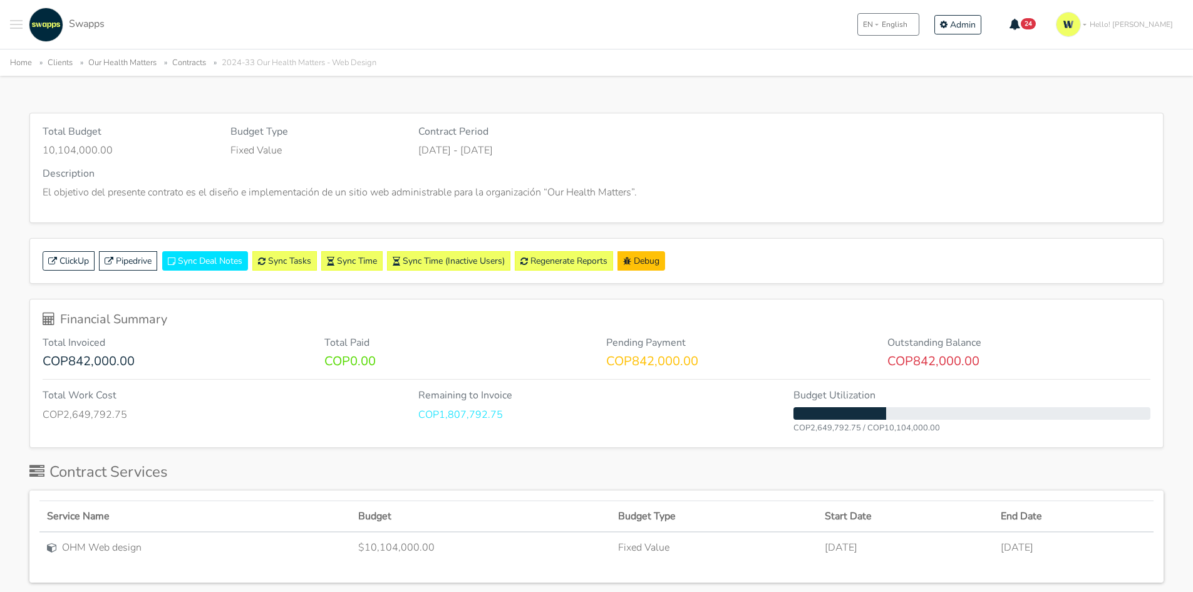
scroll to position [63, 0]
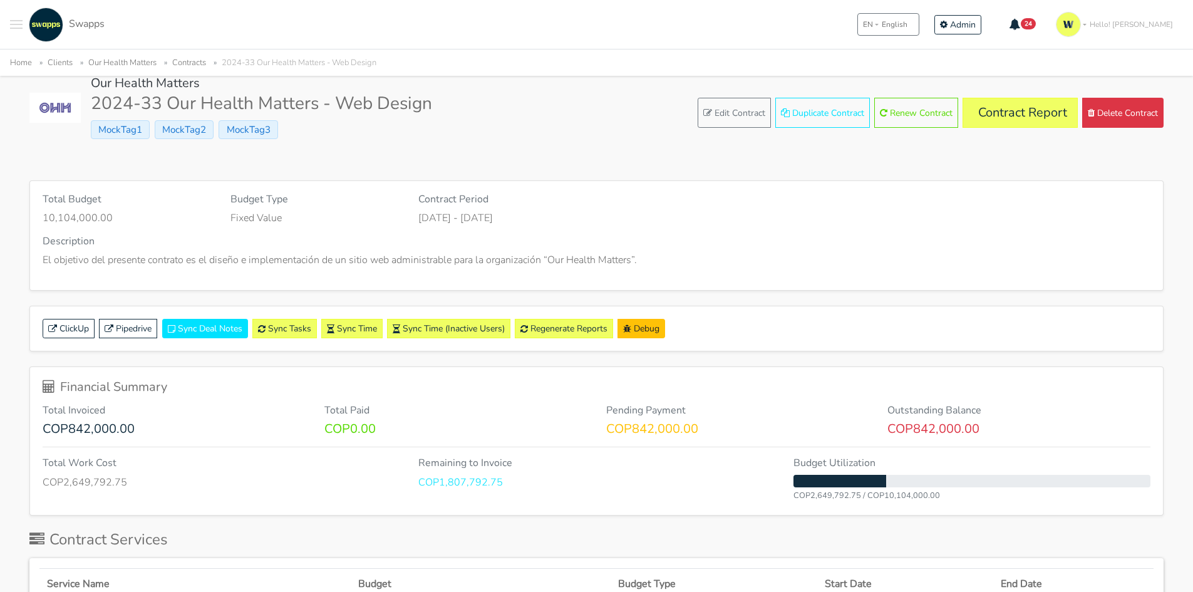
click at [57, 66] on link "Clients" at bounding box center [60, 62] width 25 height 11
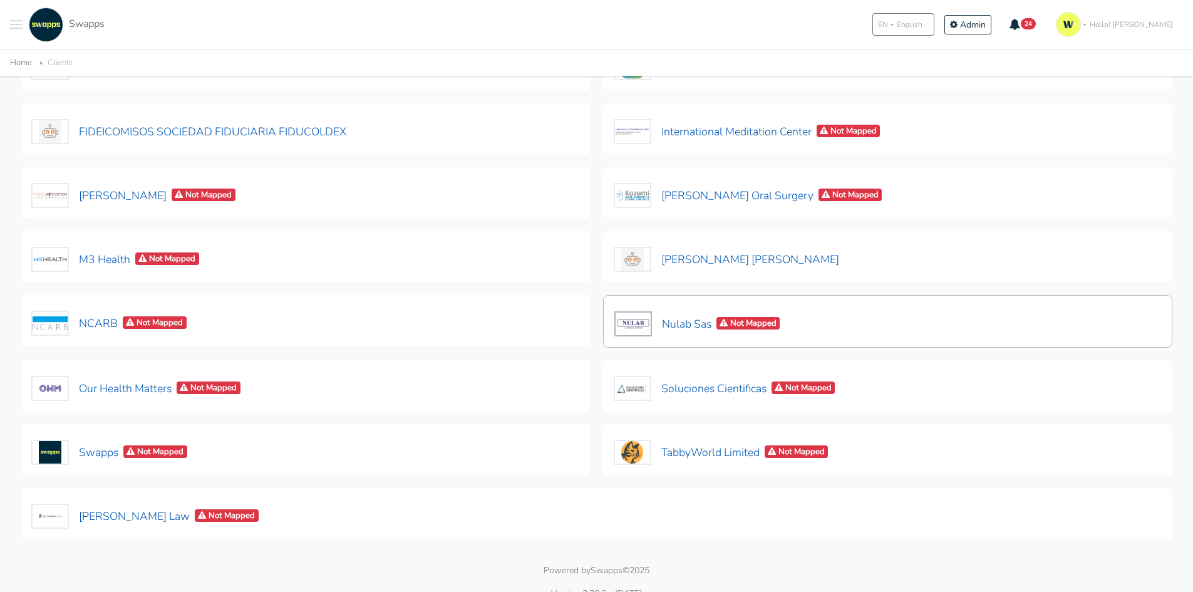
scroll to position [368, 0]
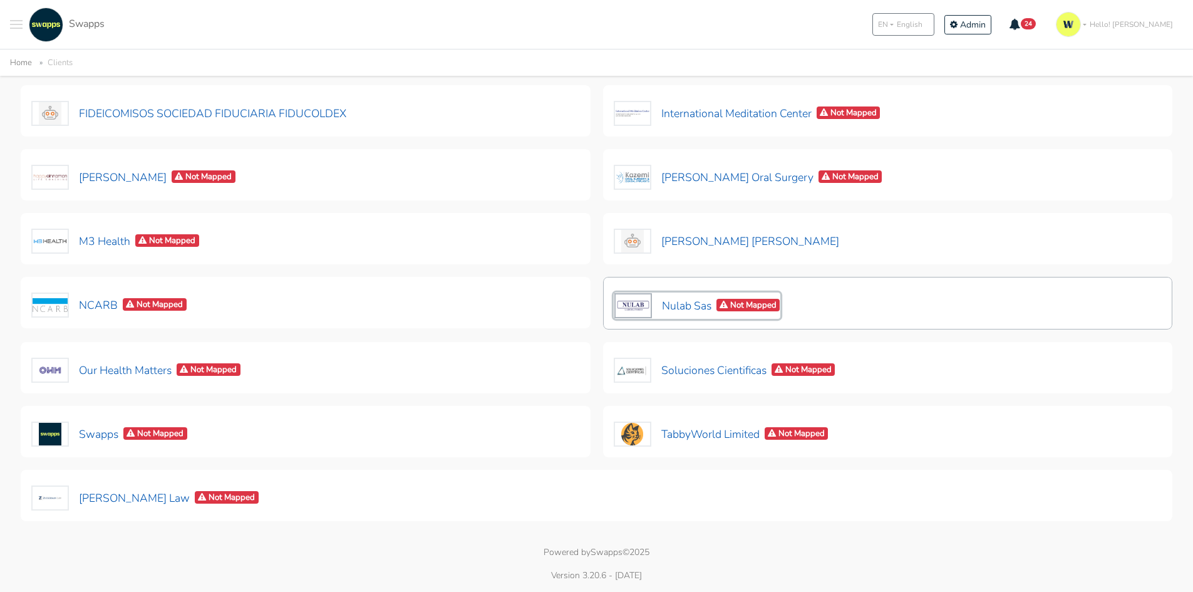
click at [682, 302] on button "Nulab Sas Not Mapped" at bounding box center [697, 305] width 167 height 26
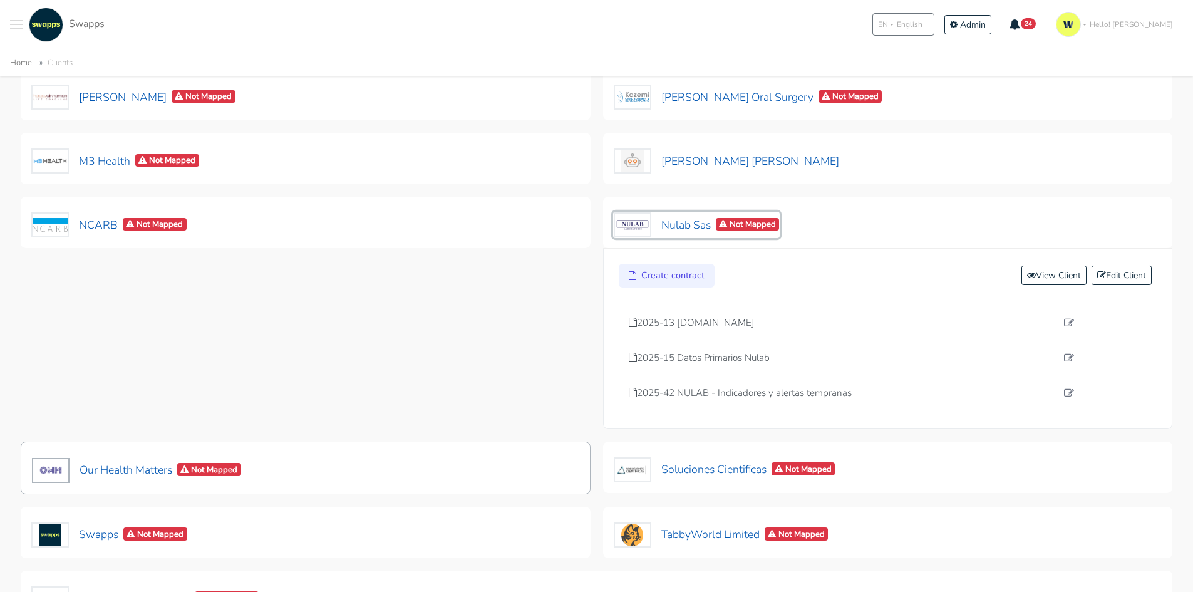
scroll to position [493, 0]
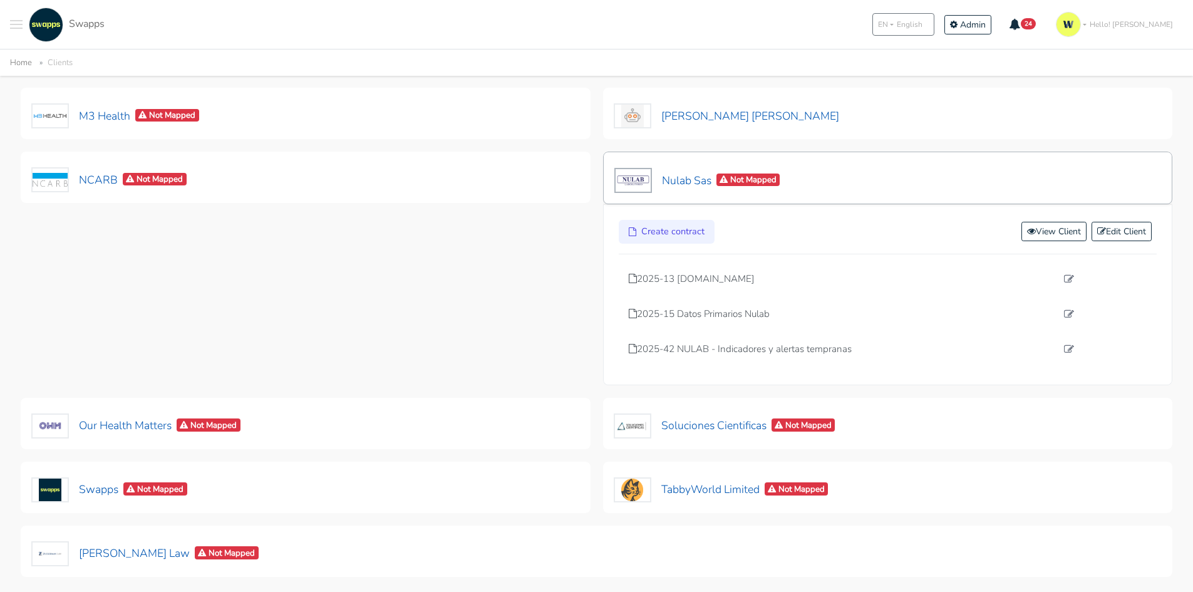
click at [831, 182] on div "Nulab Sas Not Mapped" at bounding box center [888, 178] width 570 height 53
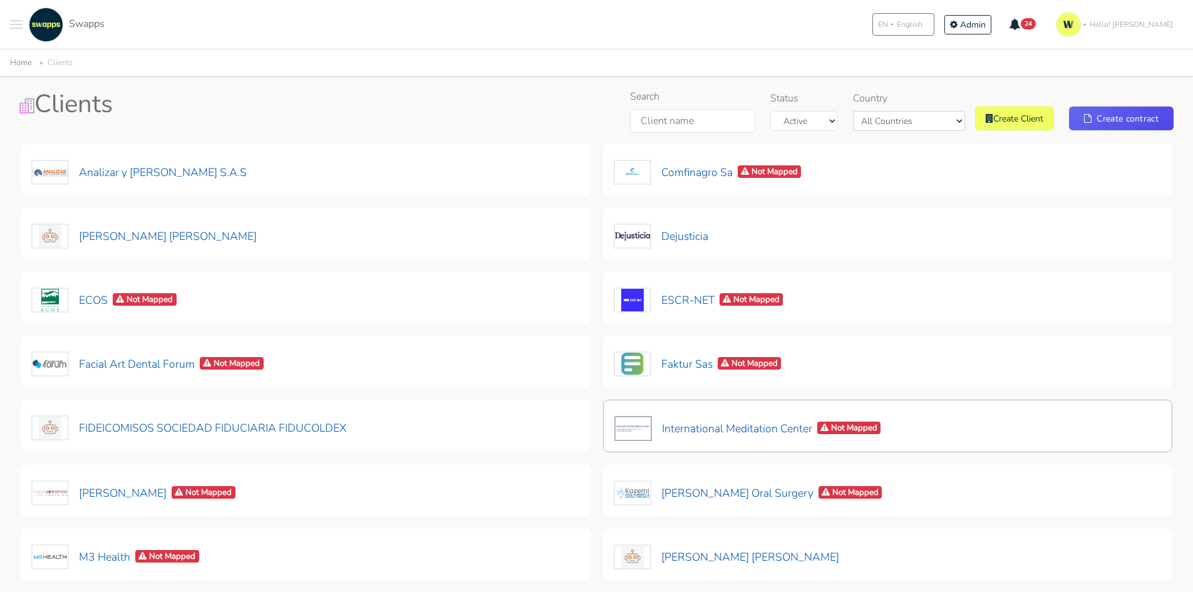
scroll to position [0, 0]
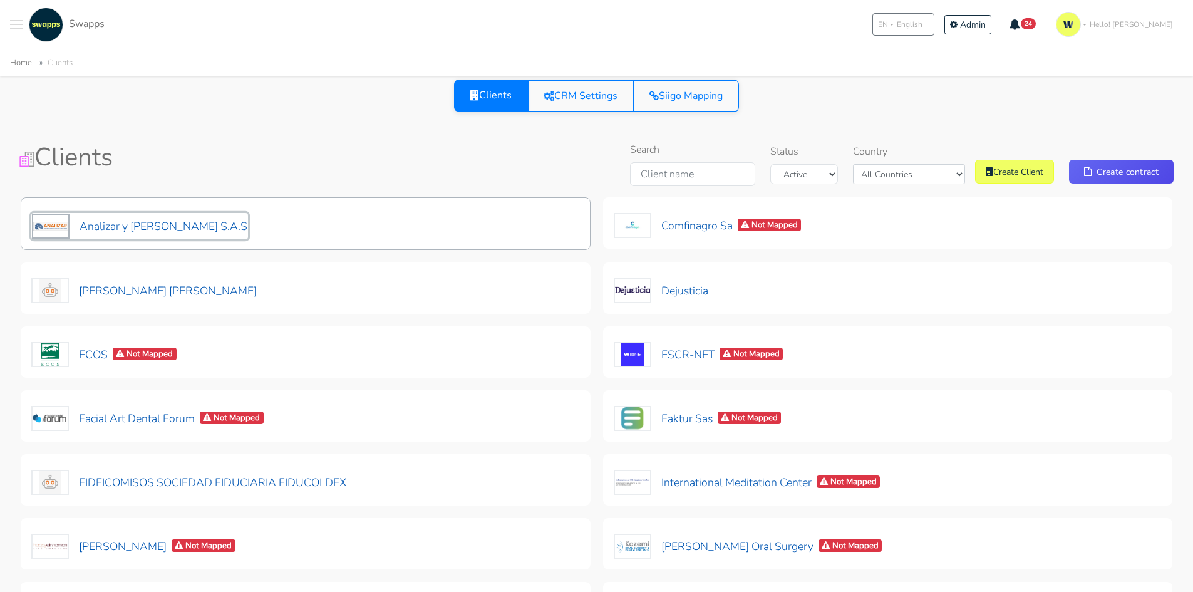
click at [190, 225] on button "Analizar y [PERSON_NAME] S.A.S" at bounding box center [139, 226] width 217 height 26
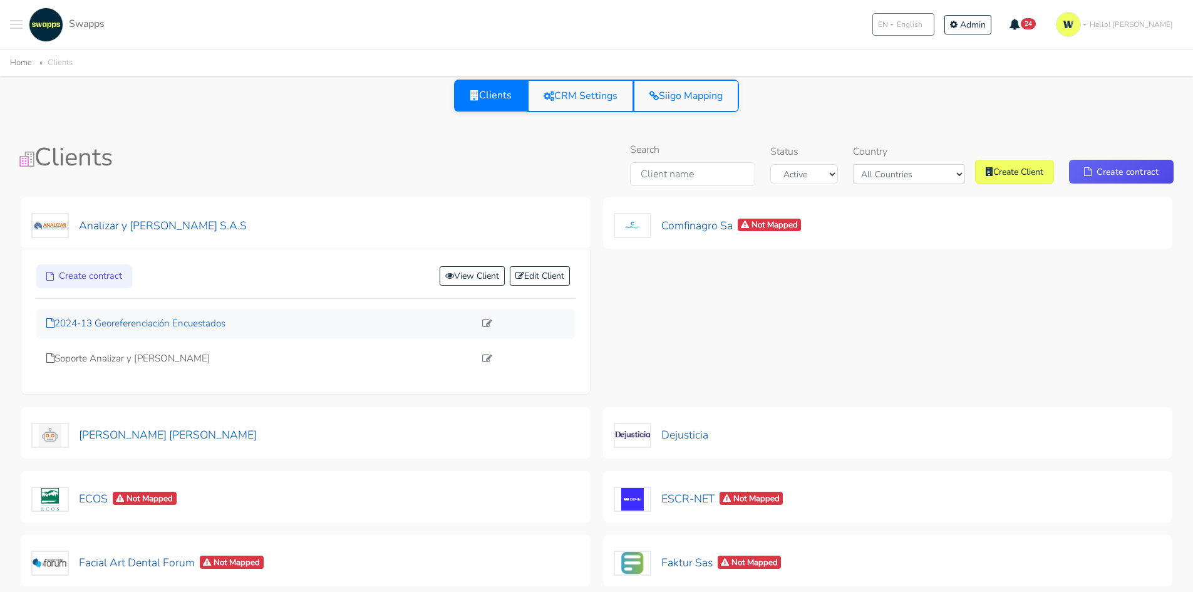
click at [193, 317] on p "2024-13 Georeferenciación Encuestados" at bounding box center [260, 323] width 428 height 14
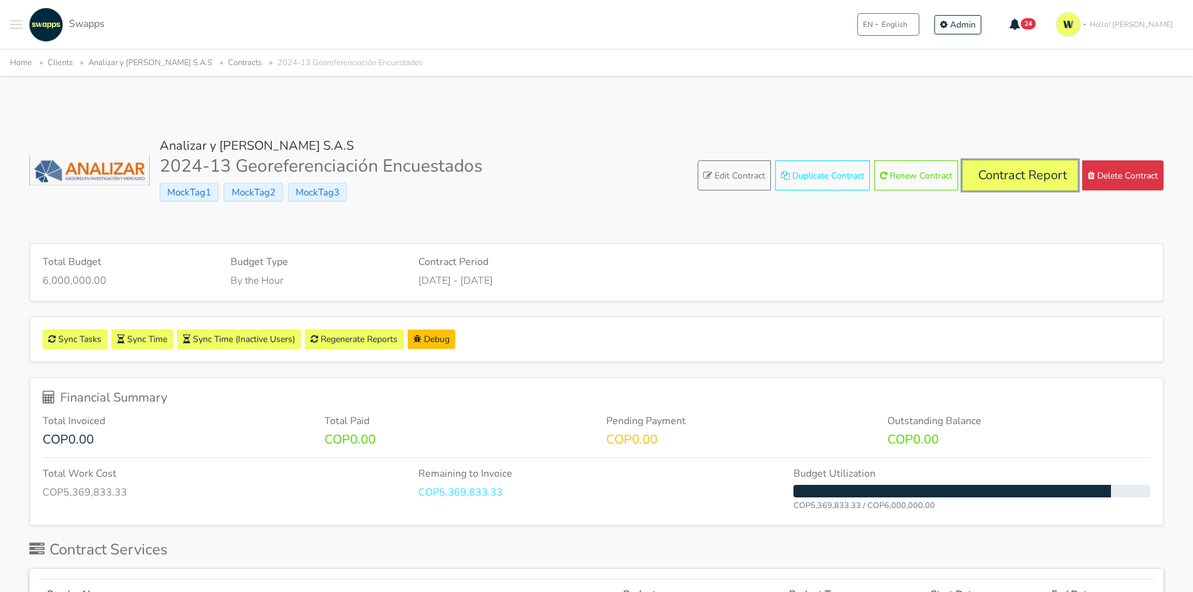
click at [1003, 169] on link "Contract Report" at bounding box center [1019, 175] width 115 height 30
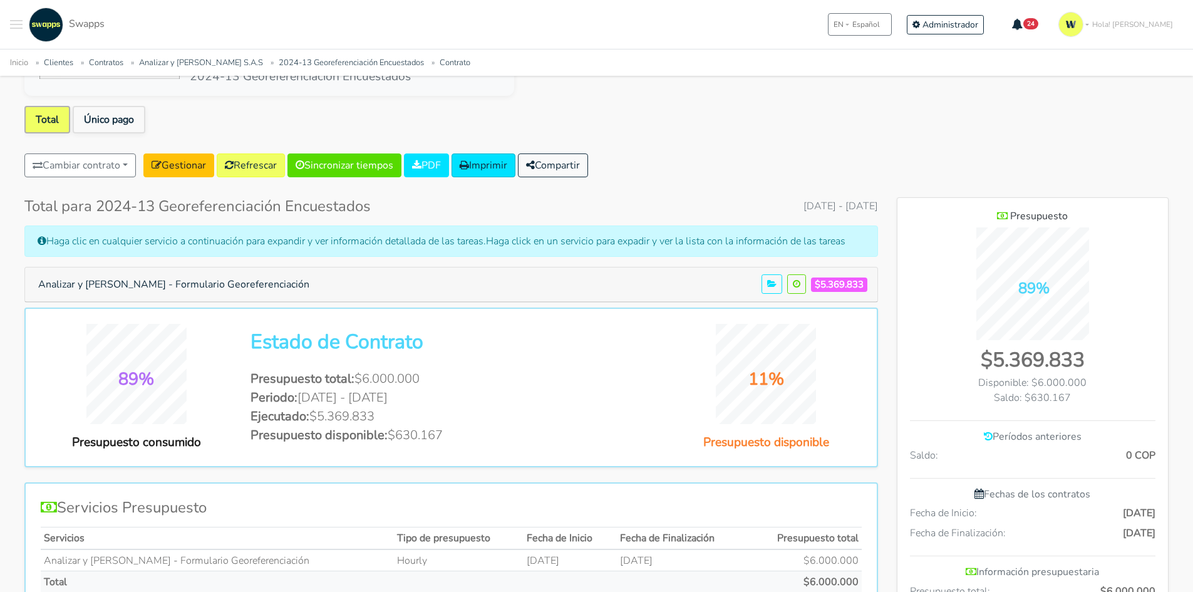
scroll to position [125, 0]
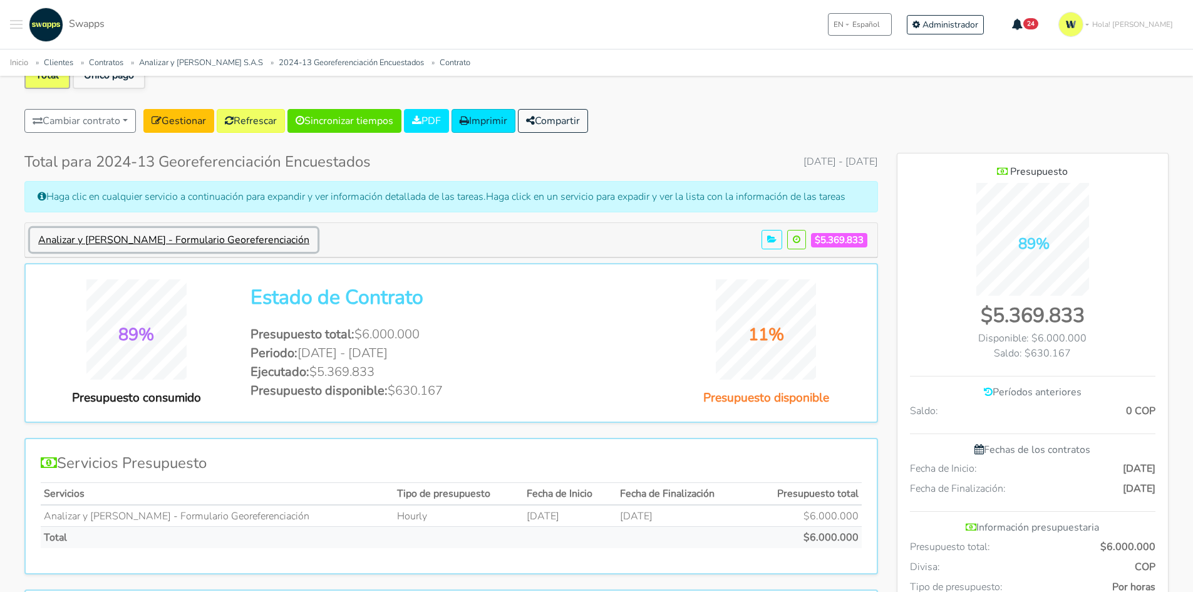
click at [101, 242] on button "Analizar y [PERSON_NAME] - Formulario Georeferenciación" at bounding box center [173, 240] width 287 height 24
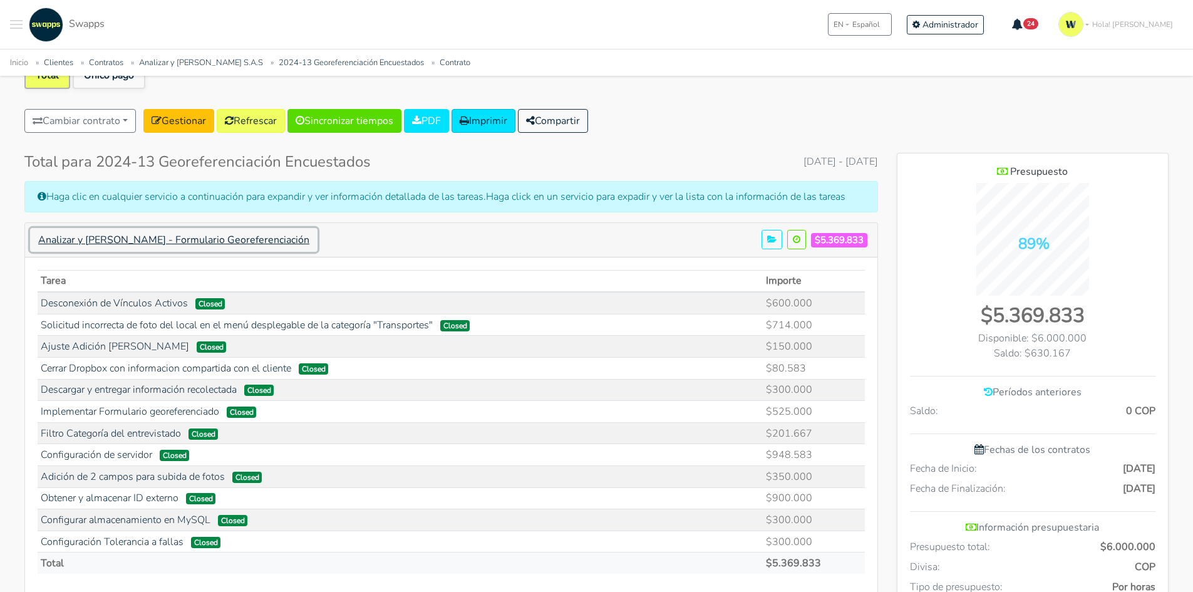
scroll to position [0, 0]
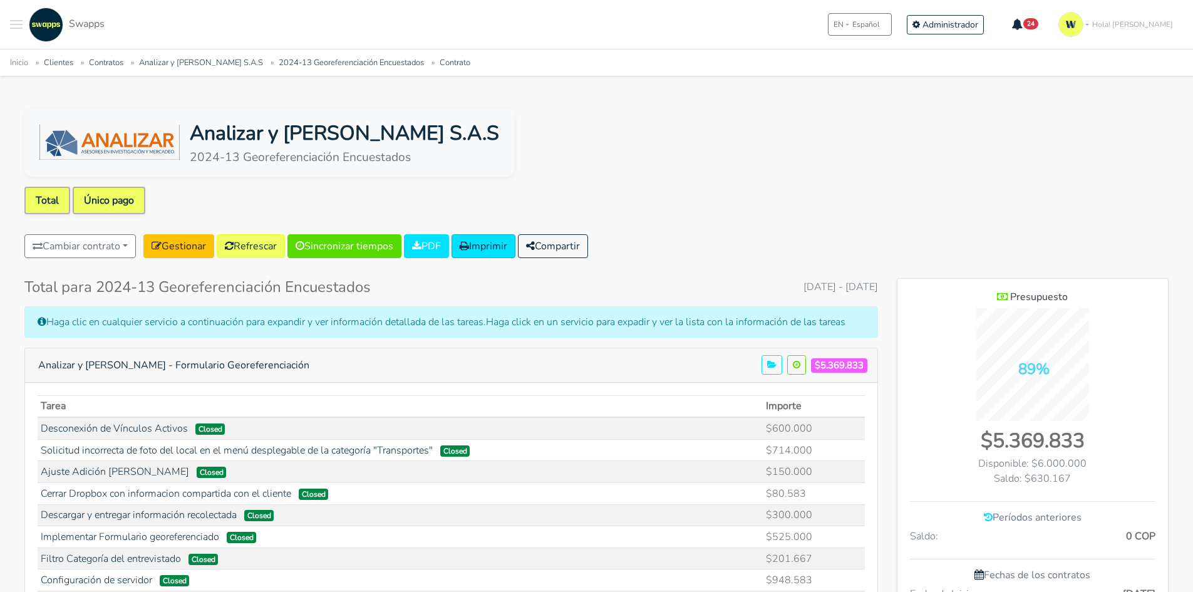
click at [102, 195] on link "Único pago" at bounding box center [109, 201] width 73 height 28
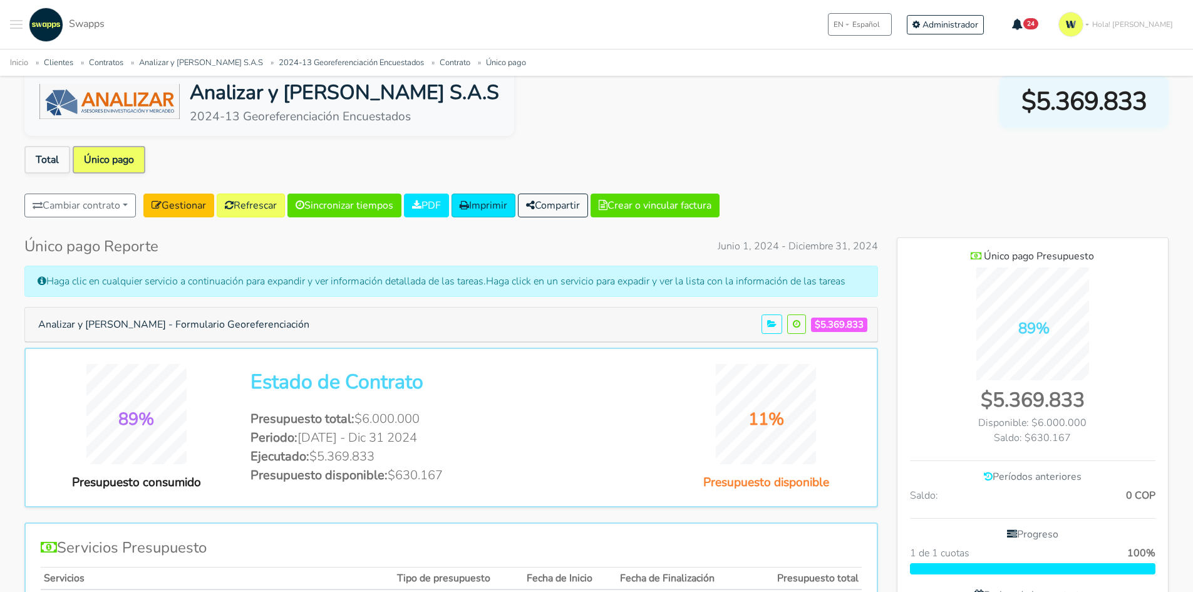
scroll to position [63, 0]
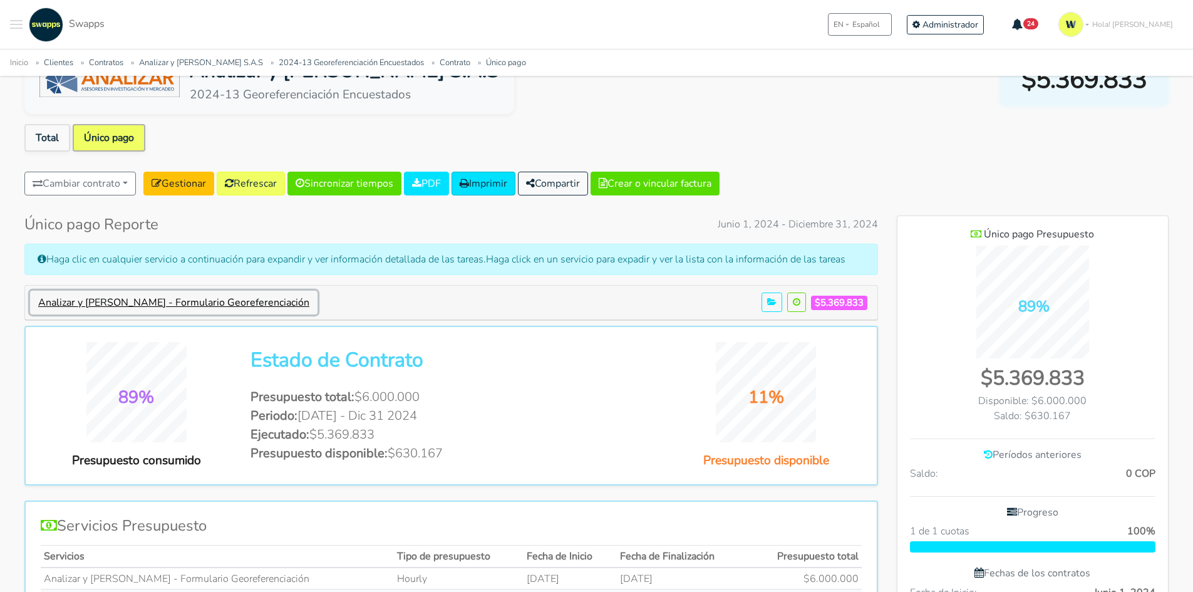
click at [164, 296] on button "Analizar y [PERSON_NAME] - Formulario Georeferenciación" at bounding box center [173, 303] width 287 height 24
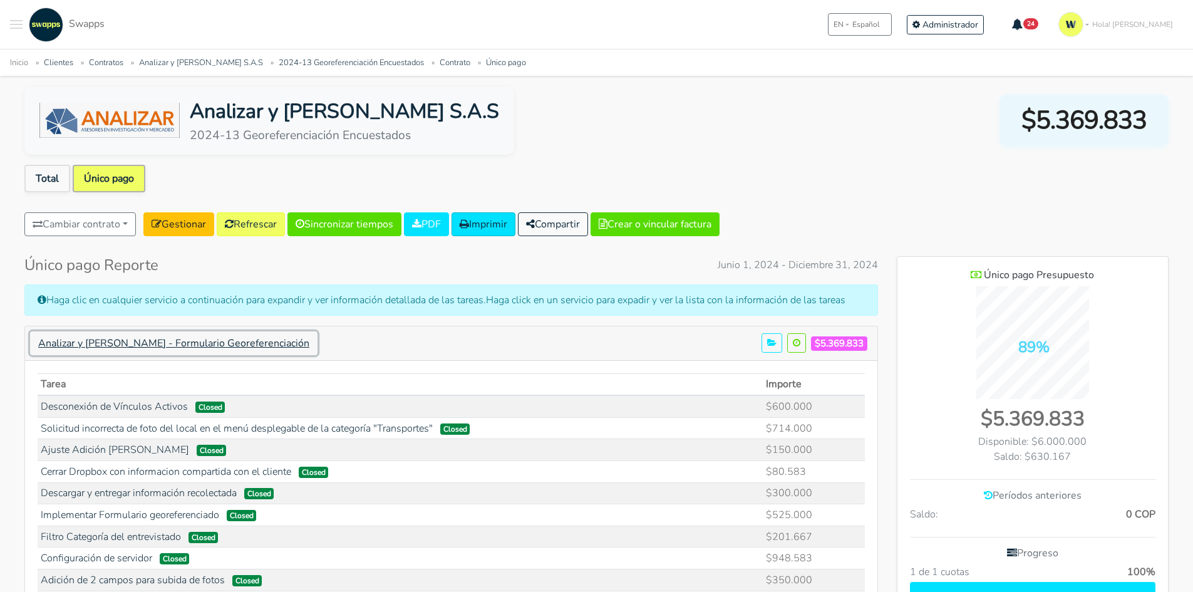
scroll to position [0, 0]
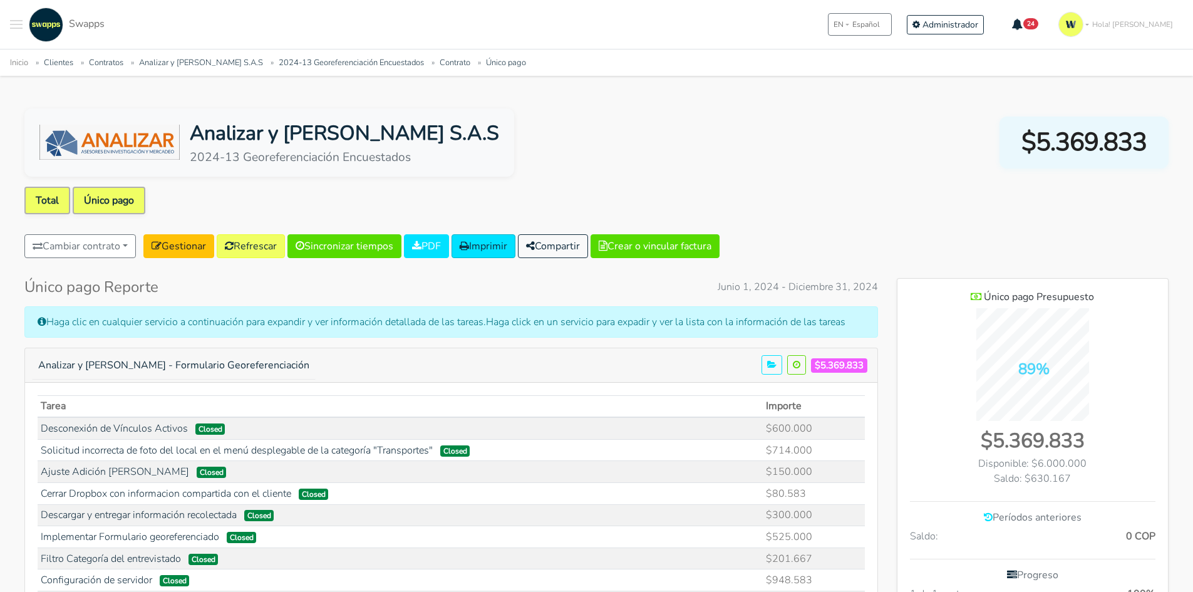
click at [53, 199] on link "Total" at bounding box center [47, 201] width 46 height 28
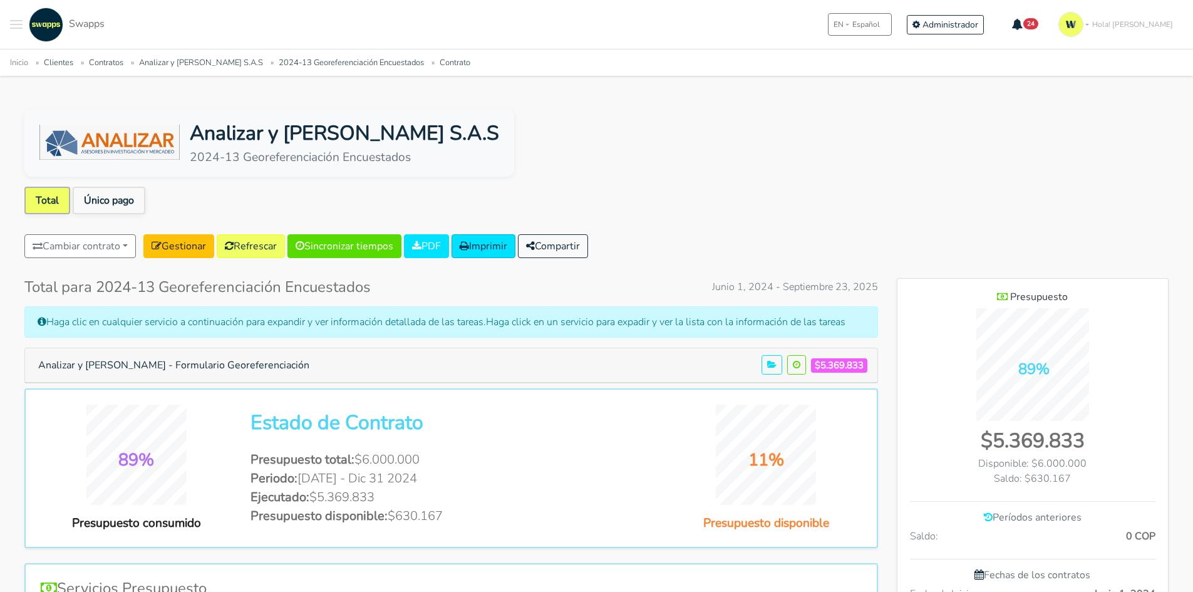
click at [547, 169] on div "Analizar y Lombana S.A.S 2024-13 Georeferenciación Encuestados" at bounding box center [596, 142] width 1144 height 68
drag, startPoint x: 197, startPoint y: 130, endPoint x: 374, endPoint y: 126, distance: 177.9
click at [373, 126] on div "Analizar y [PERSON_NAME] S.A.S" at bounding box center [344, 133] width 309 height 30
click at [412, 126] on div "Analizar y [PERSON_NAME] S.A.S" at bounding box center [344, 133] width 309 height 30
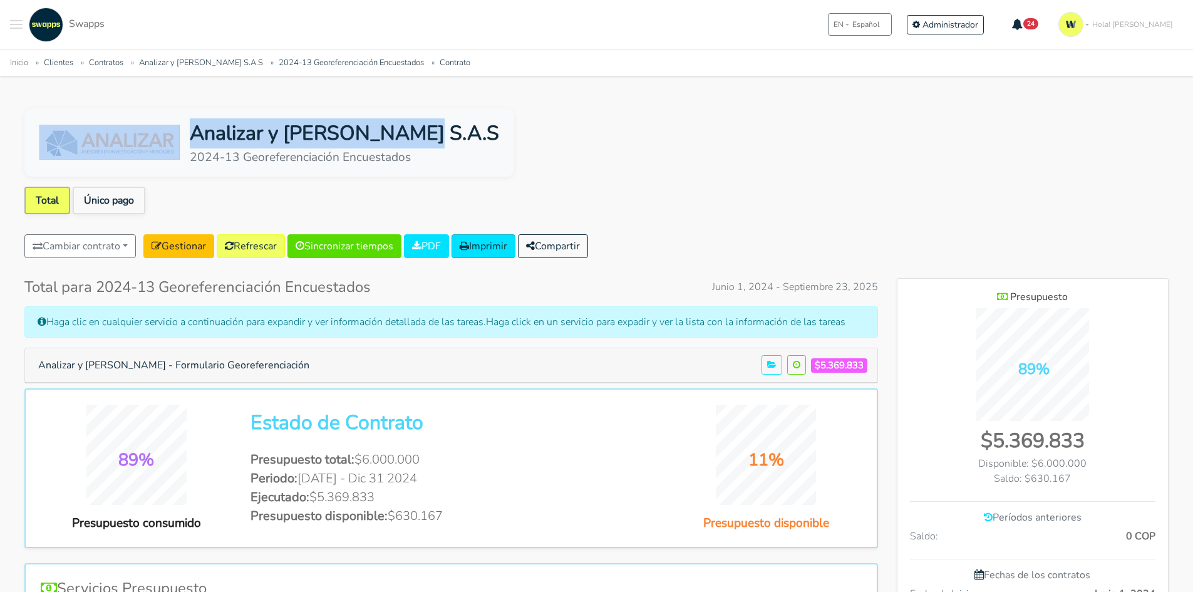
drag, startPoint x: 428, startPoint y: 135, endPoint x: 113, endPoint y: 173, distance: 317.8
click at [113, 173] on div "Analizar y Lombana S.A.S 2024-13 Georeferenciación Encuestados" at bounding box center [269, 142] width 490 height 68
click at [299, 138] on div "Analizar y [PERSON_NAME] S.A.S" at bounding box center [344, 133] width 309 height 30
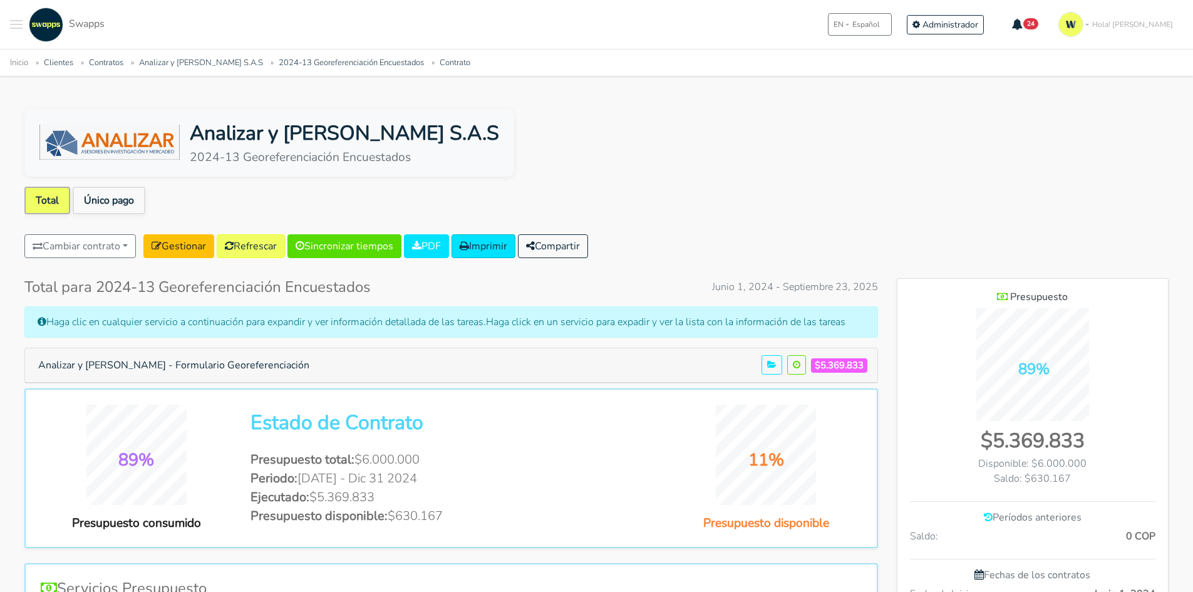
click at [310, 160] on div "2024-13 Georeferenciación Encuestados" at bounding box center [344, 157] width 309 height 18
click at [373, 152] on div "2024-13 Georeferenciación Encuestados" at bounding box center [344, 157] width 309 height 18
click at [89, 197] on link "Único pago" at bounding box center [109, 201] width 73 height 28
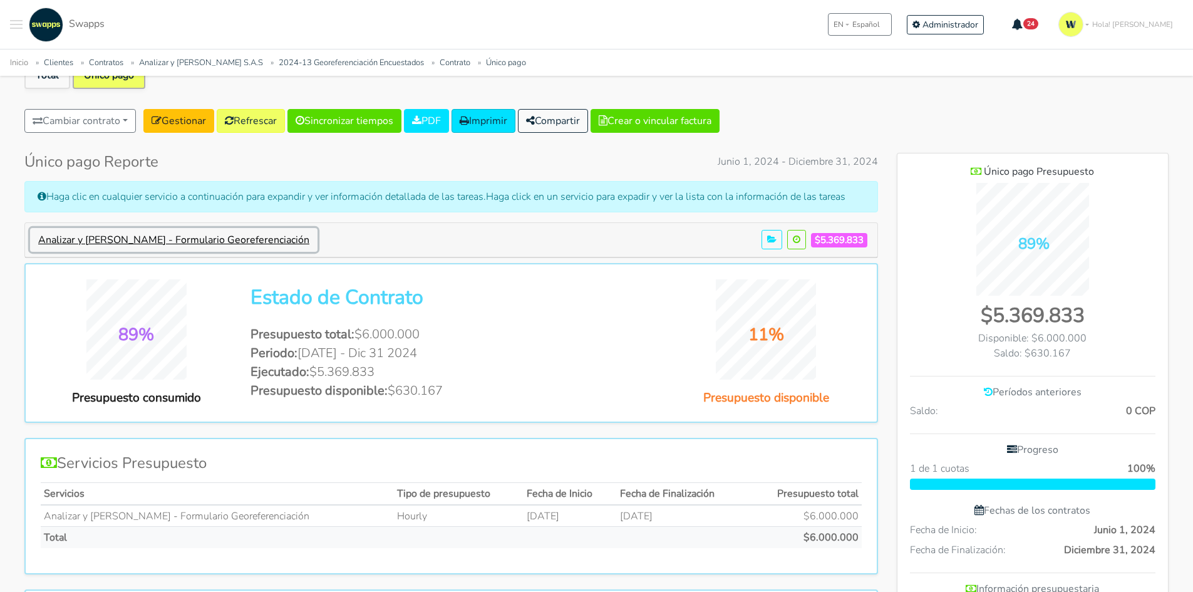
click at [169, 236] on button "Analizar y [PERSON_NAME] - Formulario Georeferenciación" at bounding box center [173, 240] width 287 height 24
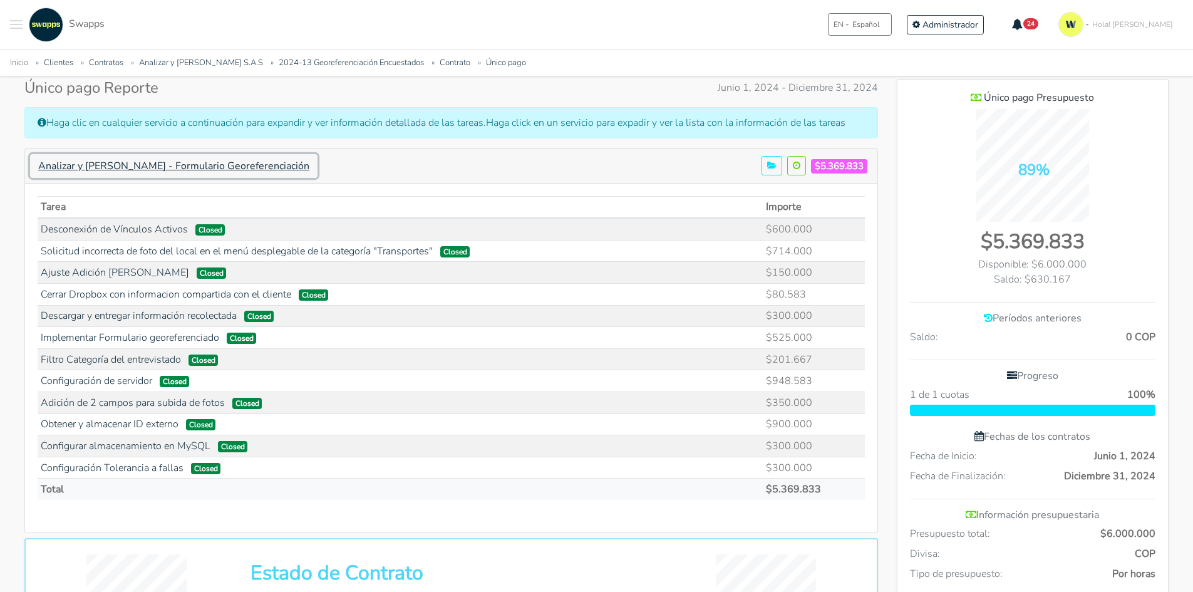
scroll to position [250, 0]
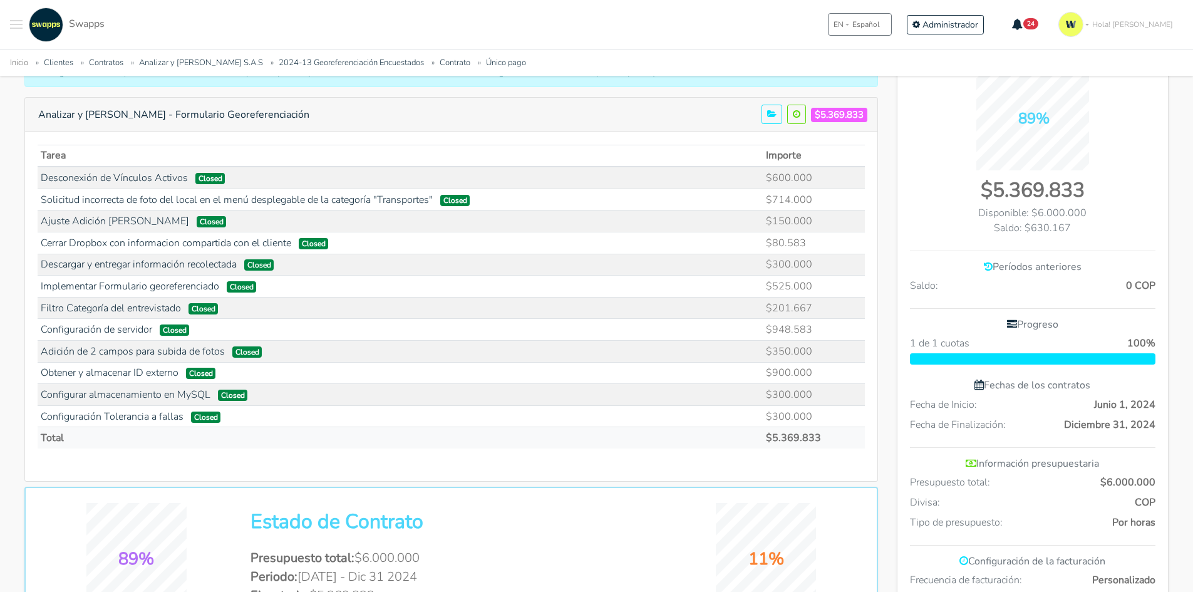
click at [808, 455] on div "Tarea Importe Desconexión de Vínculos Activos $600.000 $714.000 $150.000 $80.58…" at bounding box center [451, 302] width 827 height 314
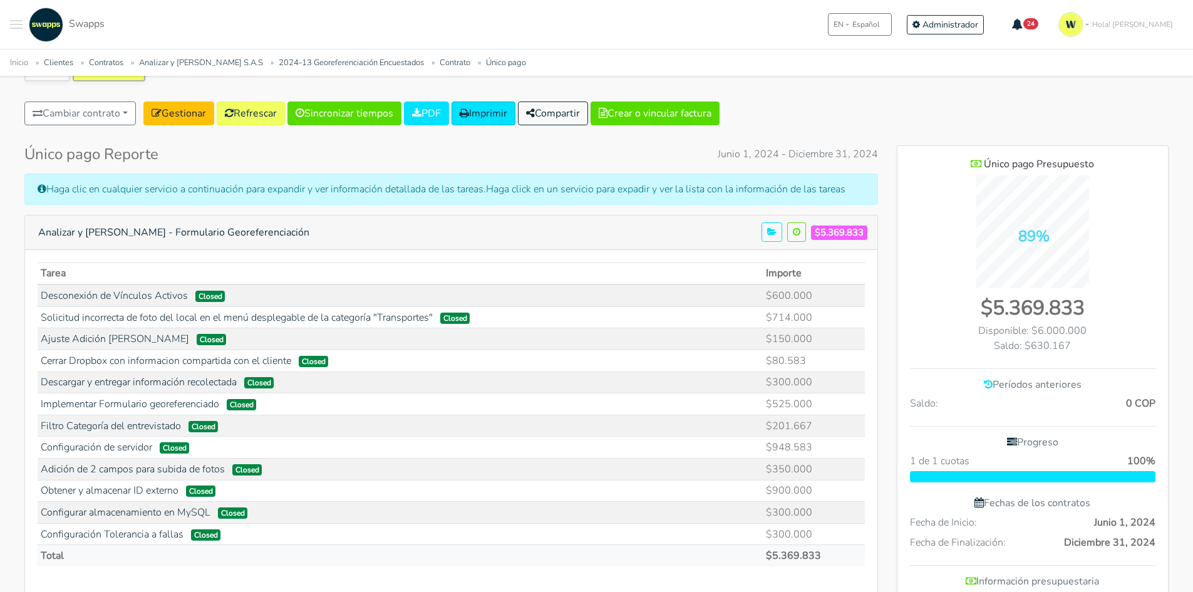
scroll to position [125, 0]
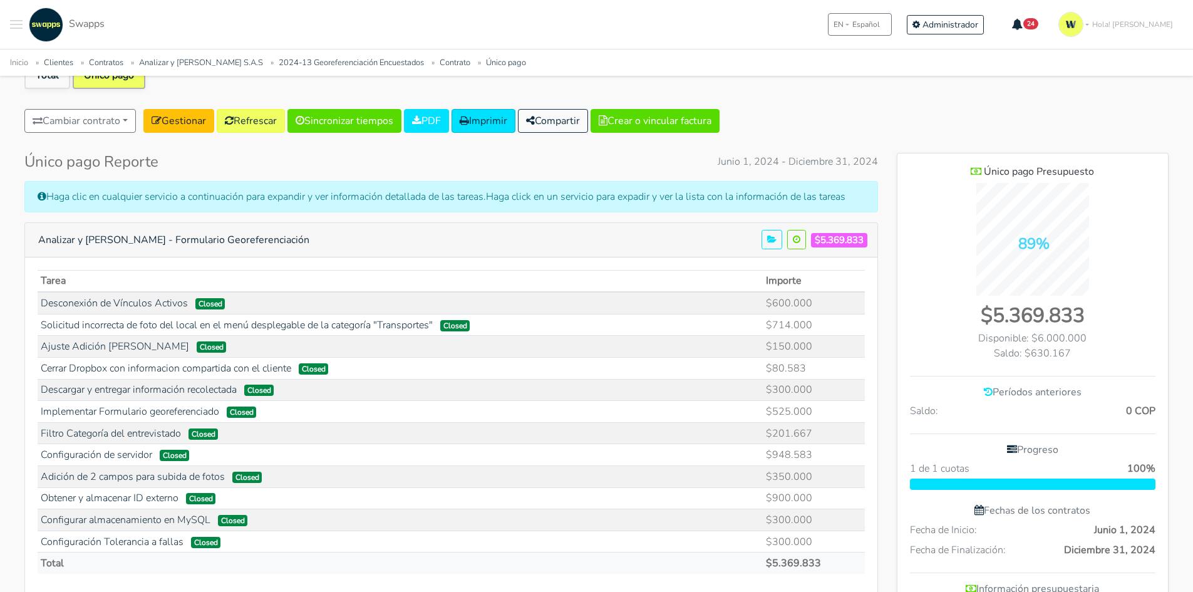
click at [815, 106] on div "Analizar y [PERSON_NAME] S.A.S 2024-13 Georeferenciación Encuestados $5.369.833…" at bounding box center [596, 593] width 1174 height 1221
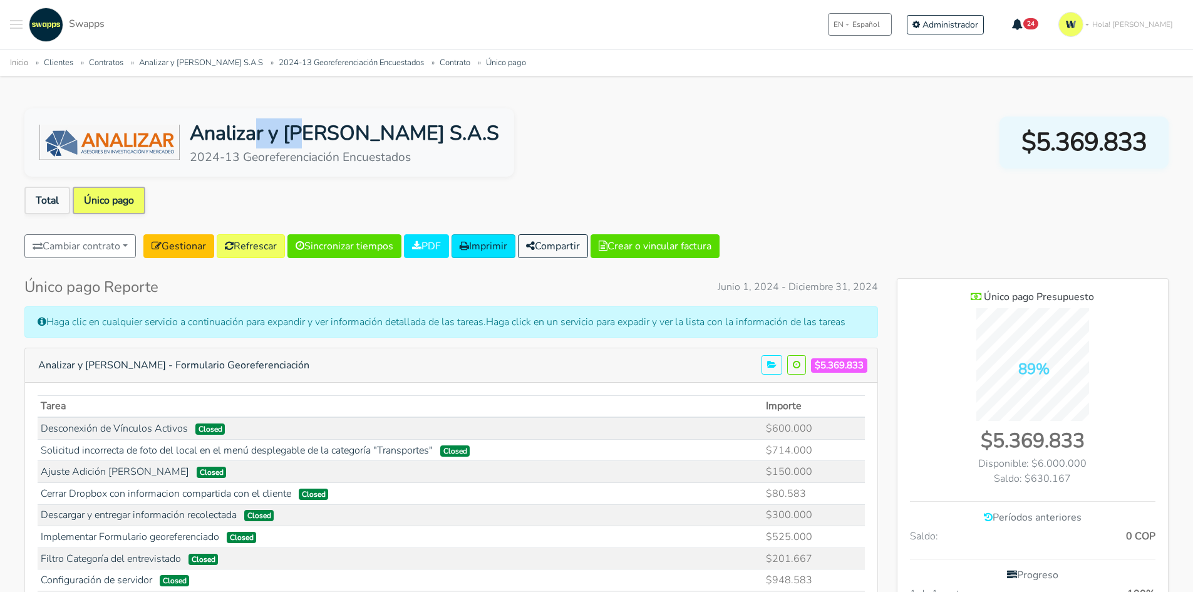
drag, startPoint x: 254, startPoint y: 134, endPoint x: 306, endPoint y: 134, distance: 52.0
click at [306, 134] on div "Analizar y [PERSON_NAME] S.A.S" at bounding box center [344, 133] width 309 height 30
click at [259, 122] on div "Analizar y [PERSON_NAME] S.A.S" at bounding box center [344, 133] width 309 height 30
drag, startPoint x: 253, startPoint y: 130, endPoint x: 294, endPoint y: 127, distance: 41.4
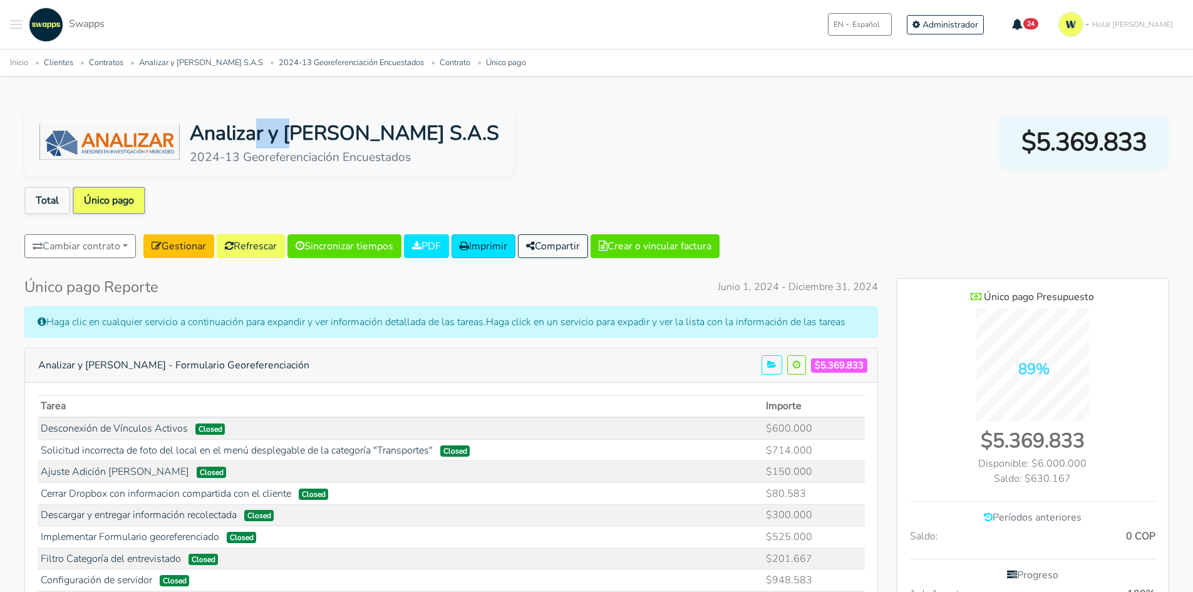
click at [294, 127] on div "Analizar y [PERSON_NAME] S.A.S" at bounding box center [344, 133] width 309 height 30
drag, startPoint x: 547, startPoint y: 4, endPoint x: 563, endPoint y: 75, distance: 72.0
click at [563, 69] on nav ".cls-1 { fill: #F15CFF; } .cls-2 { fill: #9a9a9a; } Clientes Contratos [GEOGRAP…" at bounding box center [596, 38] width 1193 height 76
click at [668, 162] on div "Analizar y [PERSON_NAME] S.A.S 2024-13 Georeferenciación Encuestados $5.369.833" at bounding box center [596, 142] width 1144 height 68
click at [329, 121] on div "Analizar y [PERSON_NAME] S.A.S" at bounding box center [344, 133] width 309 height 30
